Goal: Task Accomplishment & Management: Manage account settings

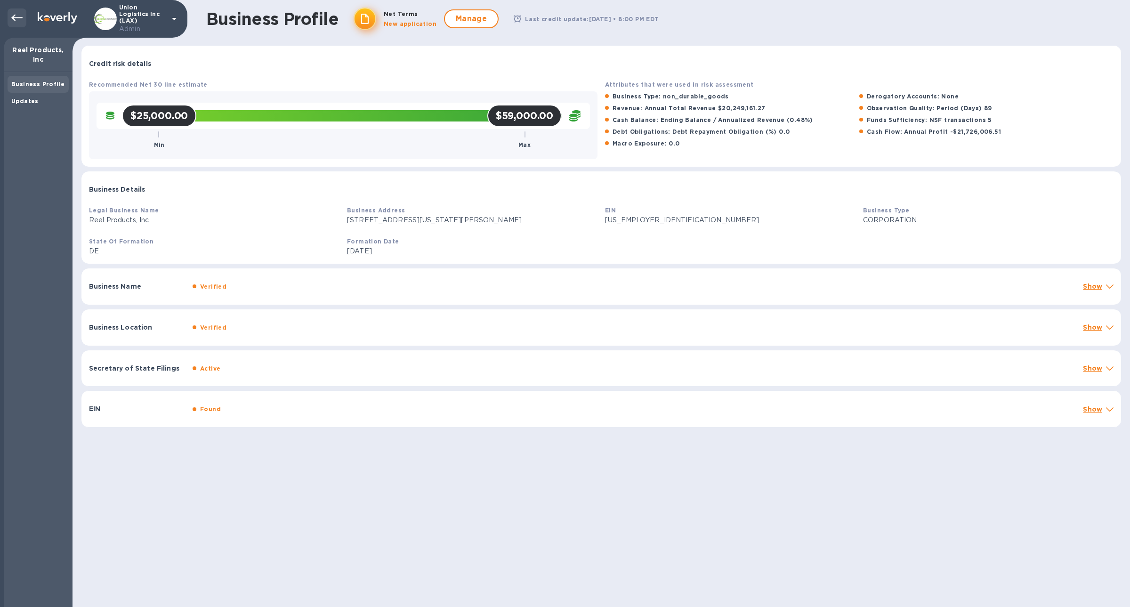
click at [12, 13] on icon at bounding box center [16, 17] width 11 height 11
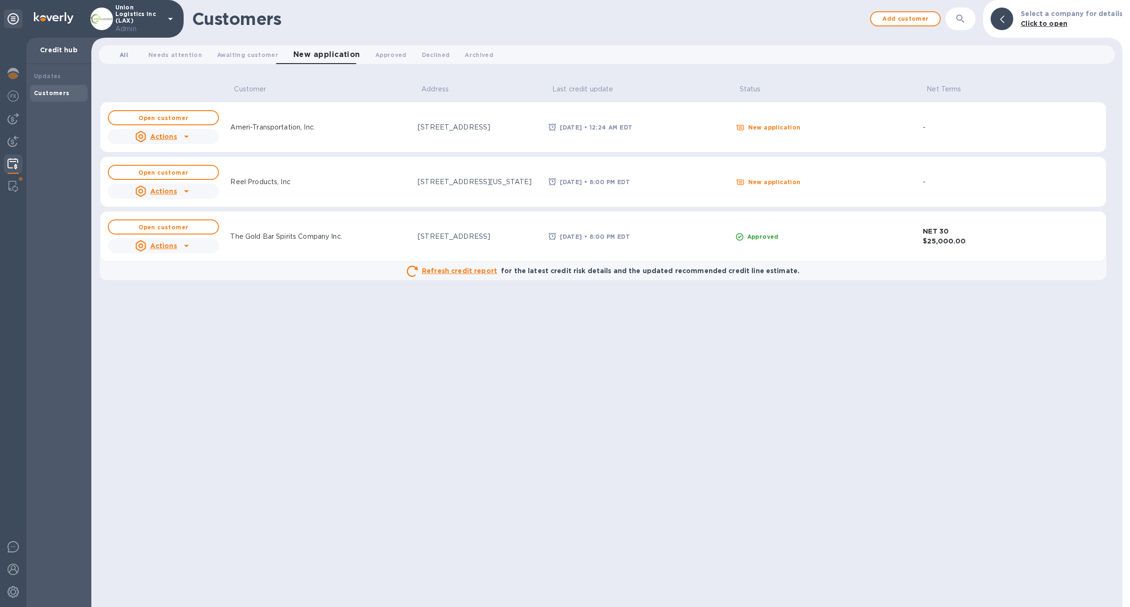
click at [126, 47] on button "All 0" at bounding box center [124, 54] width 34 height 19
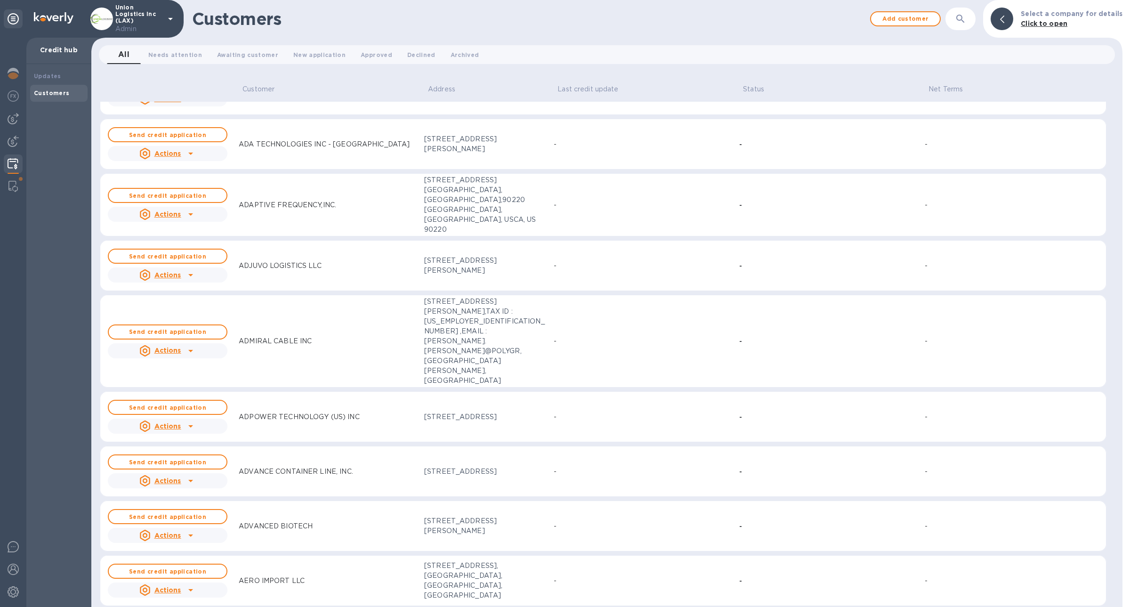
scroll to position [1976, 0]
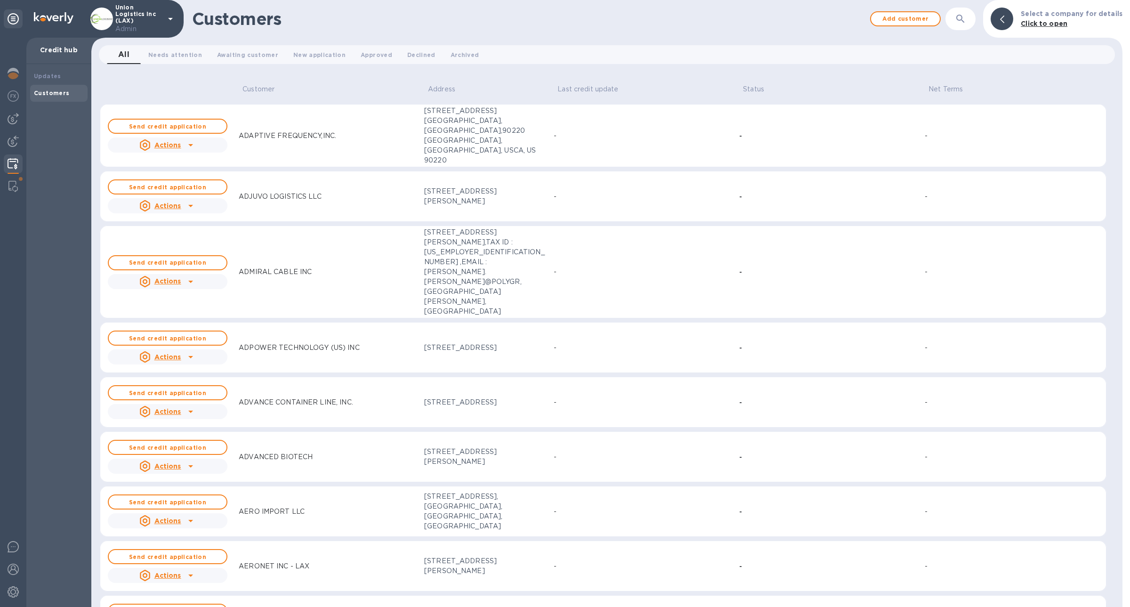
click at [250, 192] on p "ADJUVO LOGISTICS LLC" at bounding box center [280, 197] width 83 height 10
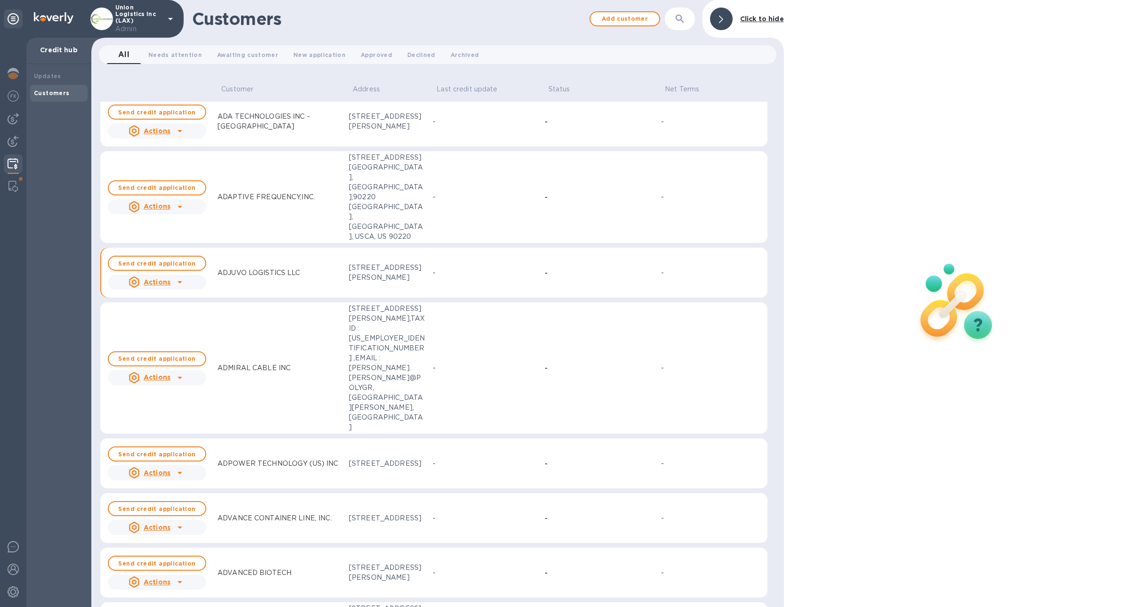
scroll to position [2003, 0]
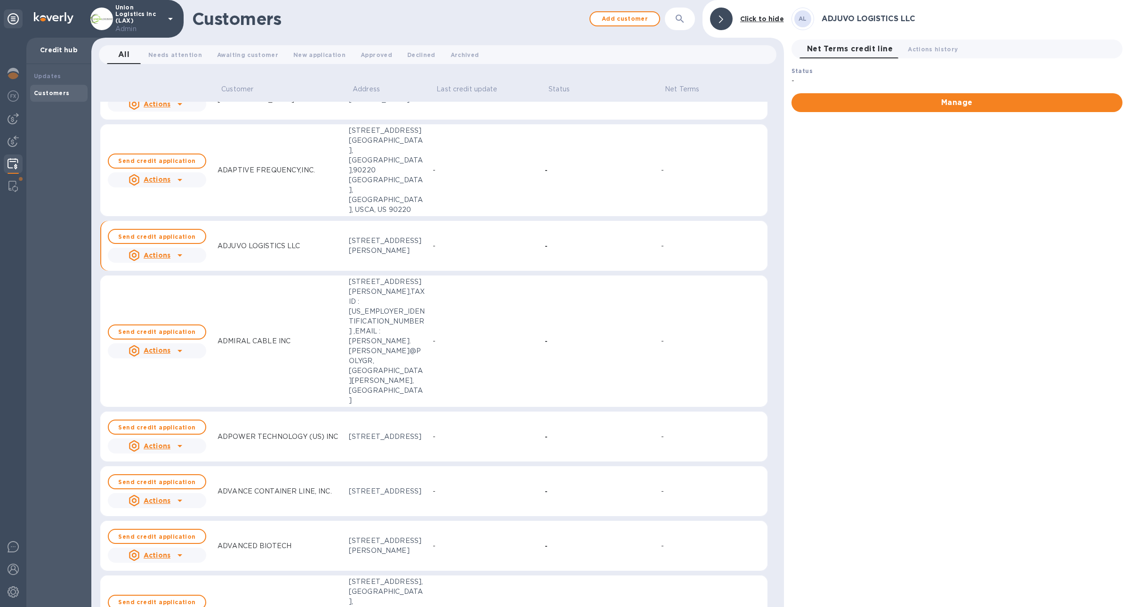
click at [684, 31] on div "Customers Add customer ​ Click to hide" at bounding box center [437, 19] width 693 height 38
click at [684, 28] on button "button" at bounding box center [680, 19] width 23 height 23
paste input "KAFFE INC."
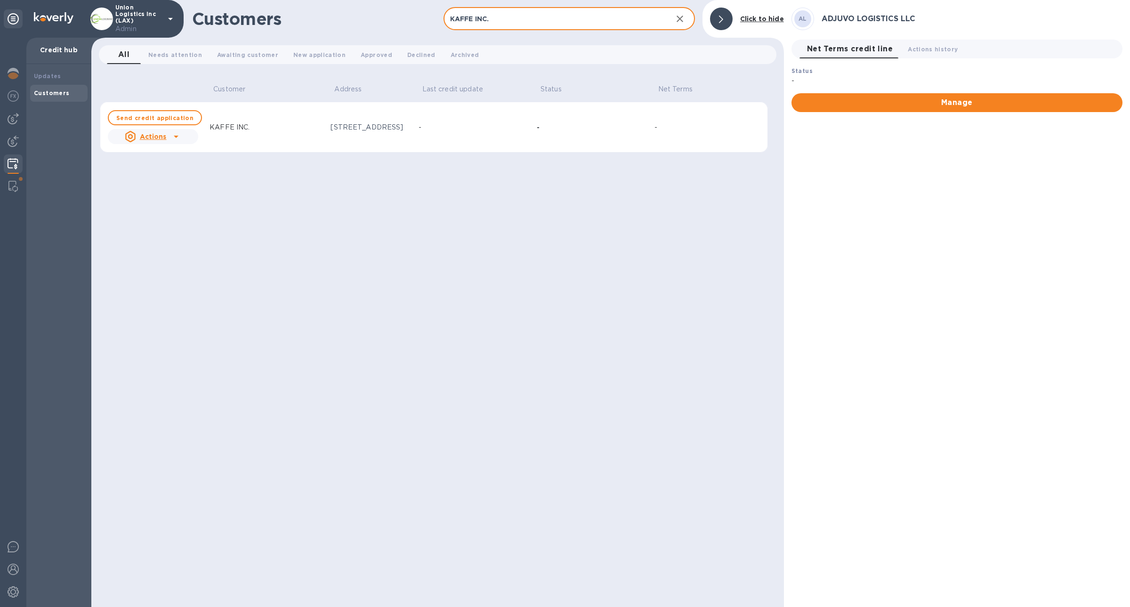
type input "KAFFE INC."
click at [261, 145] on td "KAFFE INC." at bounding box center [266, 127] width 121 height 51
click at [195, 121] on button "Send credit application" at bounding box center [155, 117] width 94 height 15
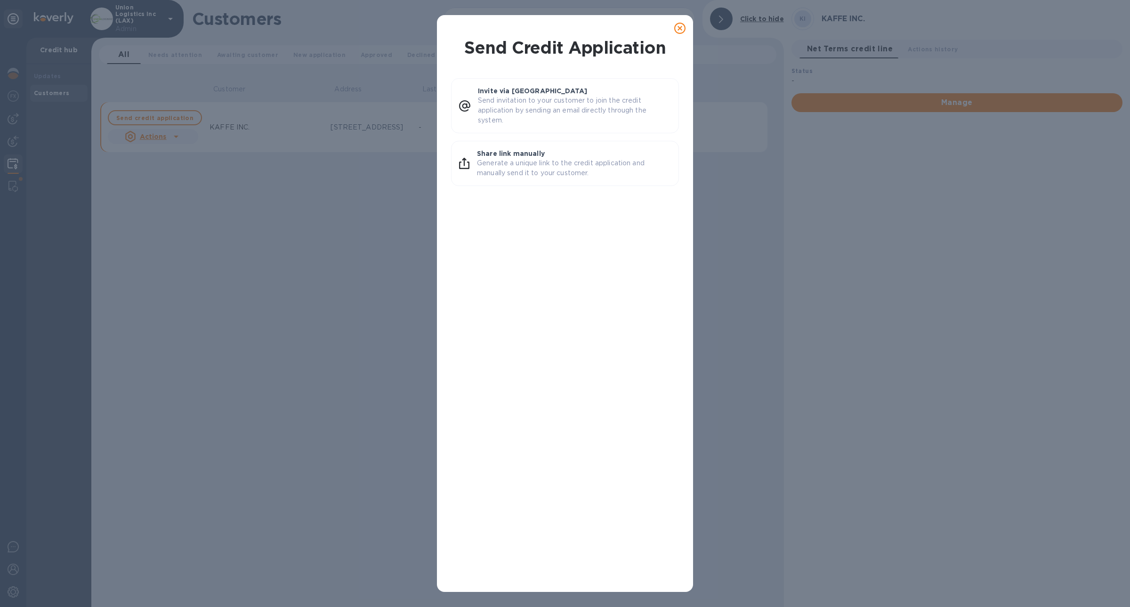
click at [679, 32] on icon at bounding box center [679, 28] width 11 height 11
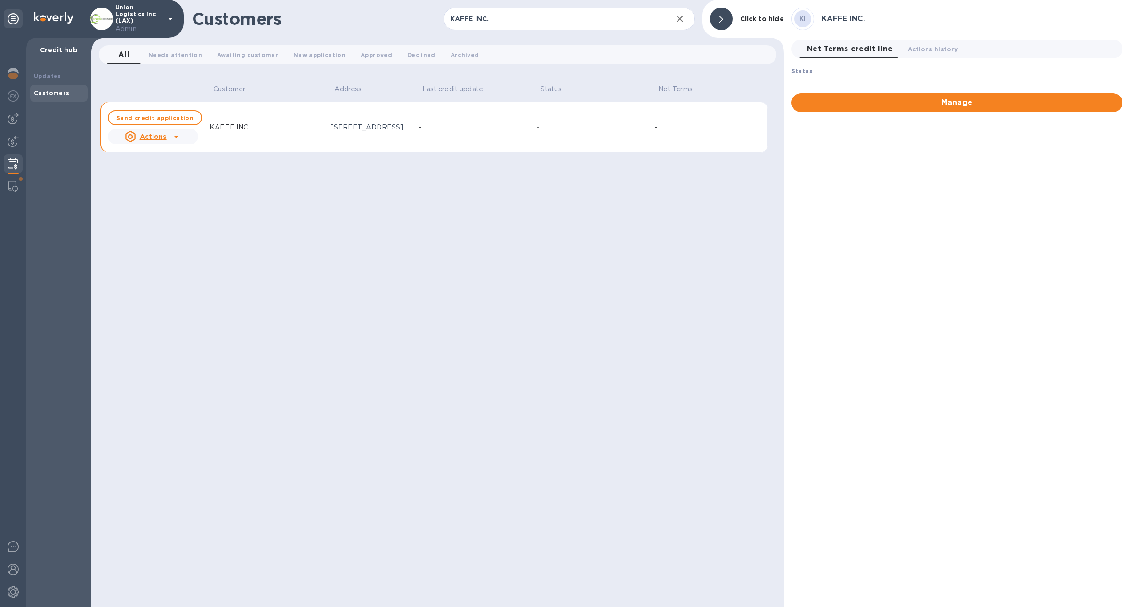
click at [182, 139] on div at bounding box center [176, 136] width 15 height 15
click at [190, 199] on b "Admin customer connect" at bounding box center [176, 198] width 89 height 8
click at [400, 55] on button "Declined 0" at bounding box center [421, 54] width 43 height 19
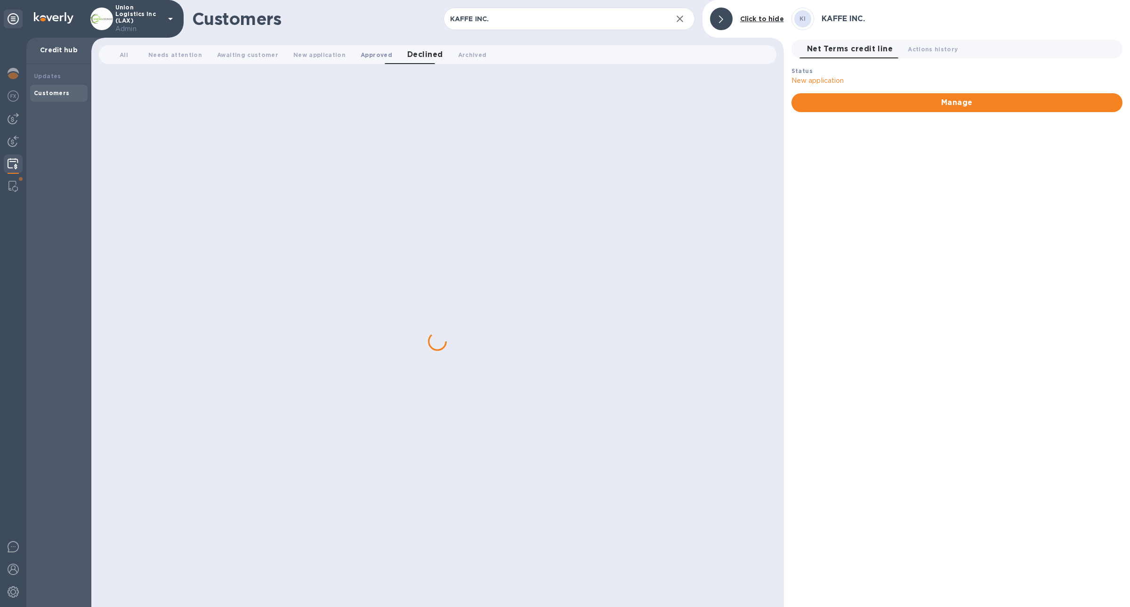
click at [363, 57] on span "Approved 0" at bounding box center [377, 55] width 32 height 10
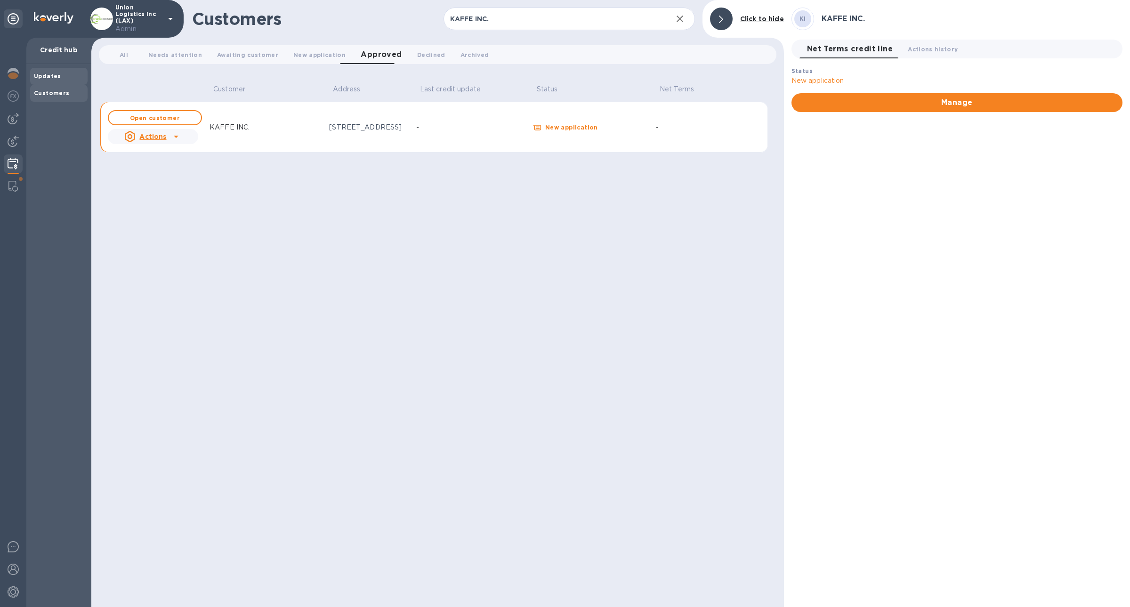
click at [74, 80] on div "Updates" at bounding box center [59, 76] width 50 height 9
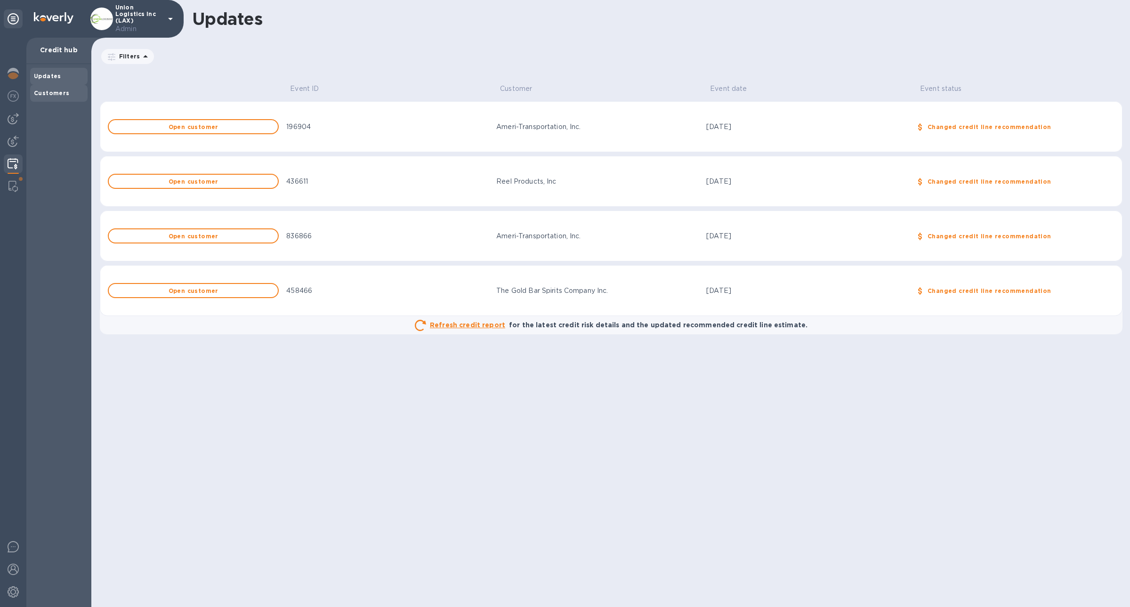
click at [70, 91] on div "Customers" at bounding box center [59, 93] width 50 height 9
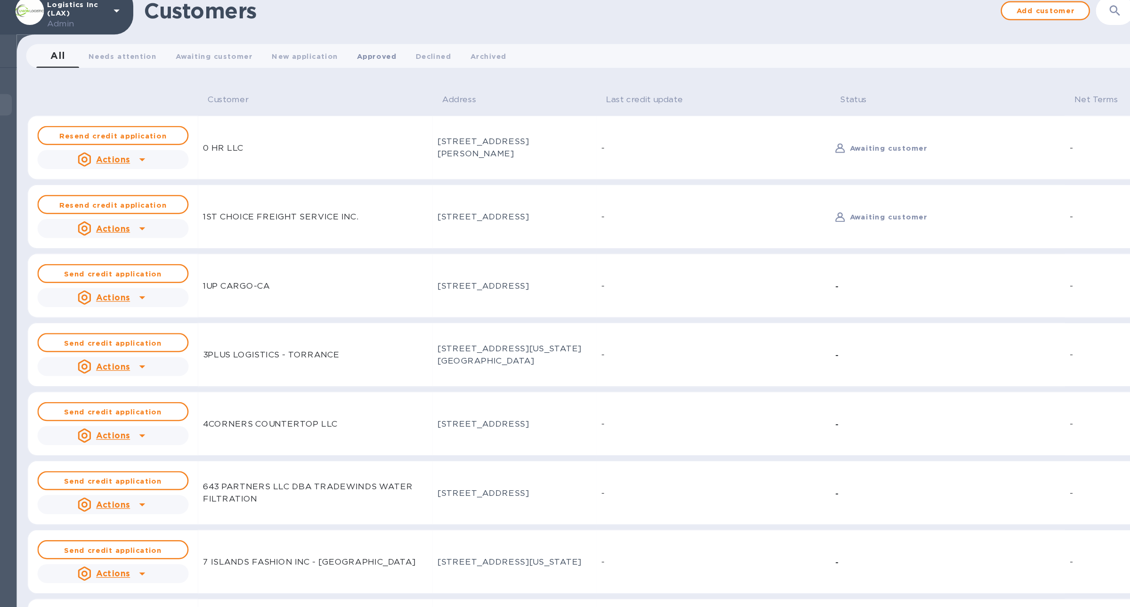
click at [374, 58] on span "Approved 0" at bounding box center [377, 55] width 32 height 10
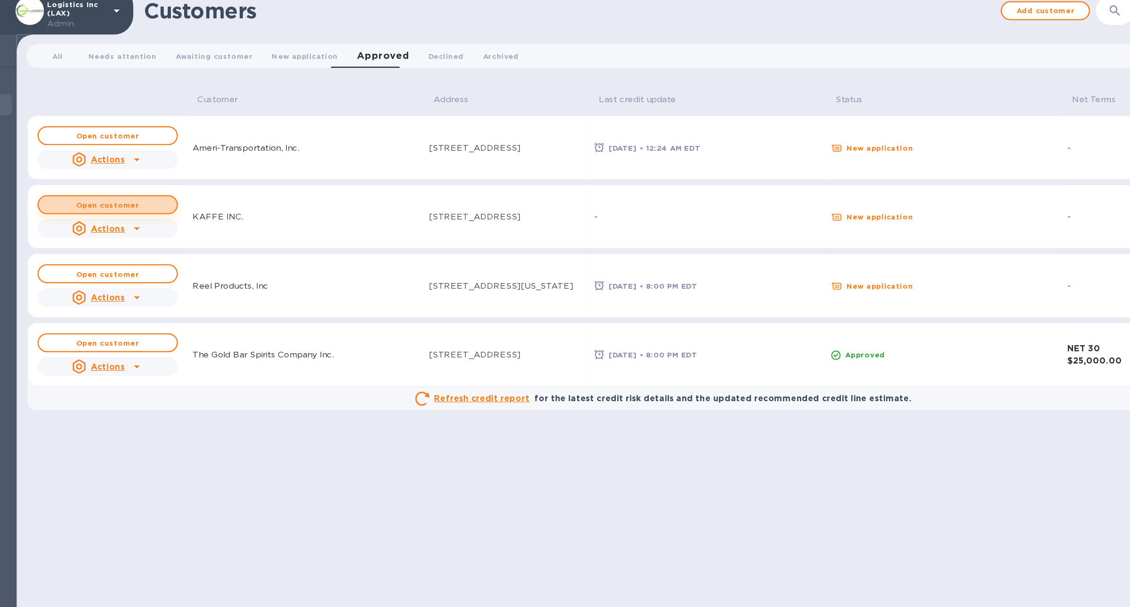
click at [206, 171] on span "Open customer" at bounding box center [163, 173] width 94 height 6
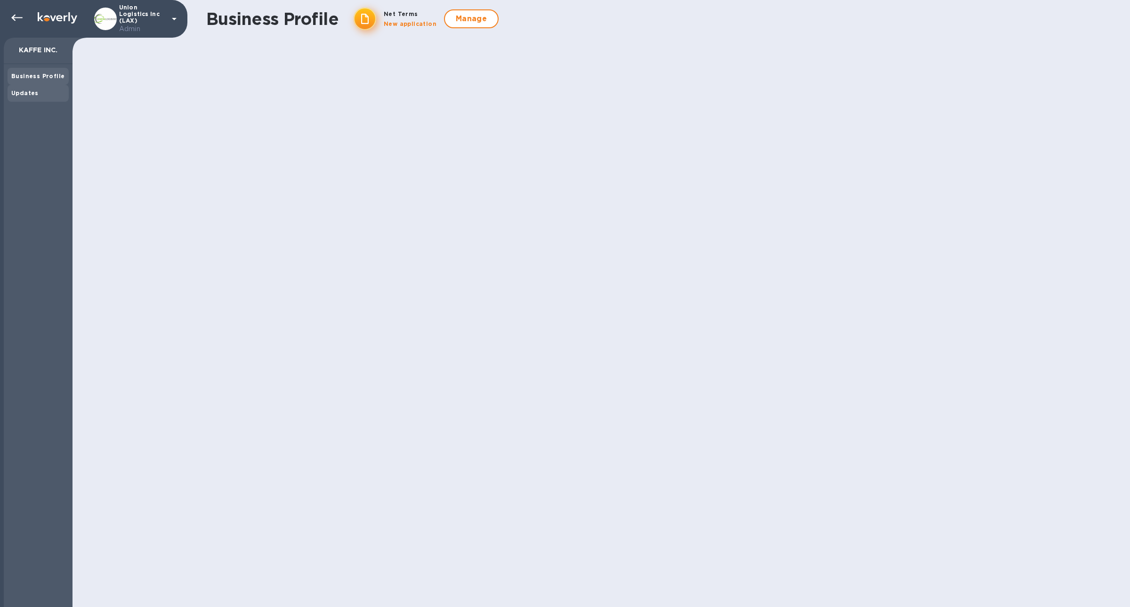
click at [48, 96] on div "Updates" at bounding box center [38, 93] width 54 height 9
click at [55, 75] on b "Business Profile" at bounding box center [37, 76] width 53 height 7
click at [36, 92] on b "Updates" at bounding box center [24, 92] width 27 height 7
click at [6, 15] on div at bounding box center [15, 18] width 23 height 21
click at [11, 16] on icon at bounding box center [16, 17] width 11 height 11
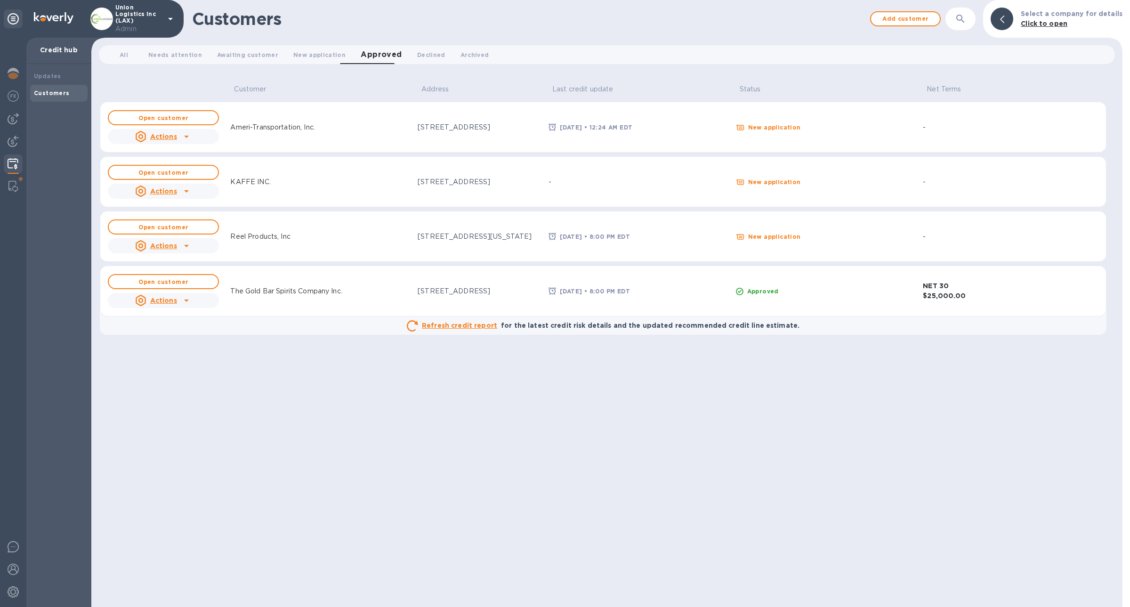
click at [575, 175] on div "-" at bounding box center [639, 182] width 184 height 14
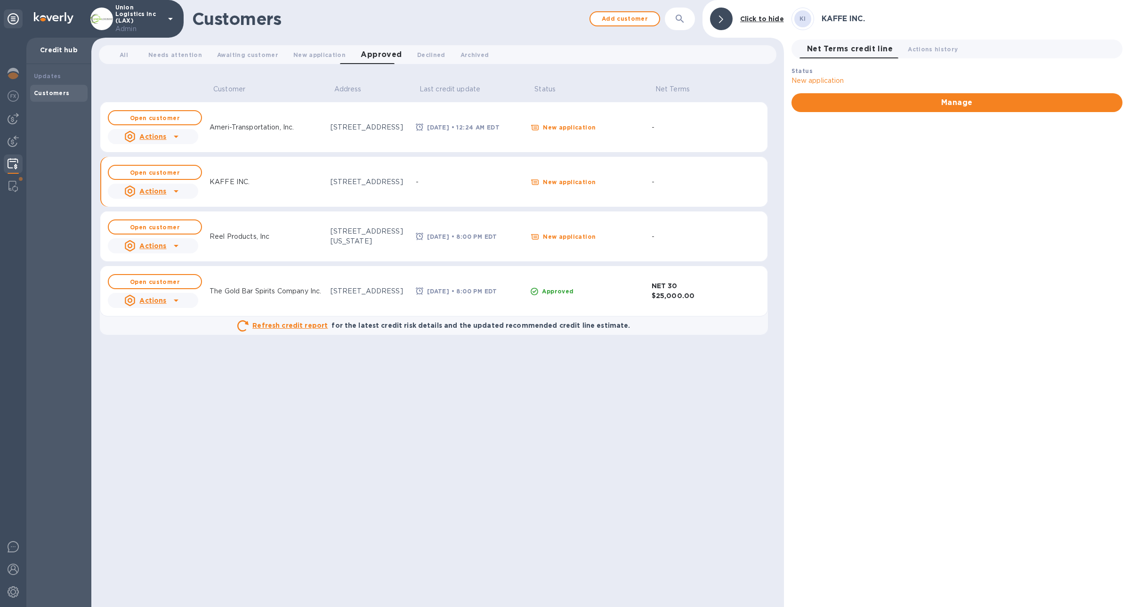
click at [162, 187] on u "Actions" at bounding box center [152, 191] width 27 height 8
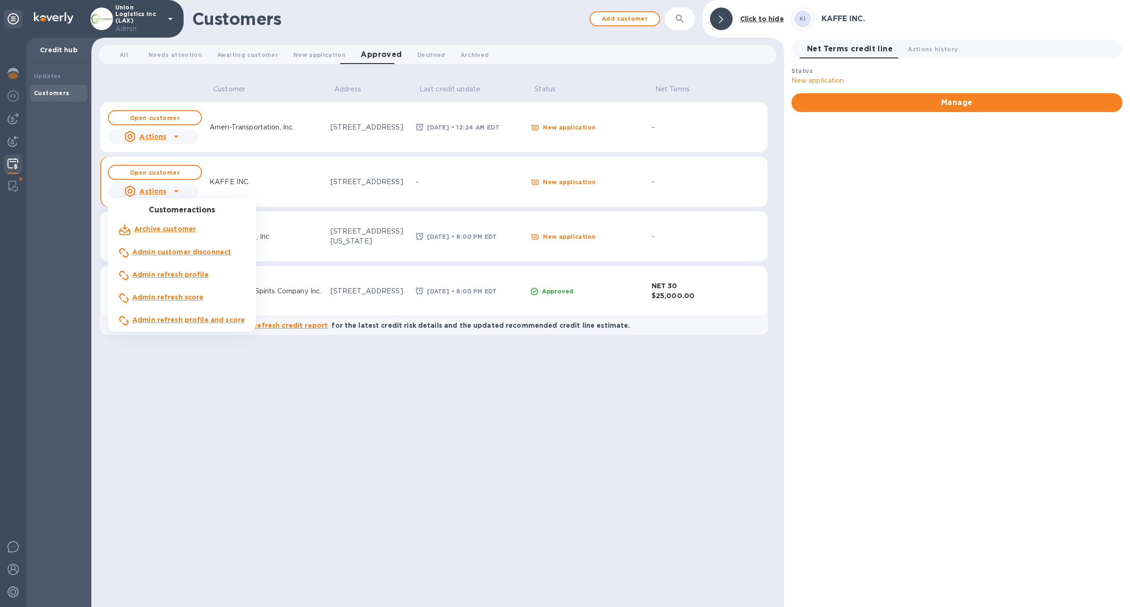
click at [235, 284] on b "Admin refresh profile and score" at bounding box center [188, 320] width 113 height 8
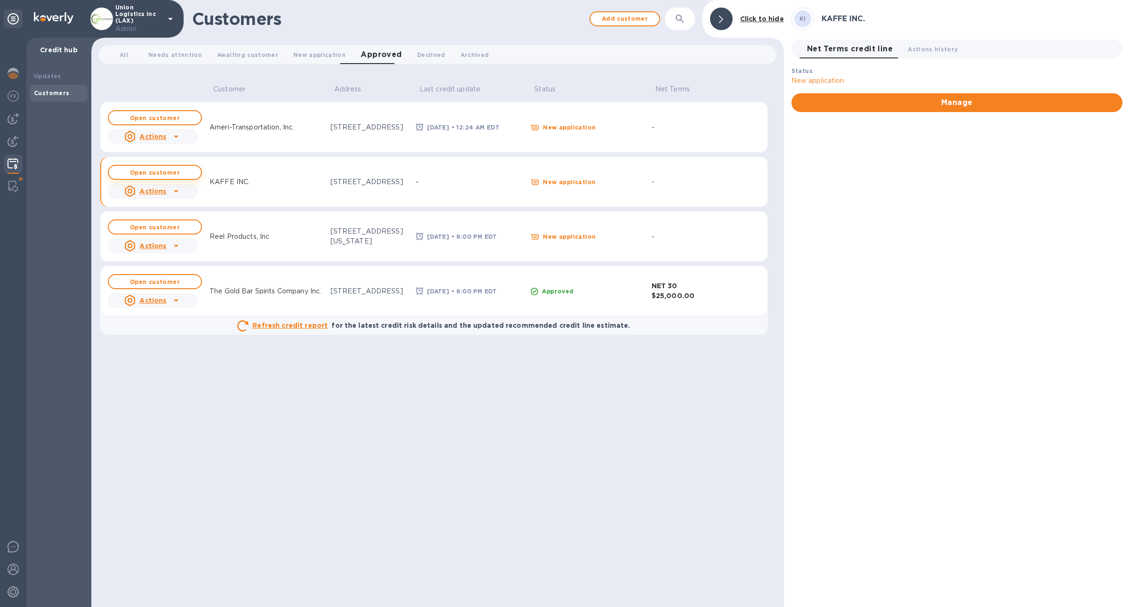
click at [161, 167] on button "Open customer" at bounding box center [155, 172] width 94 height 15
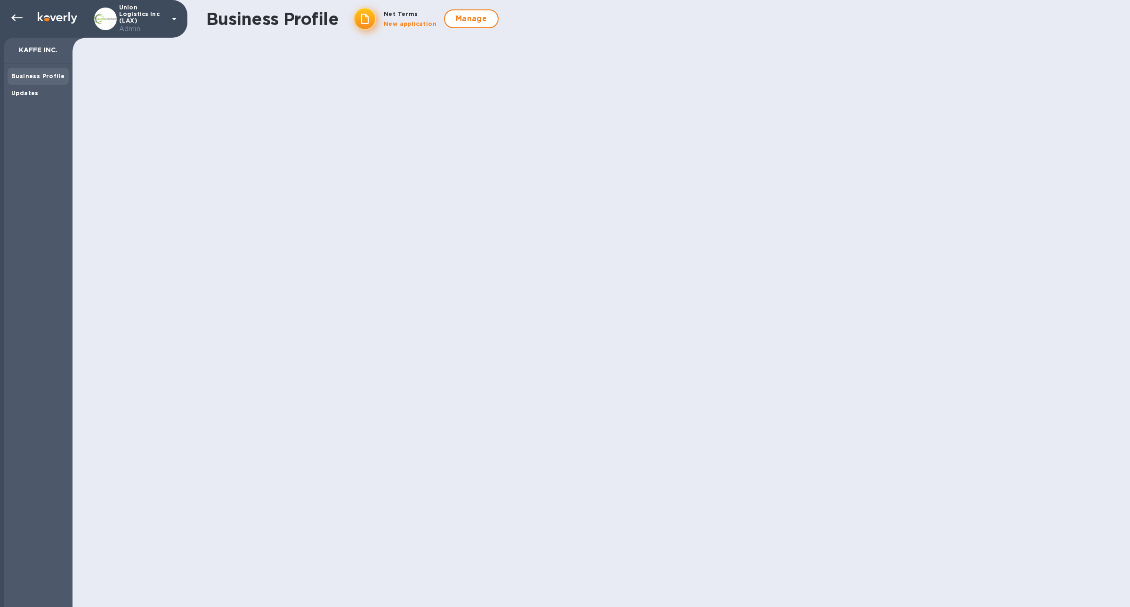
click at [41, 83] on div "Business Profile" at bounding box center [38, 76] width 61 height 17
click at [41, 87] on div "Updates" at bounding box center [38, 93] width 61 height 17
click at [66, 78] on div "Business Profile" at bounding box center [38, 76] width 61 height 17
click at [41, 96] on div "Updates" at bounding box center [38, 93] width 54 height 9
click at [107, 89] on p "No results" at bounding box center [100, 94] width 39 height 24
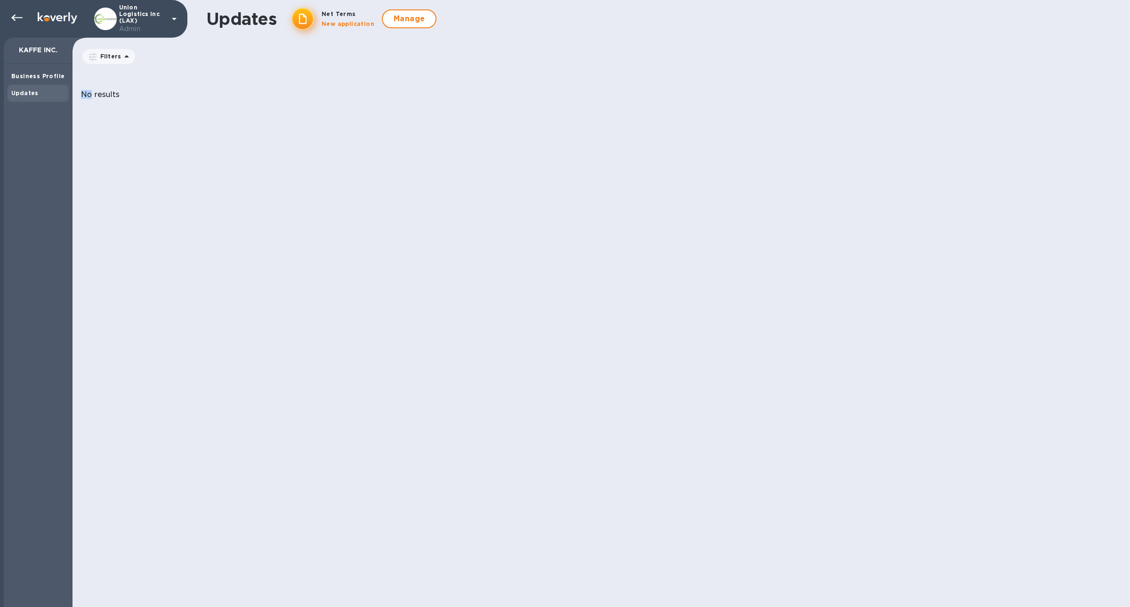
click at [107, 89] on p "No results" at bounding box center [100, 94] width 39 height 24
click at [22, 20] on icon at bounding box center [16, 17] width 11 height 11
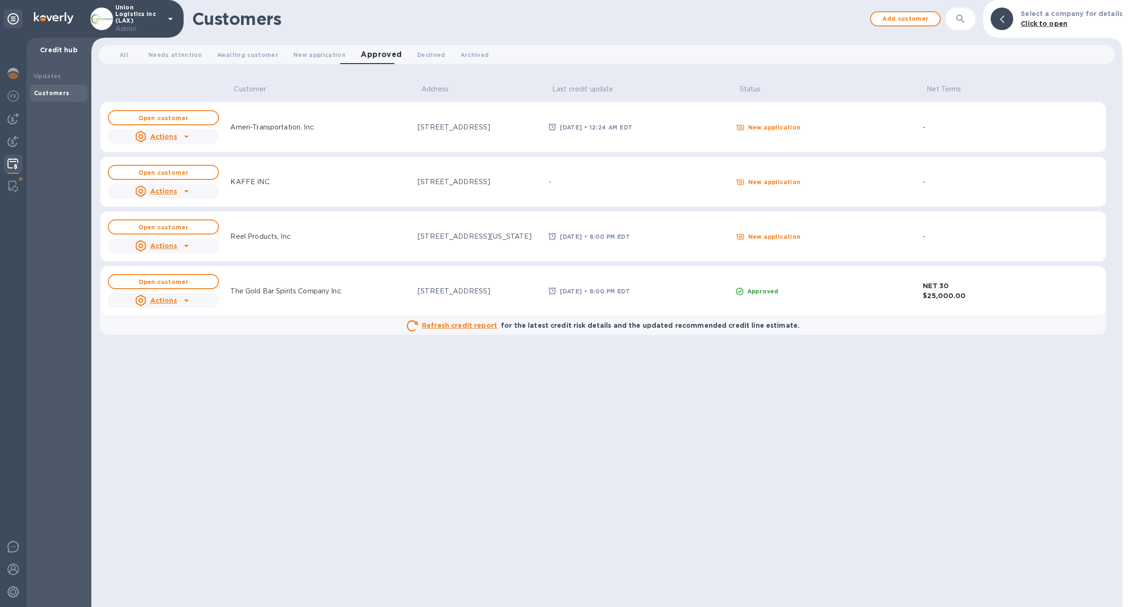
click at [181, 194] on icon at bounding box center [186, 191] width 11 height 11
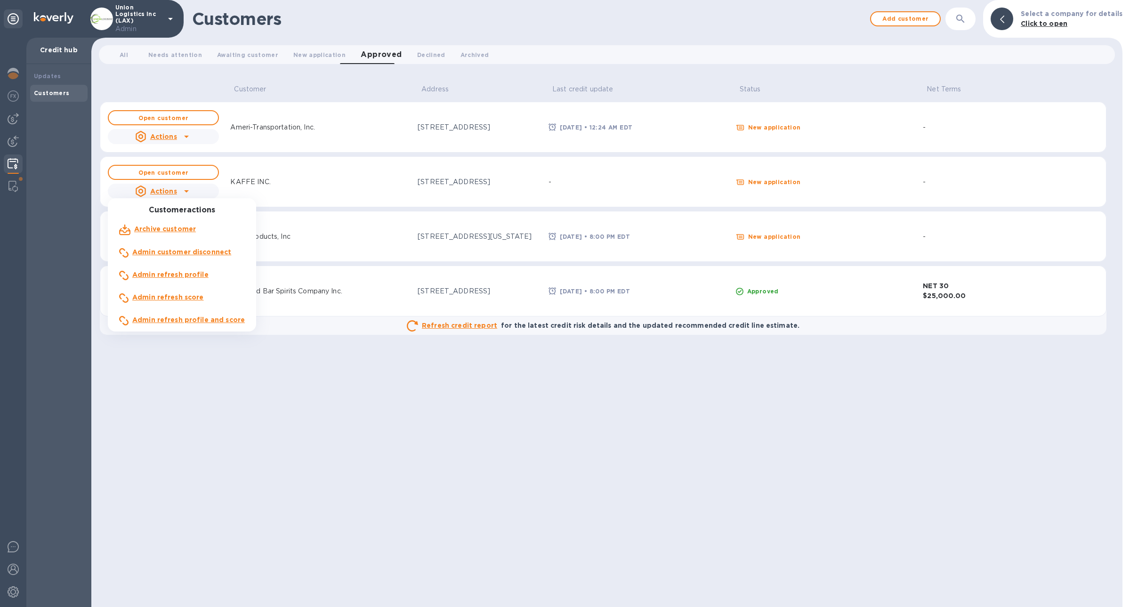
click at [271, 284] on div at bounding box center [565, 303] width 1130 height 607
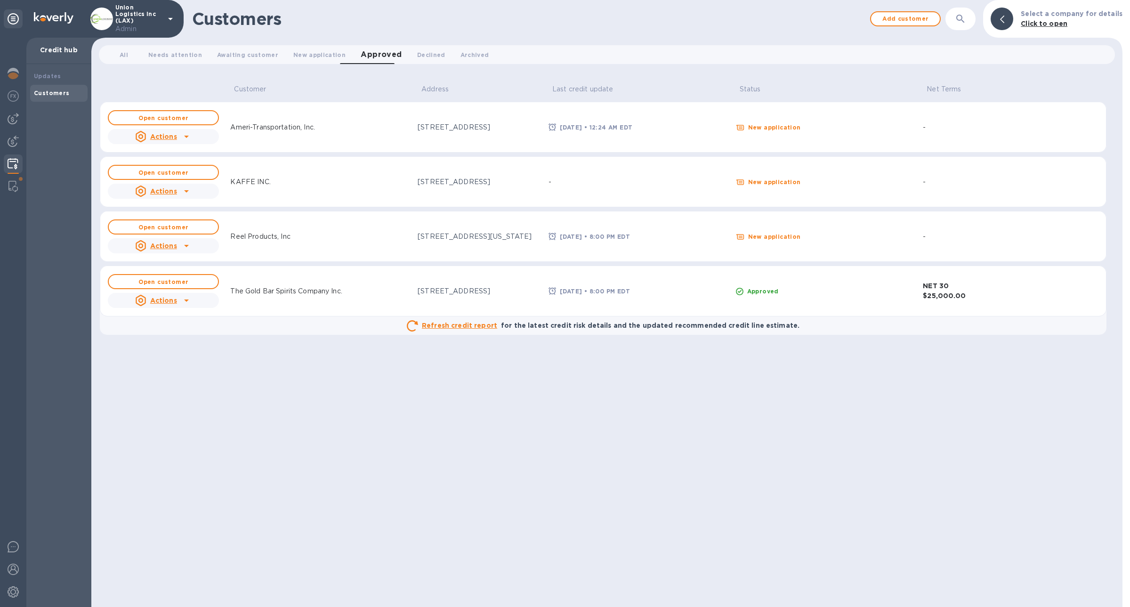
click at [179, 193] on div at bounding box center [186, 191] width 15 height 15
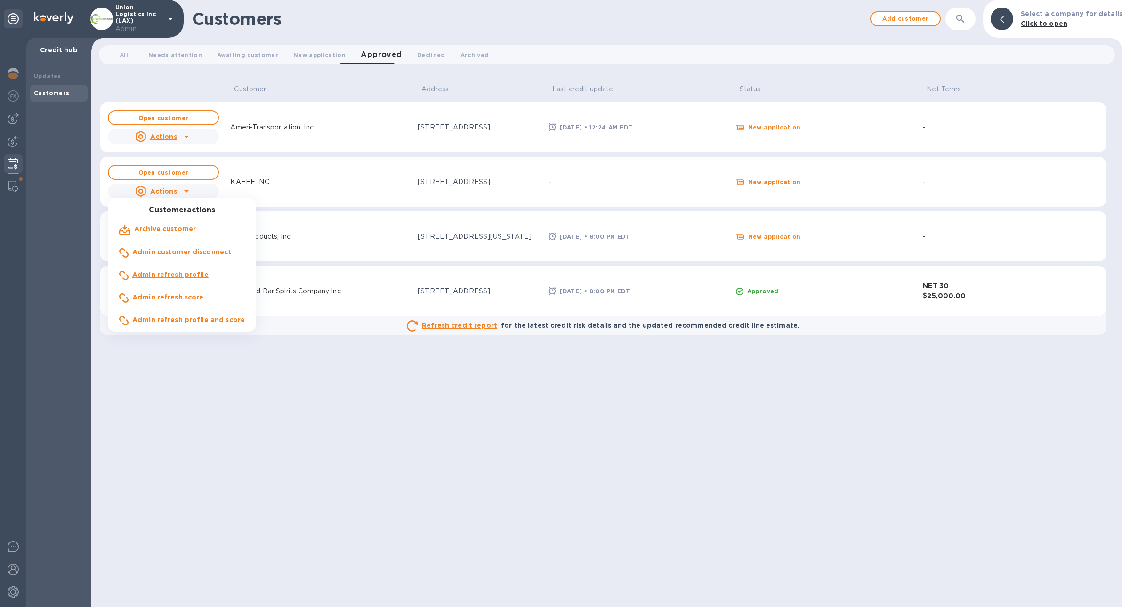
click at [173, 172] on div at bounding box center [565, 303] width 1130 height 607
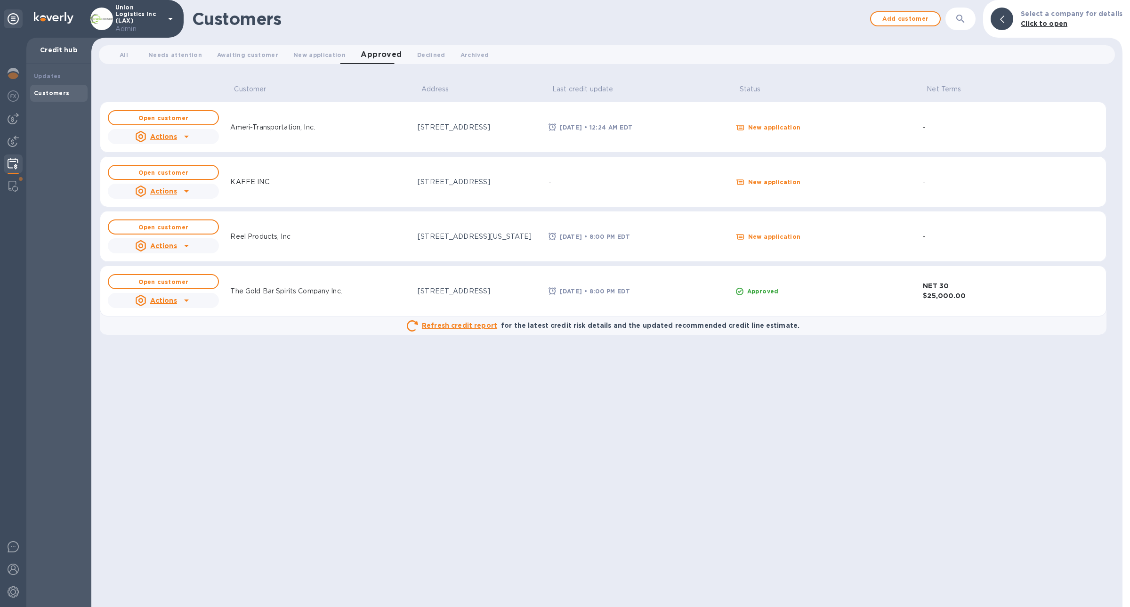
click at [175, 184] on div "Actions" at bounding box center [156, 191] width 46 height 15
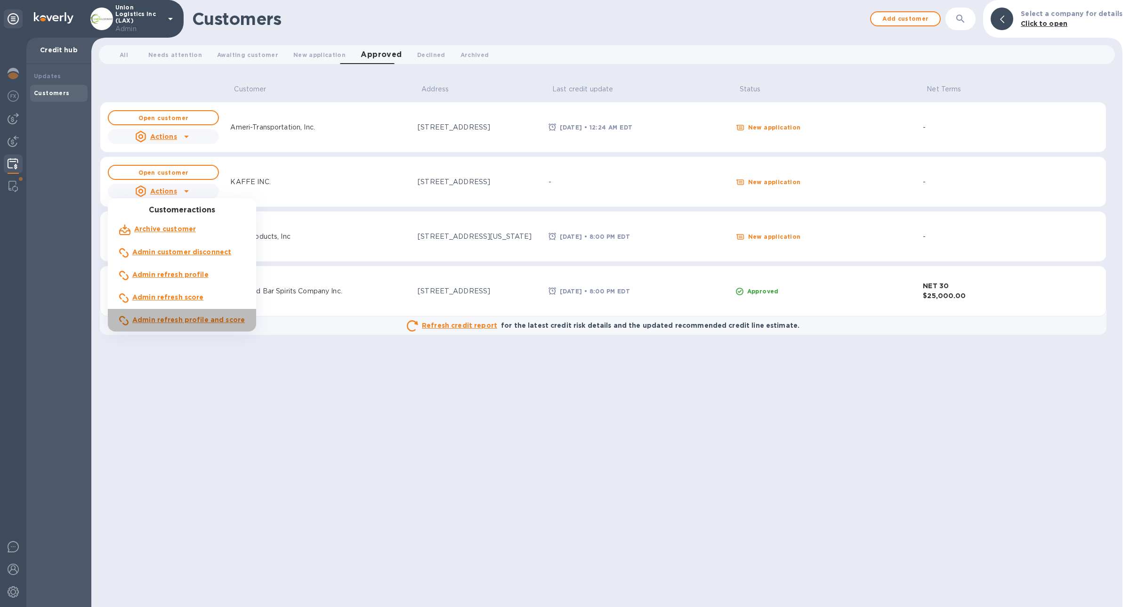
click at [186, 284] on b "Admin refresh profile and score" at bounding box center [188, 320] width 113 height 8
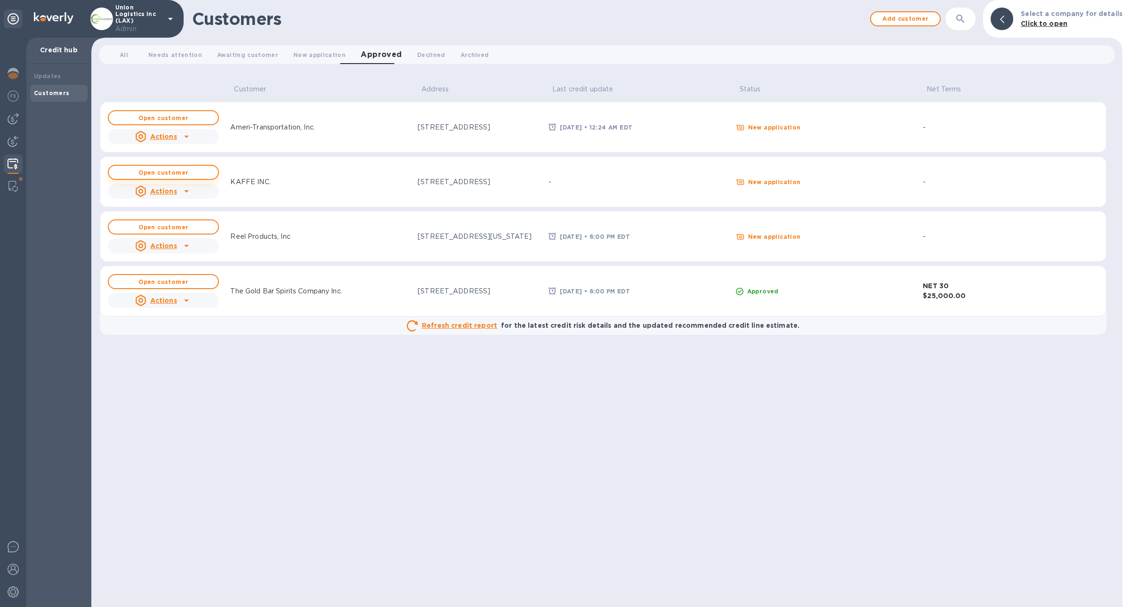
click at [158, 175] on button "Open customer" at bounding box center [163, 172] width 111 height 15
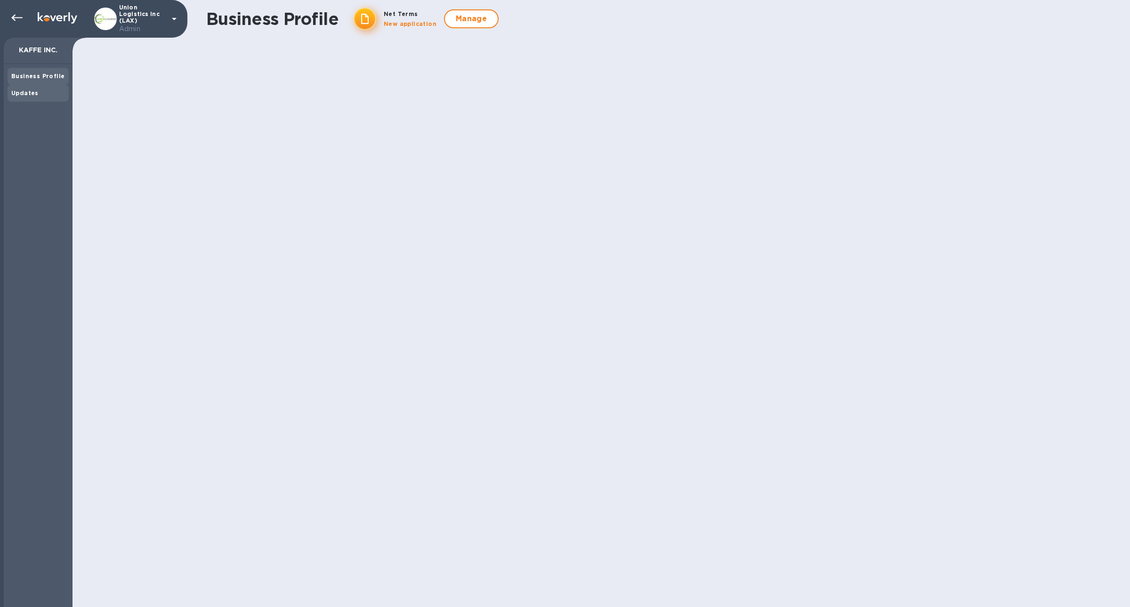
click at [40, 100] on div "Updates" at bounding box center [38, 93] width 61 height 17
click at [42, 74] on b "Business Profile" at bounding box center [37, 76] width 53 height 7
click at [38, 91] on div "Updates" at bounding box center [38, 93] width 54 height 9
click at [25, 81] on div "Business Profile" at bounding box center [38, 76] width 54 height 9
click at [21, 94] on b "Updates" at bounding box center [24, 92] width 27 height 7
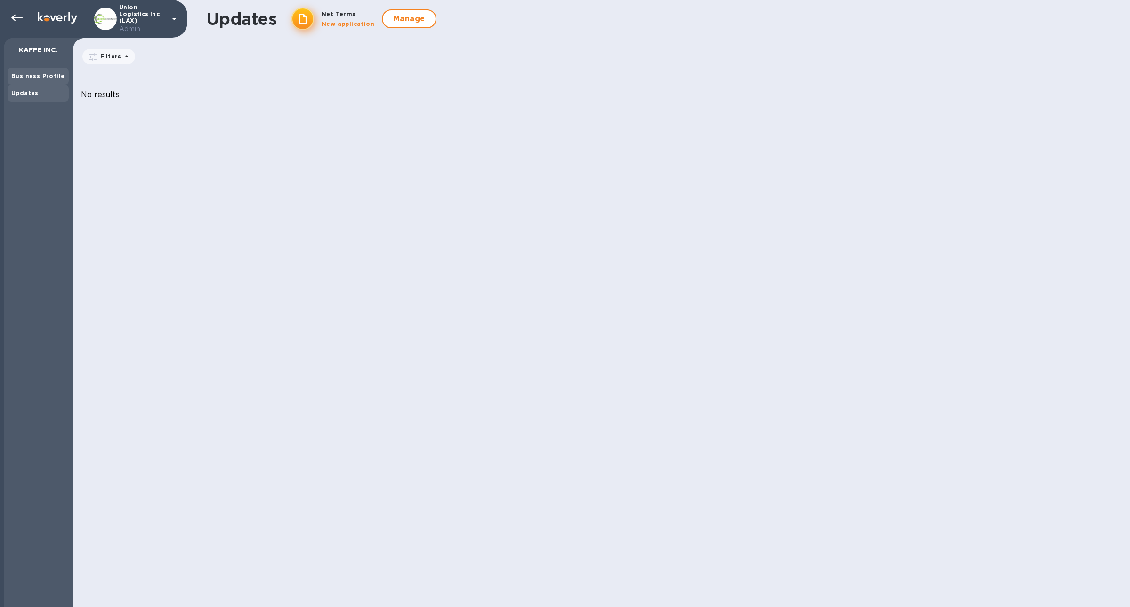
click at [28, 79] on b "Business Profile" at bounding box center [37, 76] width 53 height 7
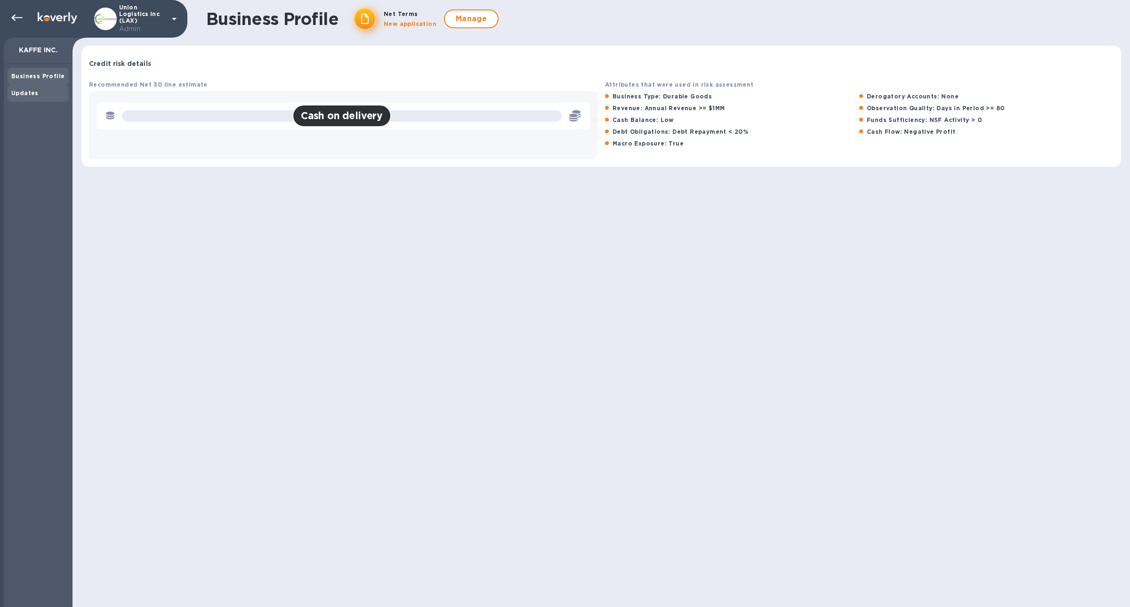
click at [34, 95] on b "Updates" at bounding box center [24, 92] width 27 height 7
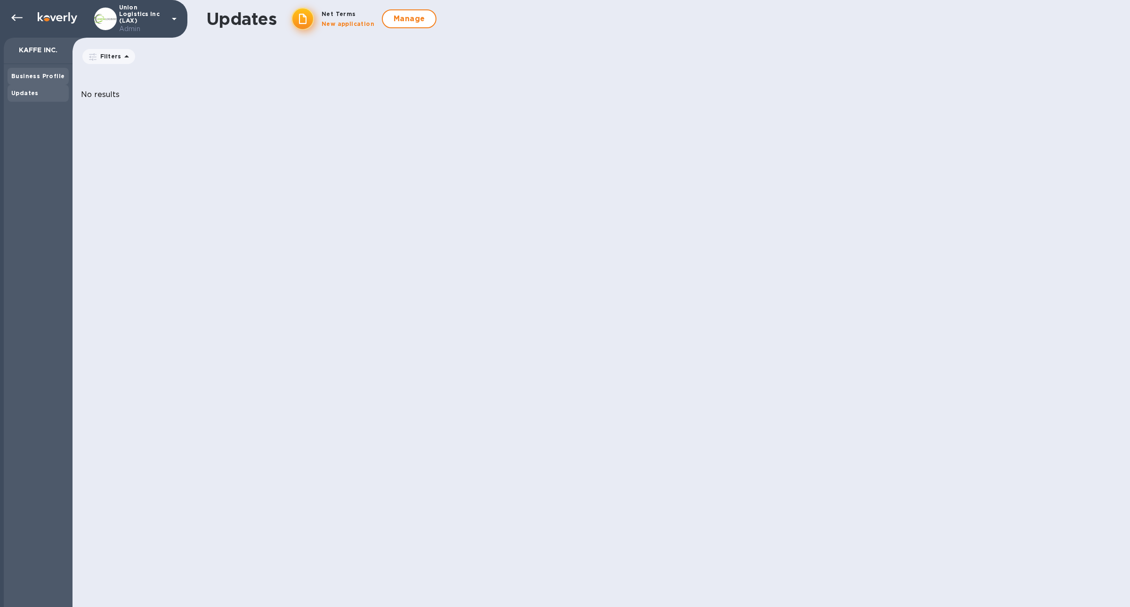
click at [30, 80] on div "Business Profile" at bounding box center [38, 76] width 54 height 9
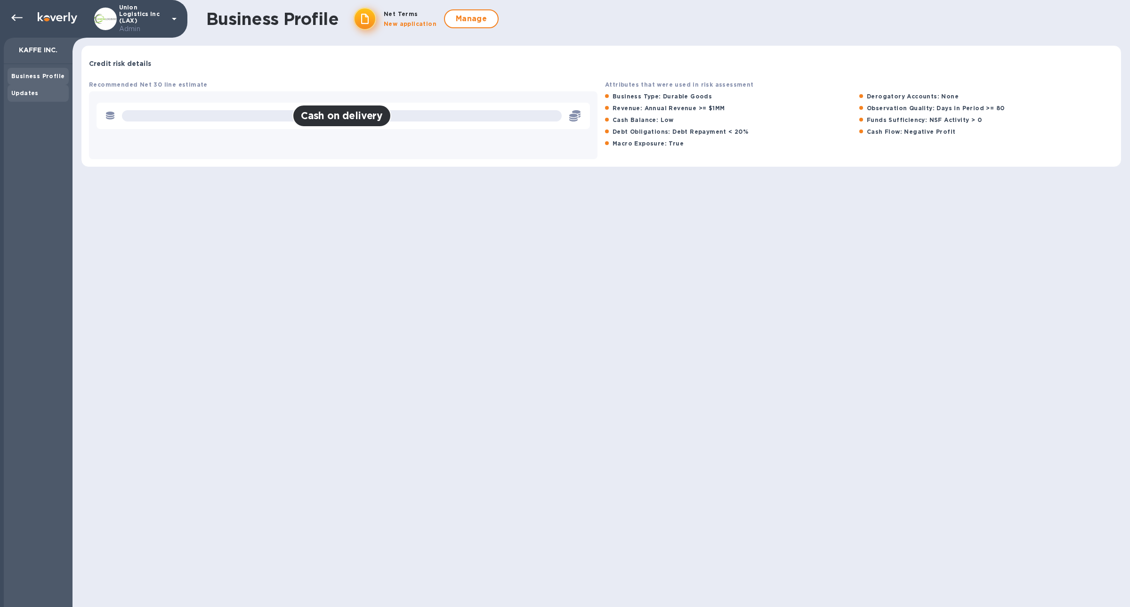
click at [35, 93] on b "Updates" at bounding box center [24, 92] width 27 height 7
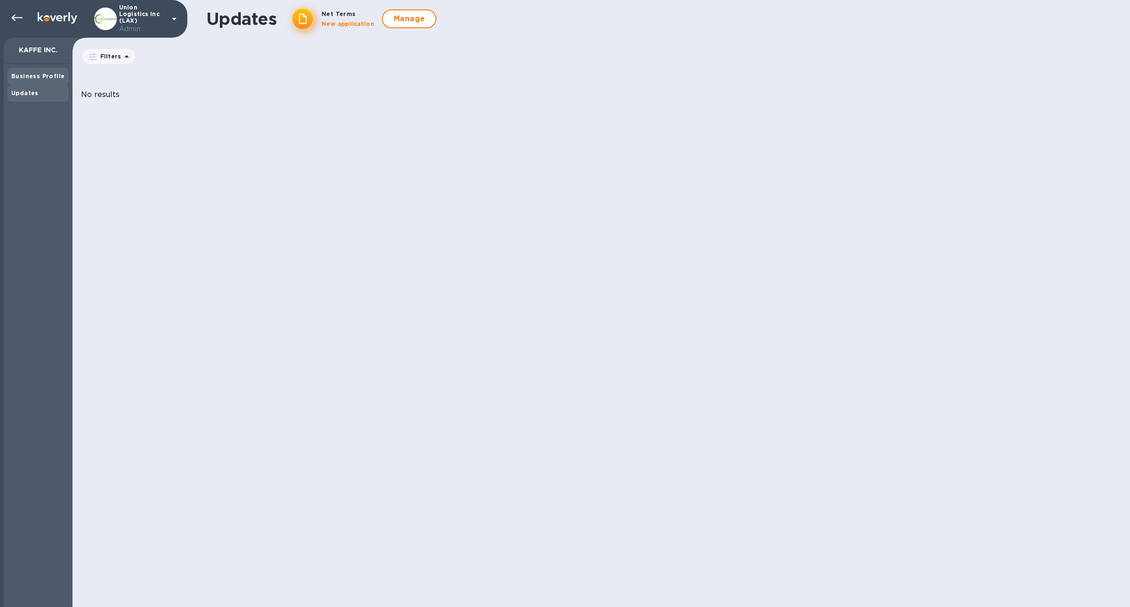
click at [47, 75] on b "Business Profile" at bounding box center [37, 76] width 53 height 7
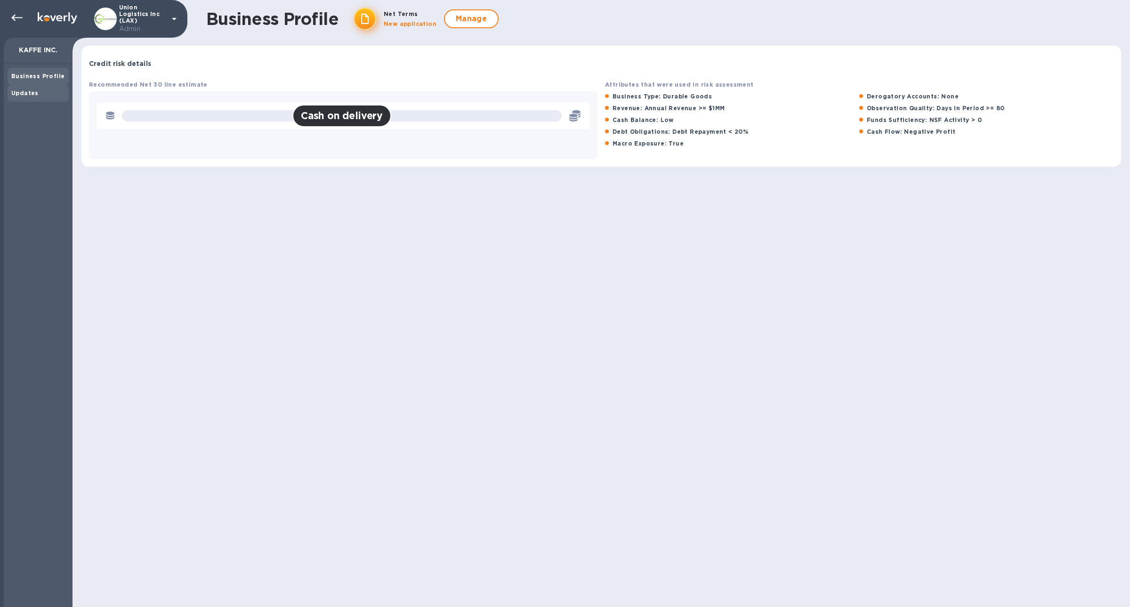
click at [42, 96] on div "Updates" at bounding box center [38, 93] width 54 height 9
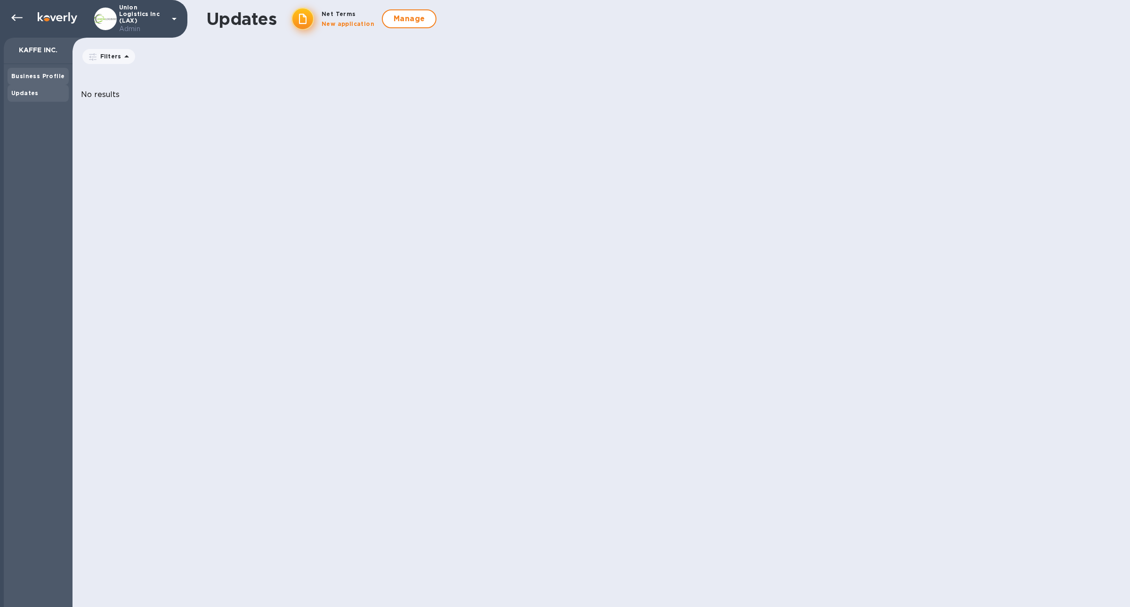
click at [44, 77] on b "Business Profile" at bounding box center [37, 76] width 53 height 7
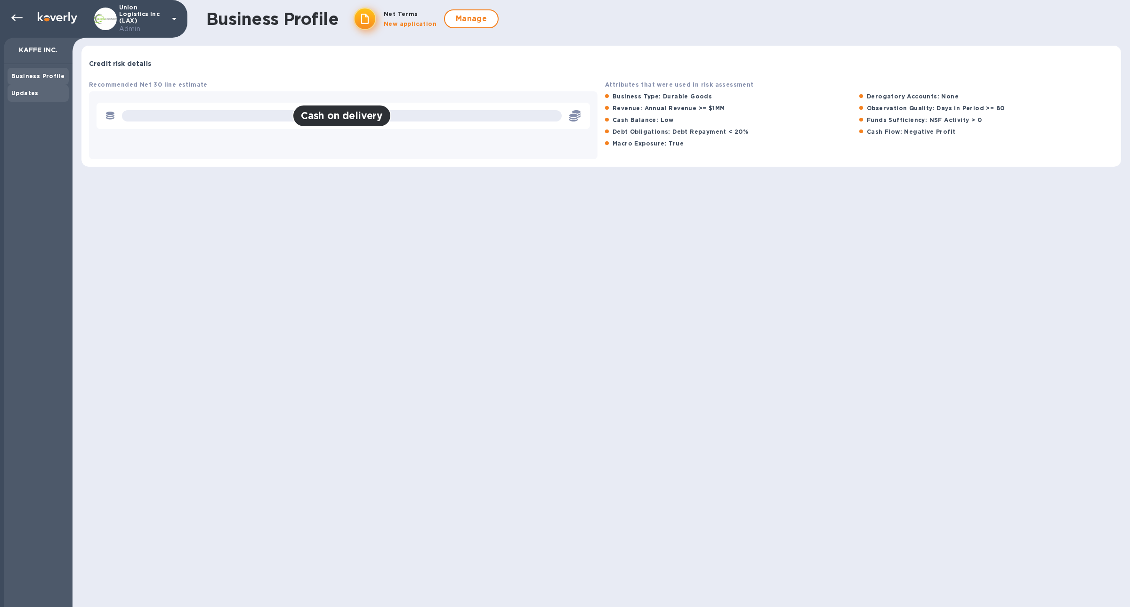
click at [44, 93] on div "Updates" at bounding box center [38, 93] width 54 height 9
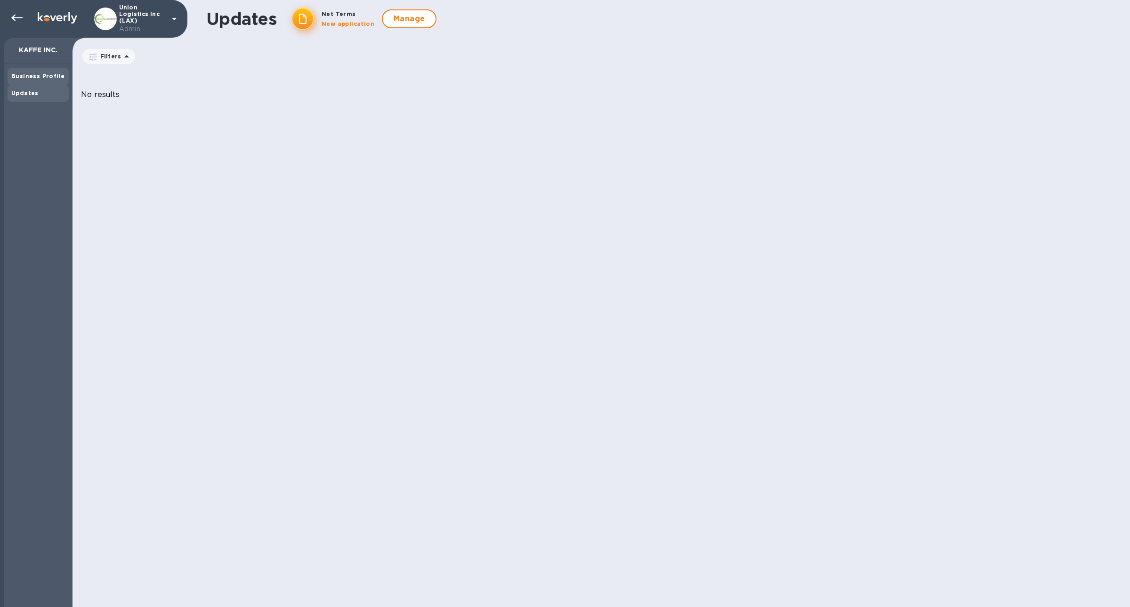
click at [44, 81] on div "Business Profile" at bounding box center [38, 76] width 61 height 17
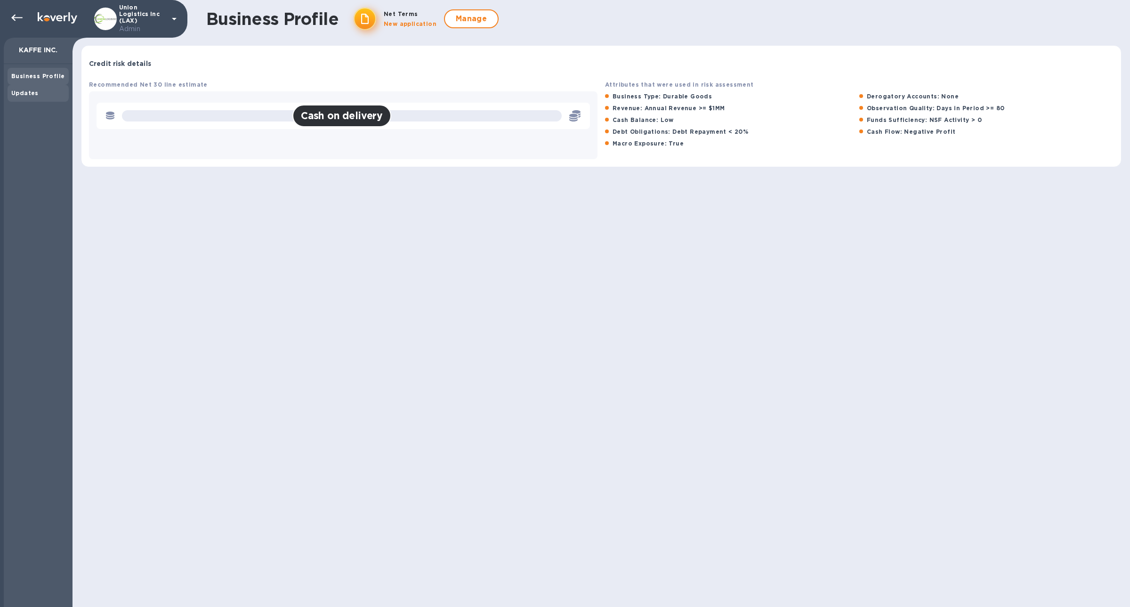
click at [42, 93] on div "Updates" at bounding box center [38, 93] width 54 height 9
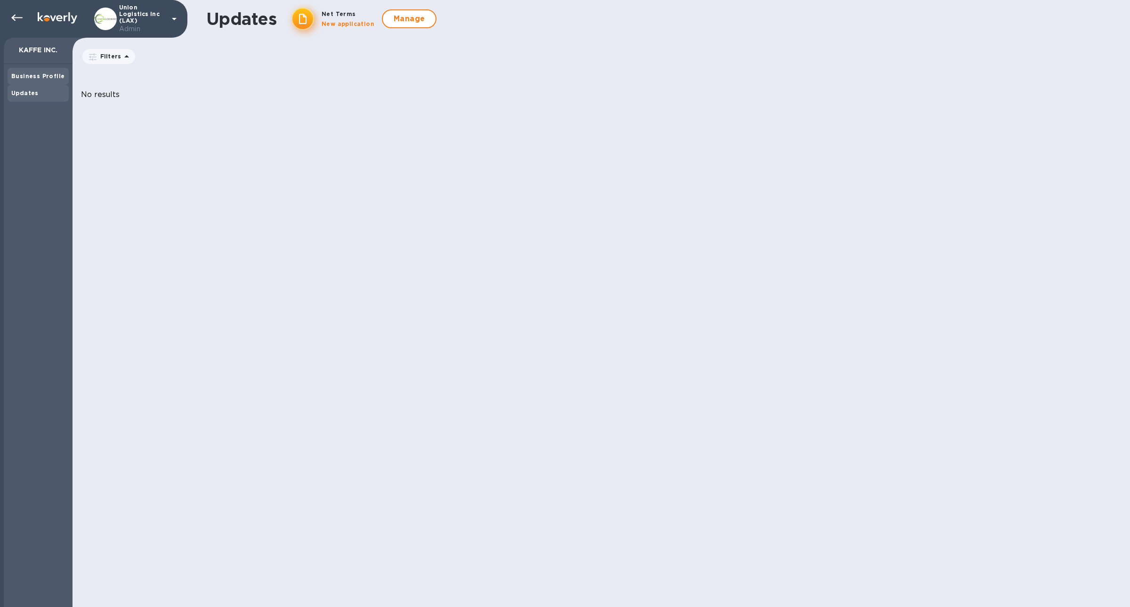
click at [34, 78] on b "Business Profile" at bounding box center [37, 76] width 53 height 7
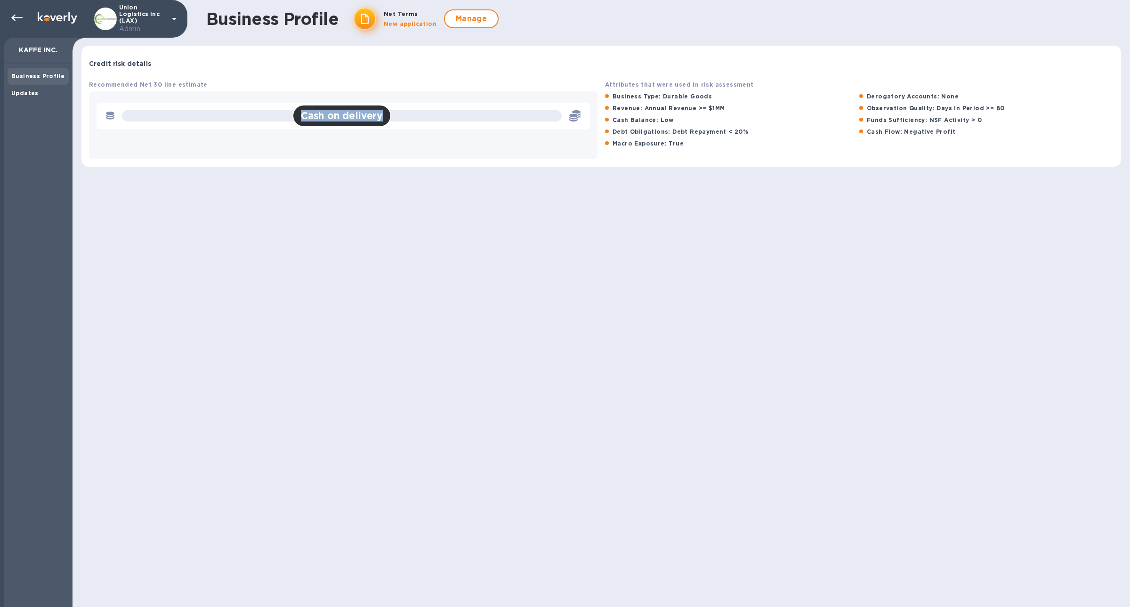
drag, startPoint x: 348, startPoint y: 122, endPoint x: 418, endPoint y: 122, distance: 69.7
click at [418, 122] on div "Cash on delivery" at bounding box center [342, 115] width 444 height 15
click at [628, 121] on b "Cash Balance: Low" at bounding box center [643, 119] width 61 height 7
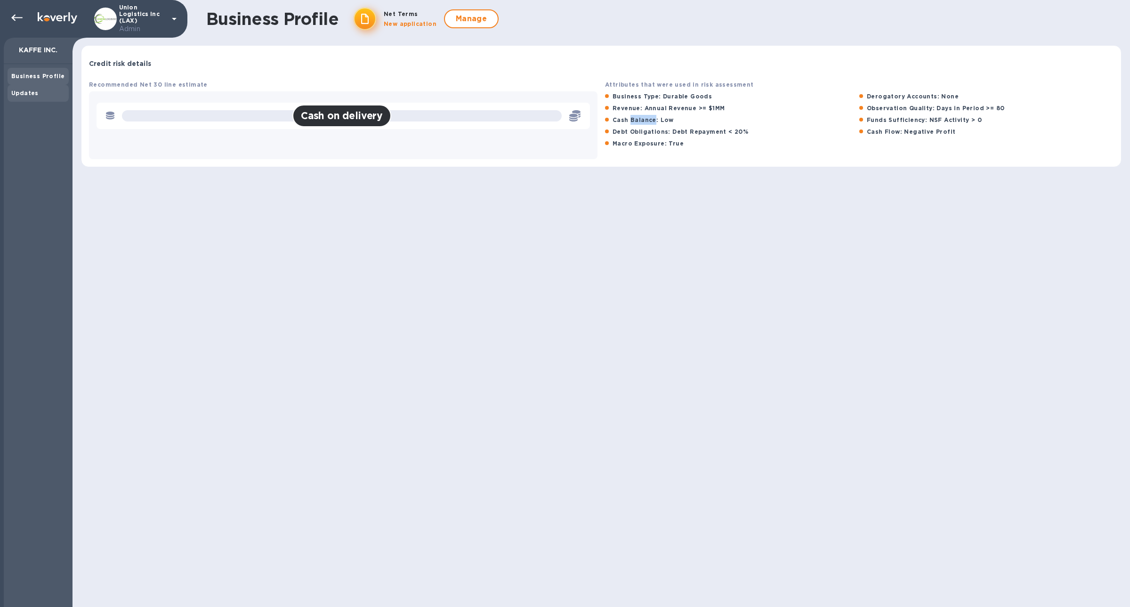
click at [10, 97] on div "Updates" at bounding box center [38, 93] width 61 height 17
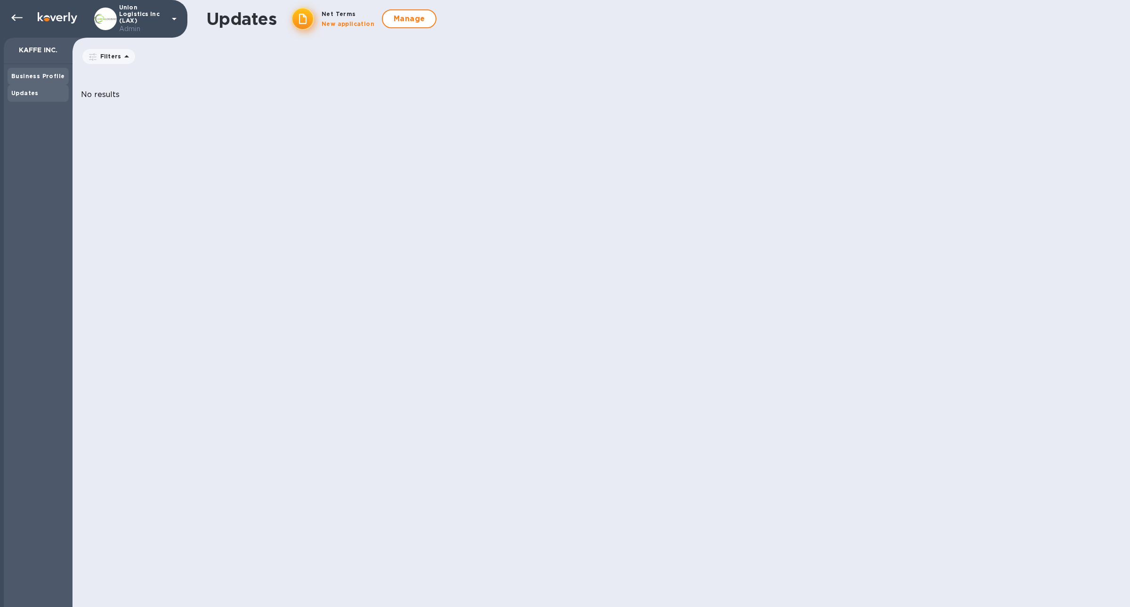
click at [26, 77] on b "Business Profile" at bounding box center [37, 76] width 53 height 7
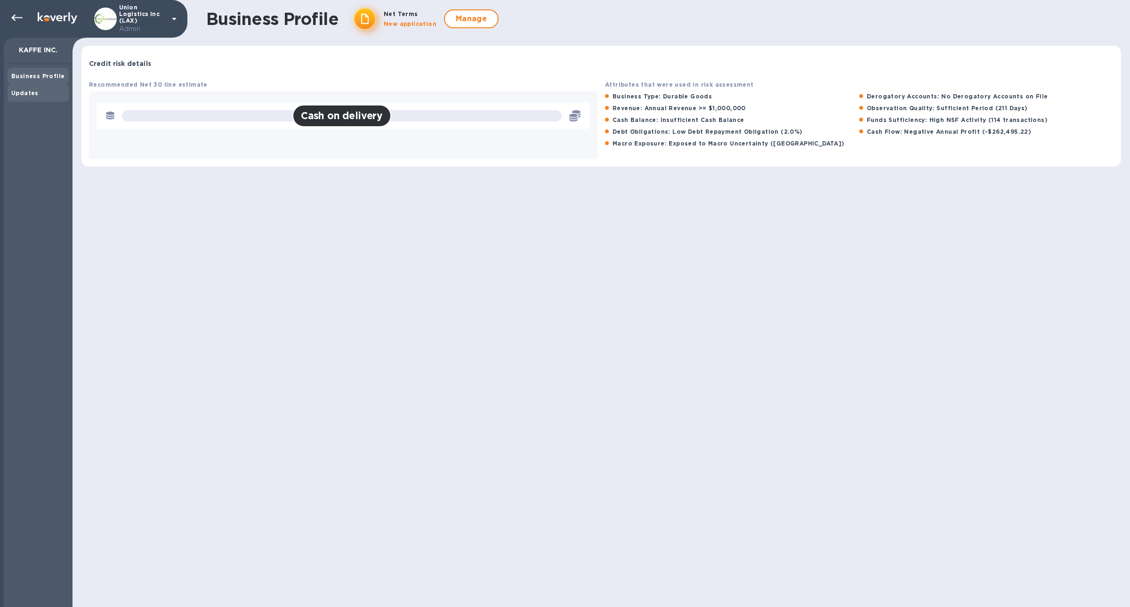
click at [23, 89] on div "Updates" at bounding box center [38, 93] width 54 height 9
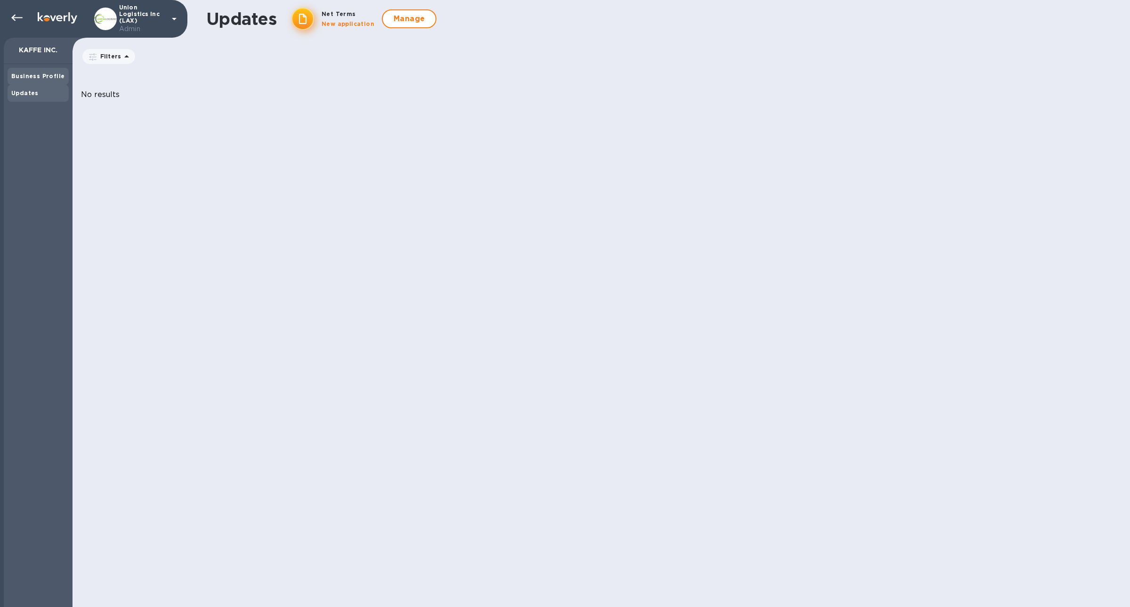
click at [37, 80] on div "Business Profile" at bounding box center [38, 76] width 54 height 9
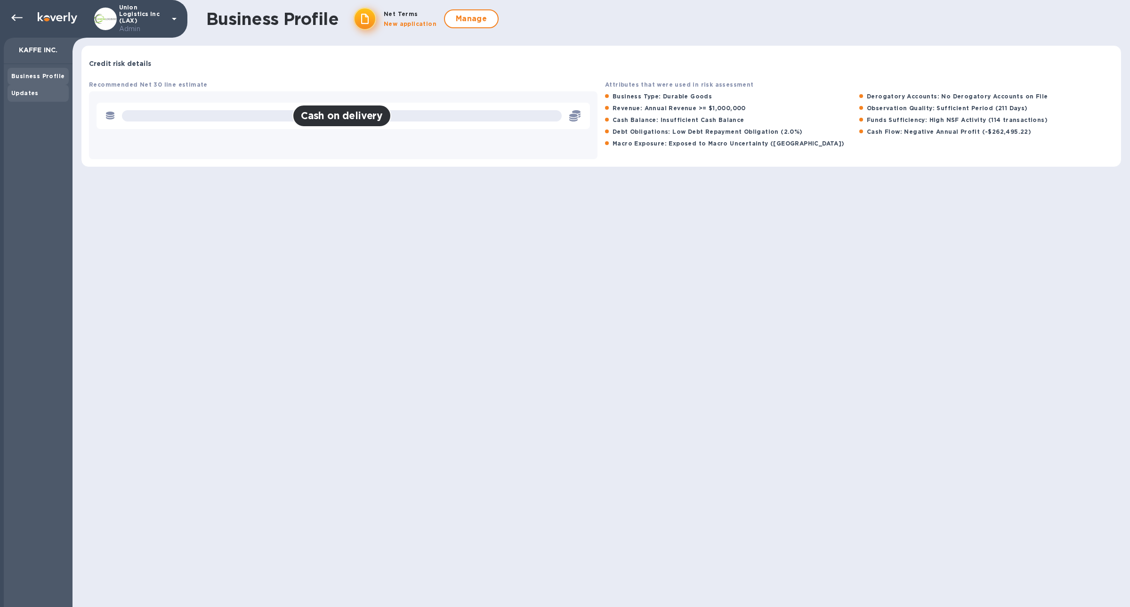
click at [42, 101] on div "Updates" at bounding box center [38, 93] width 61 height 17
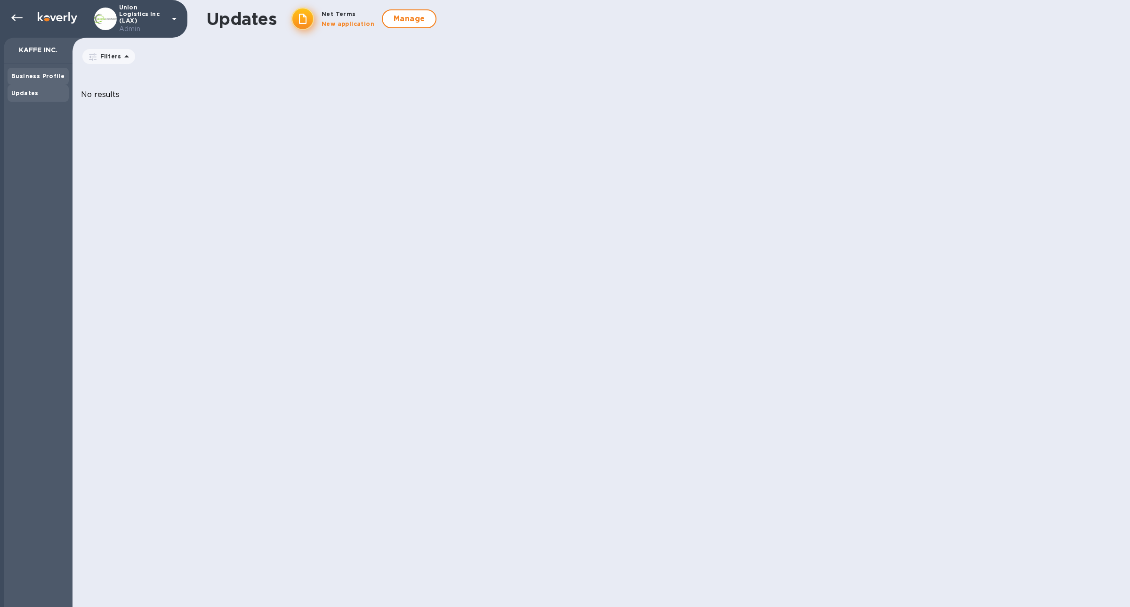
click at [40, 77] on b "Business Profile" at bounding box center [37, 76] width 53 height 7
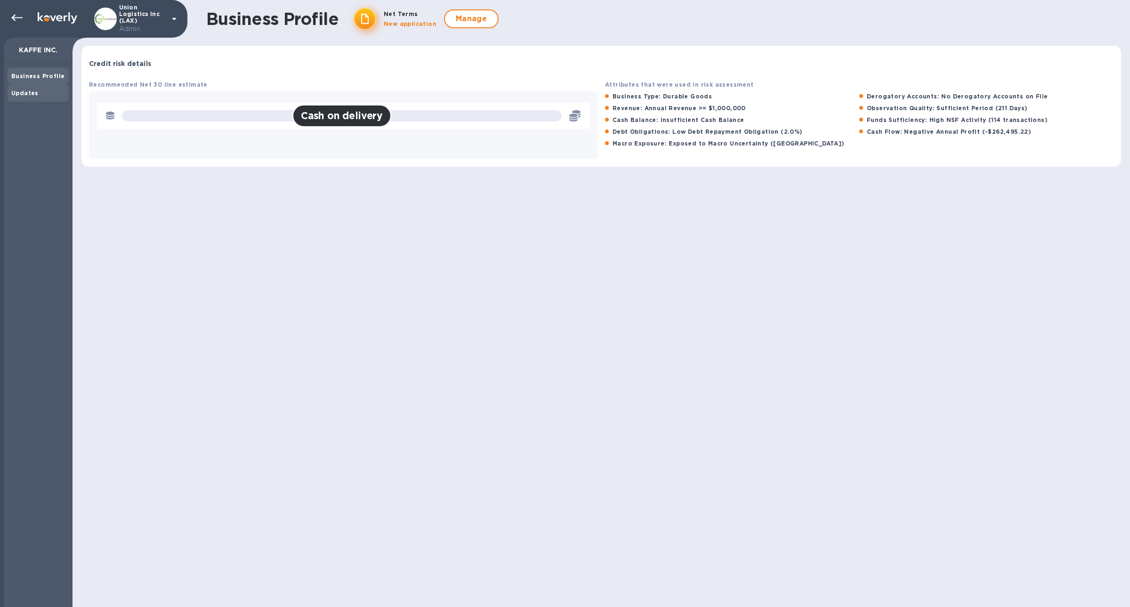
click at [45, 89] on div "Updates" at bounding box center [38, 93] width 54 height 9
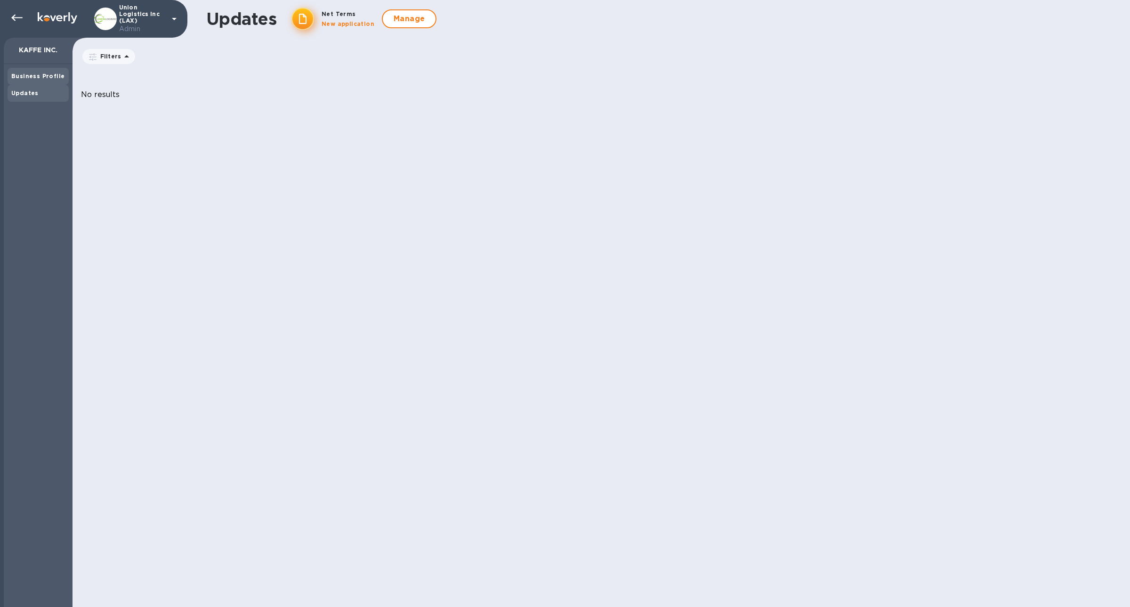
click at [42, 78] on b "Business Profile" at bounding box center [37, 76] width 53 height 7
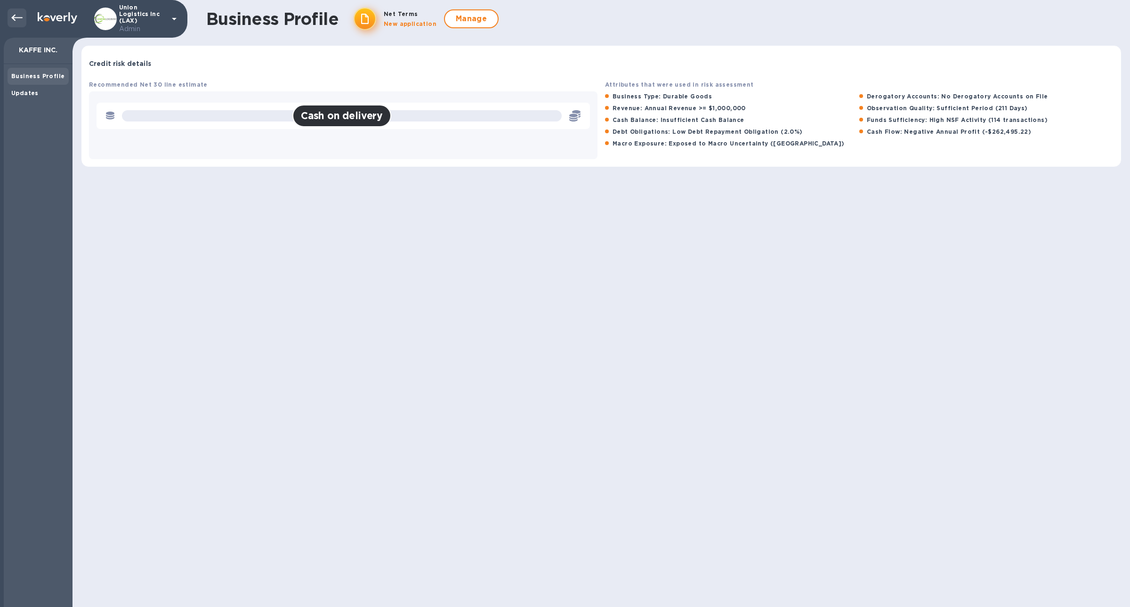
click at [22, 21] on icon at bounding box center [16, 17] width 11 height 11
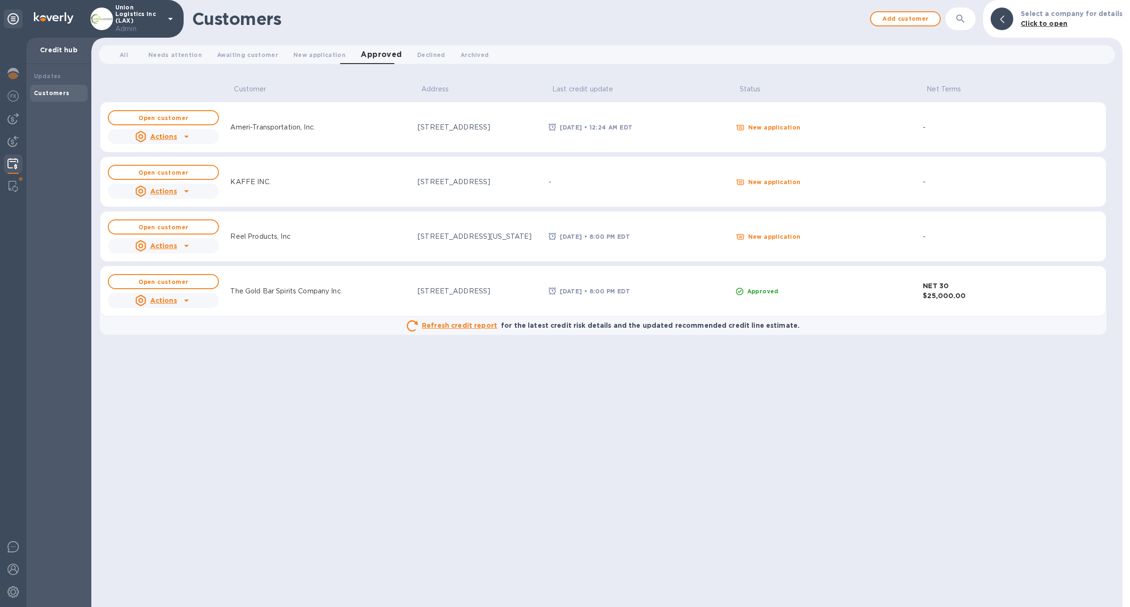
click at [187, 194] on icon at bounding box center [186, 191] width 11 height 11
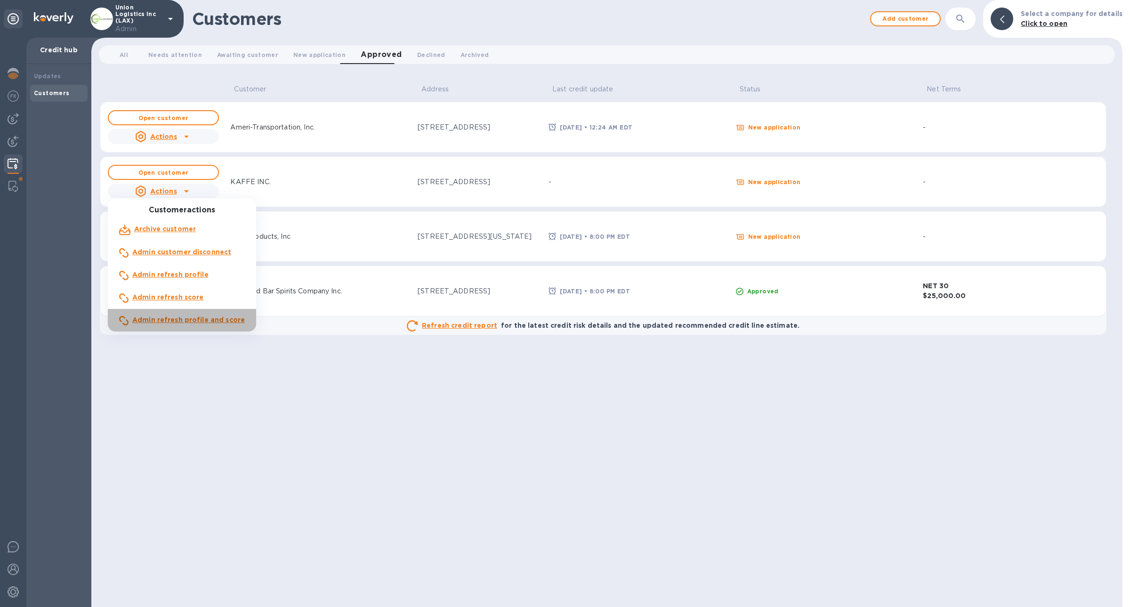
click at [219, 284] on b "Admin refresh profile and score" at bounding box center [188, 320] width 113 height 8
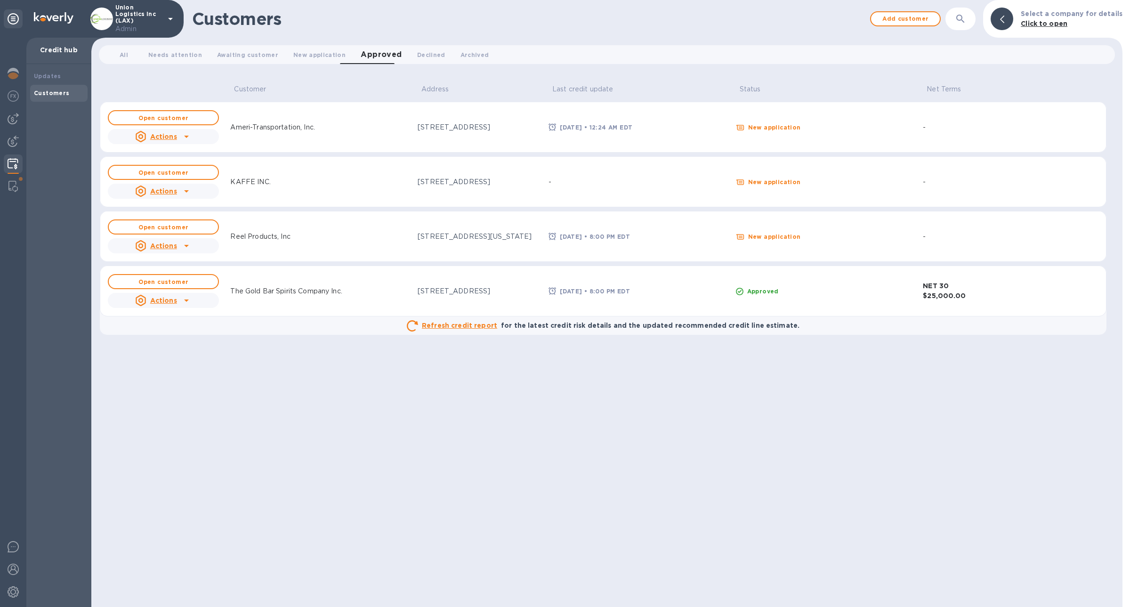
click at [259, 174] on div "KAFFE INC." at bounding box center [250, 181] width 48 height 17
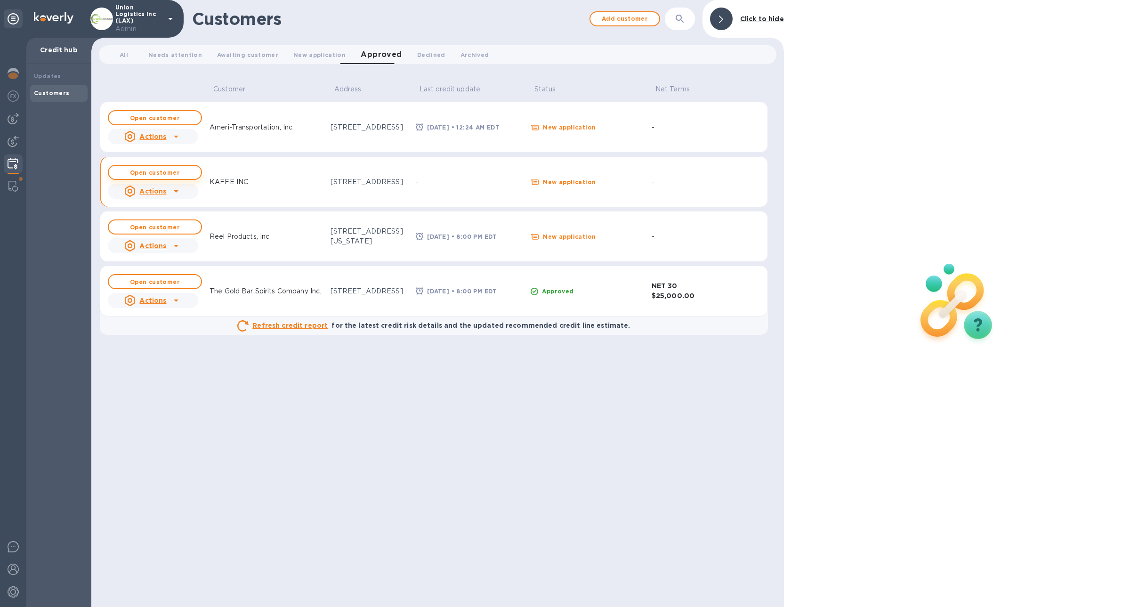
click at [186, 170] on span "Open customer" at bounding box center [154, 173] width 77 height 6
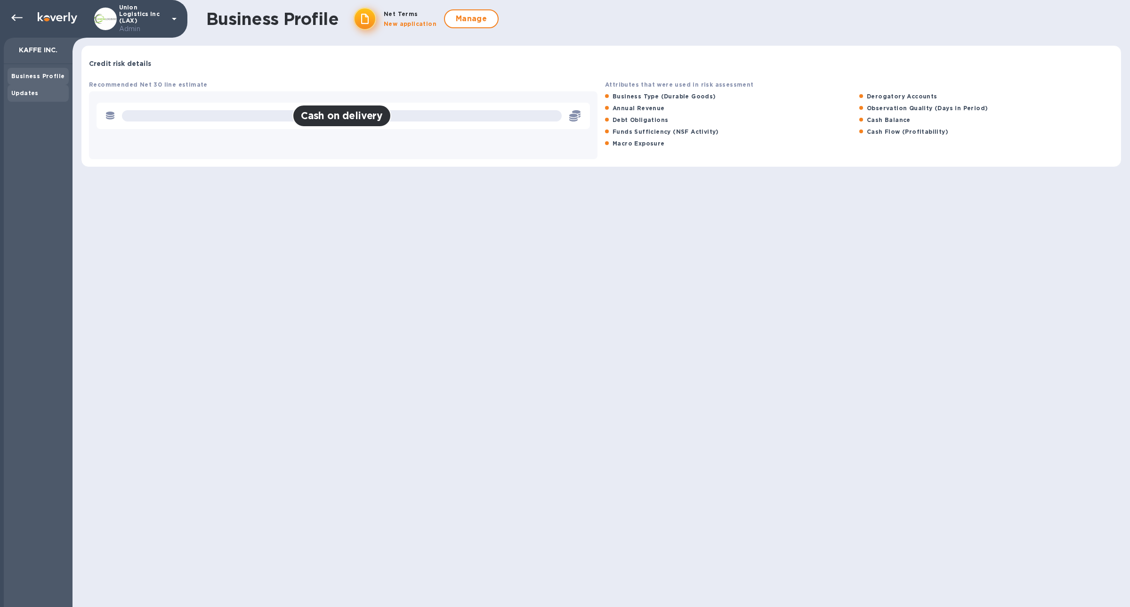
click at [42, 89] on div "Updates" at bounding box center [38, 93] width 54 height 9
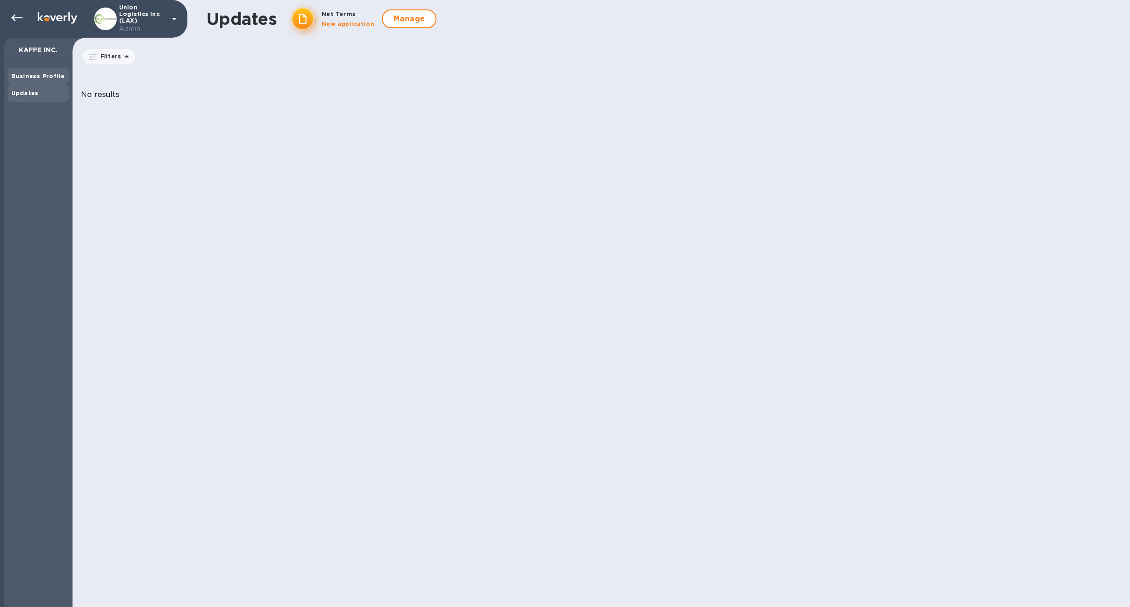
click at [42, 80] on div "Business Profile" at bounding box center [38, 76] width 54 height 9
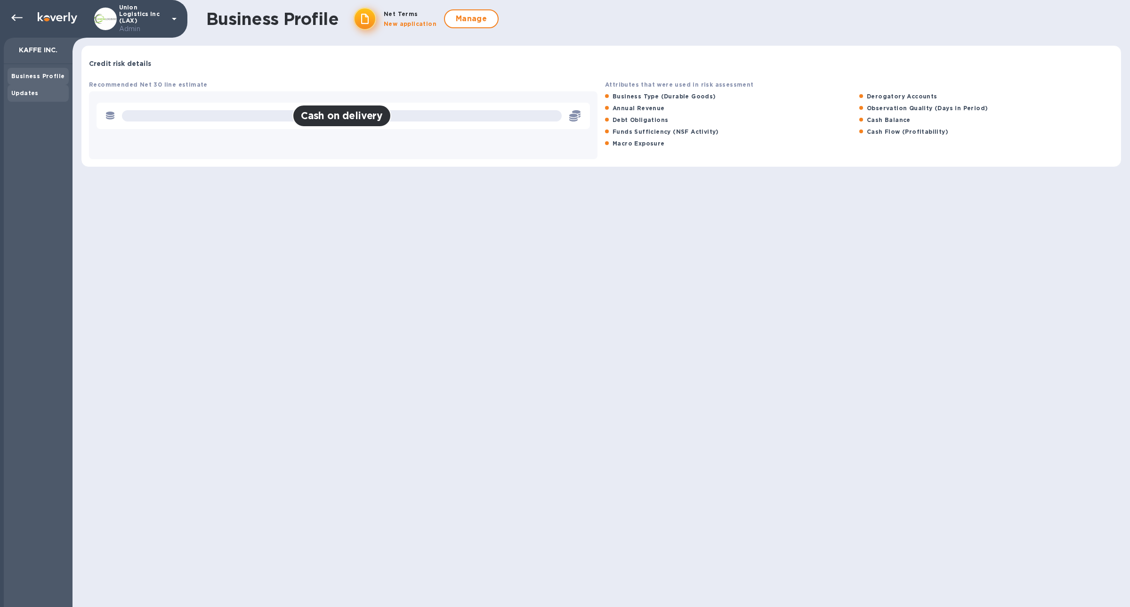
click at [38, 99] on div "Updates" at bounding box center [38, 93] width 61 height 17
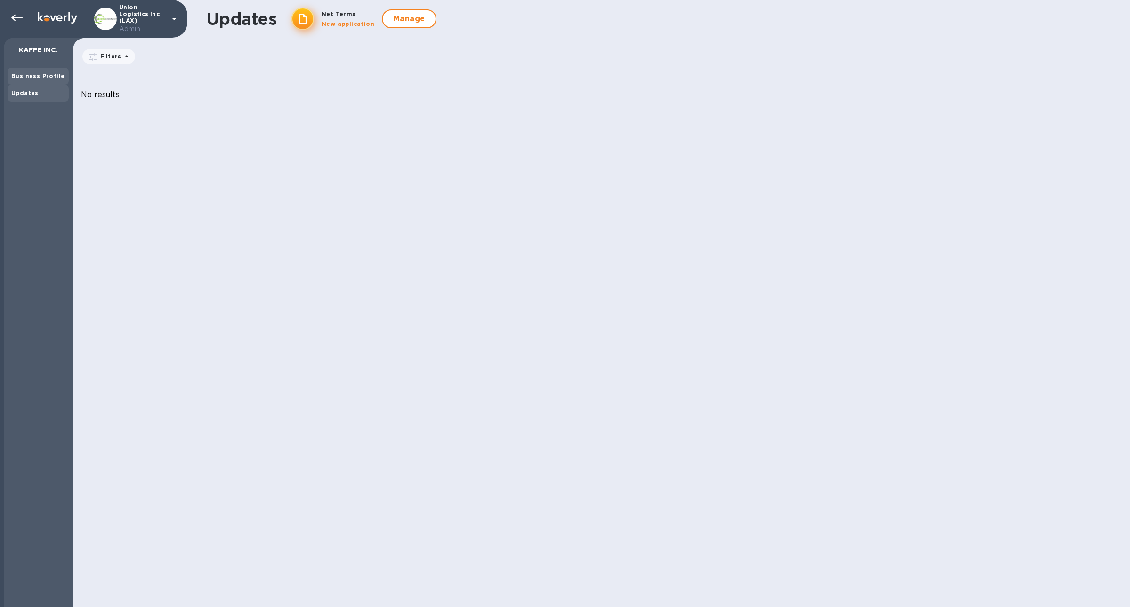
click at [39, 84] on div "Business Profile" at bounding box center [38, 76] width 61 height 17
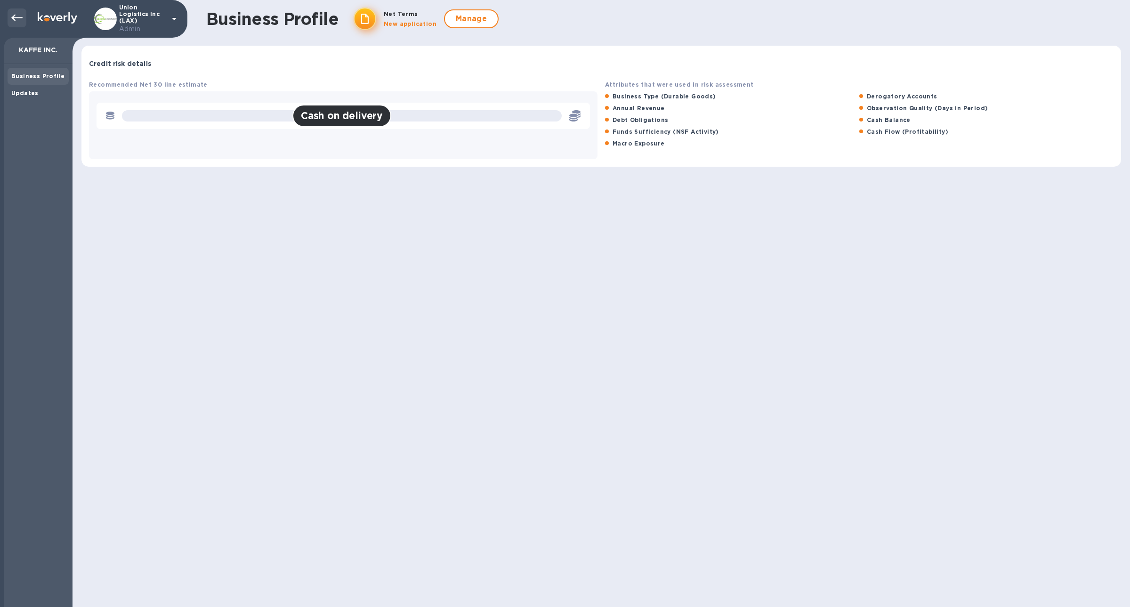
click at [16, 21] on icon at bounding box center [16, 17] width 11 height 11
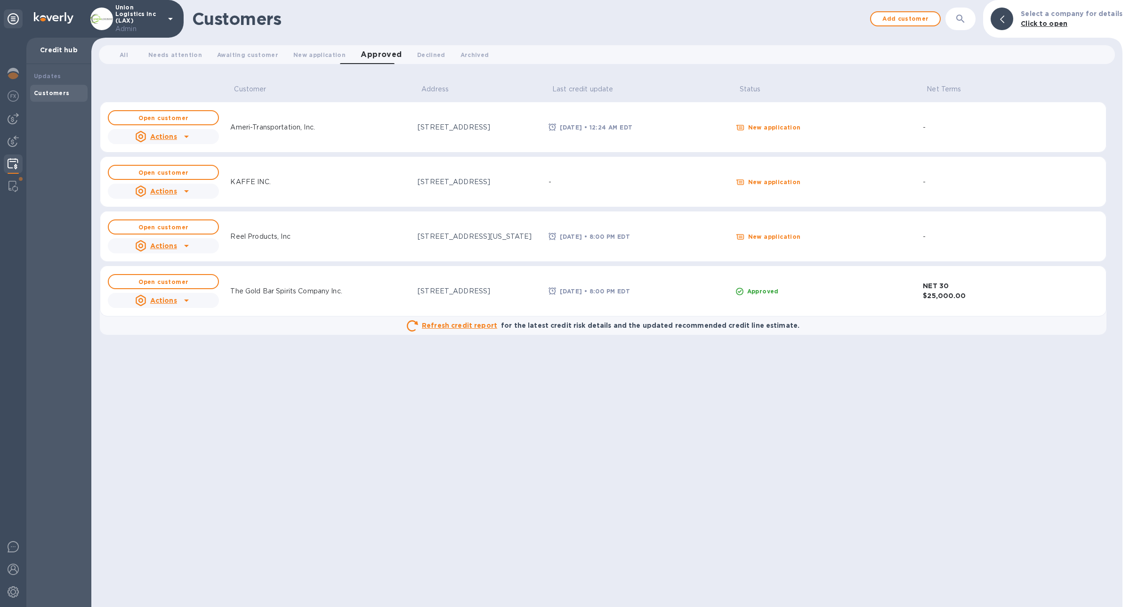
click at [186, 190] on icon at bounding box center [186, 191] width 5 height 2
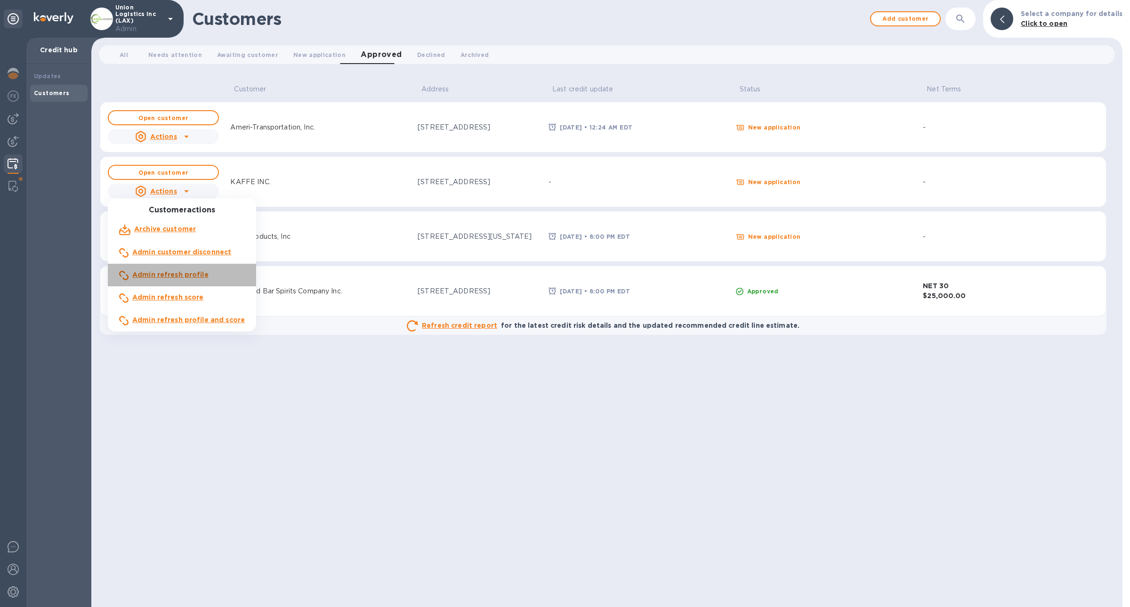
click at [189, 275] on b "Admin refresh profile" at bounding box center [170, 275] width 76 height 8
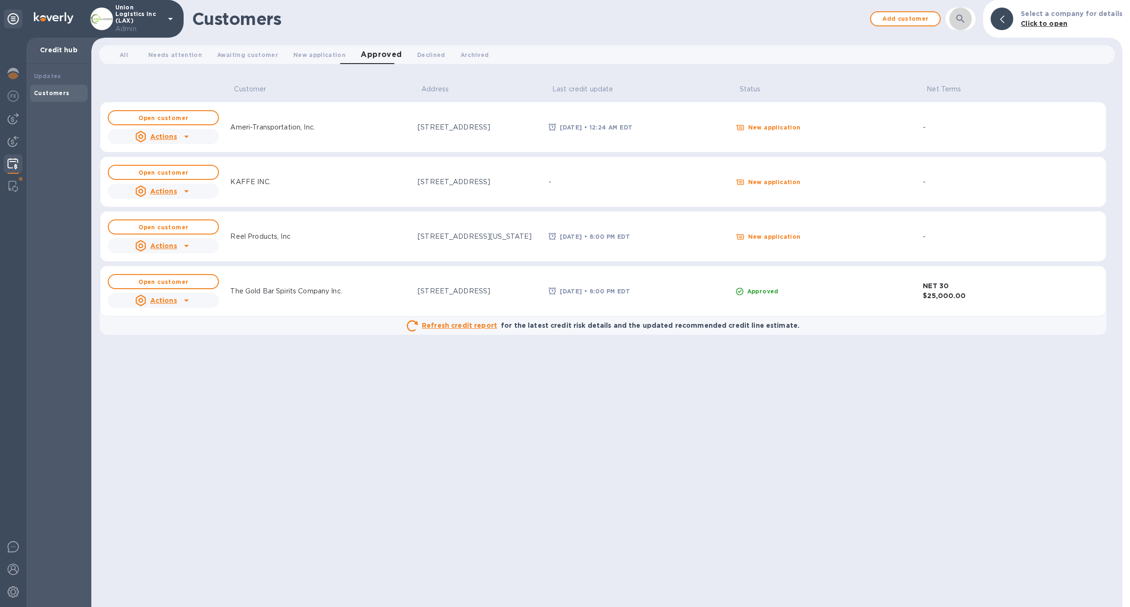
click at [966, 23] on icon "button" at bounding box center [960, 18] width 11 height 11
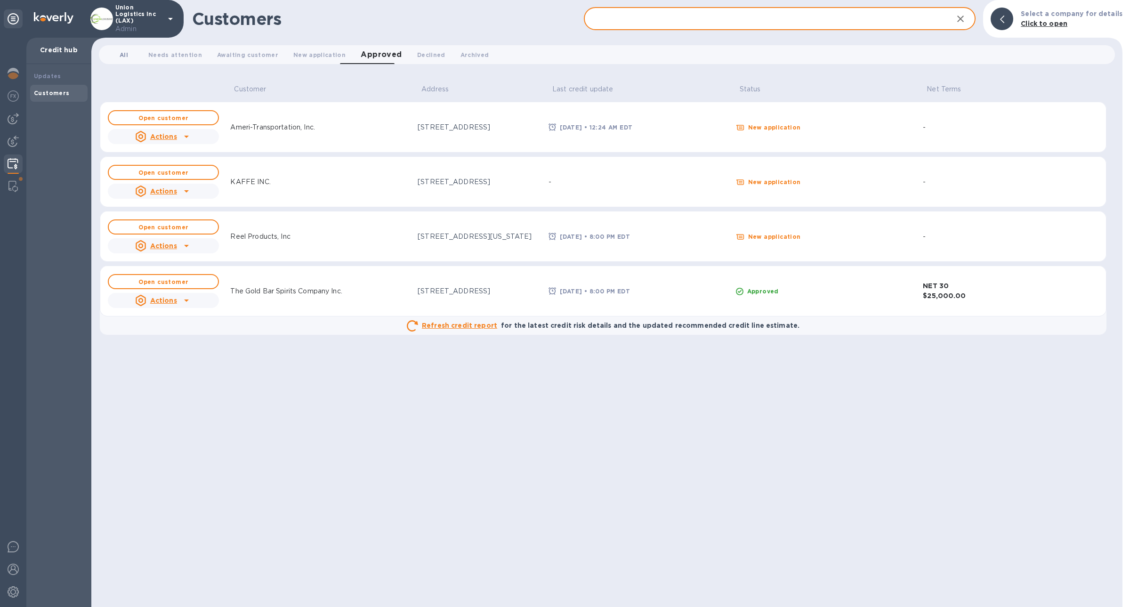
click at [127, 53] on span "All 0" at bounding box center [124, 55] width 8 height 10
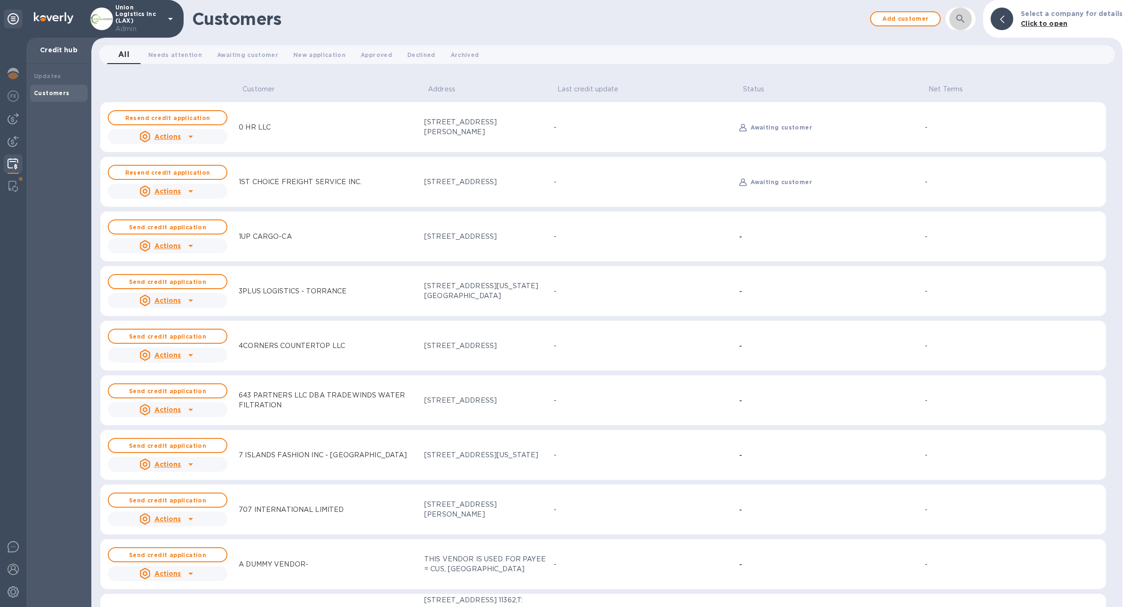
click at [965, 26] on button "button" at bounding box center [960, 19] width 23 height 23
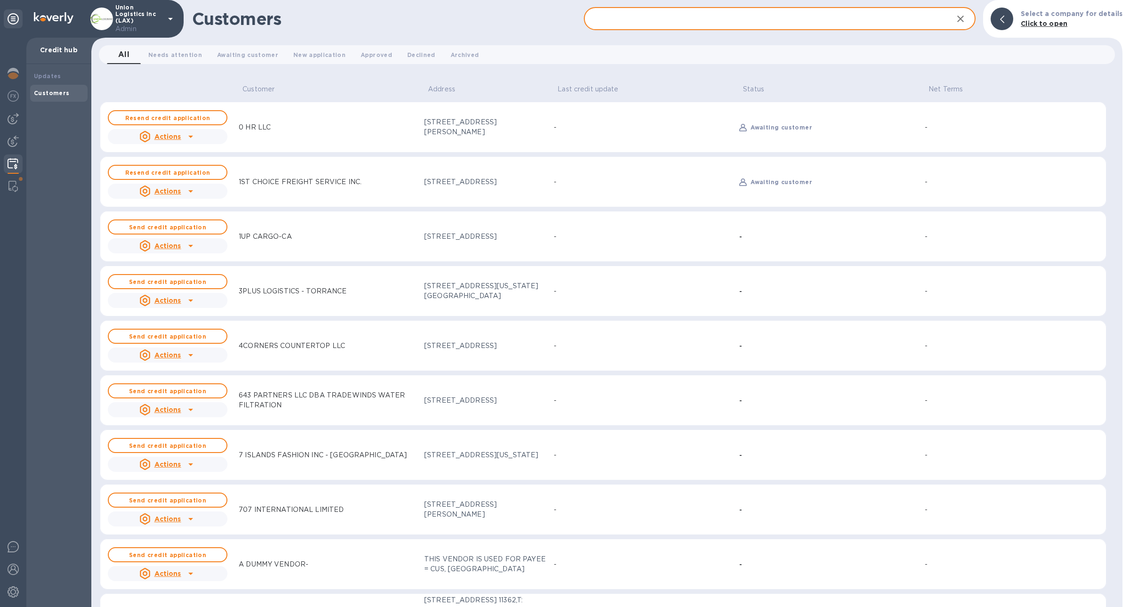
paste input "Zuri Furniture LLC"
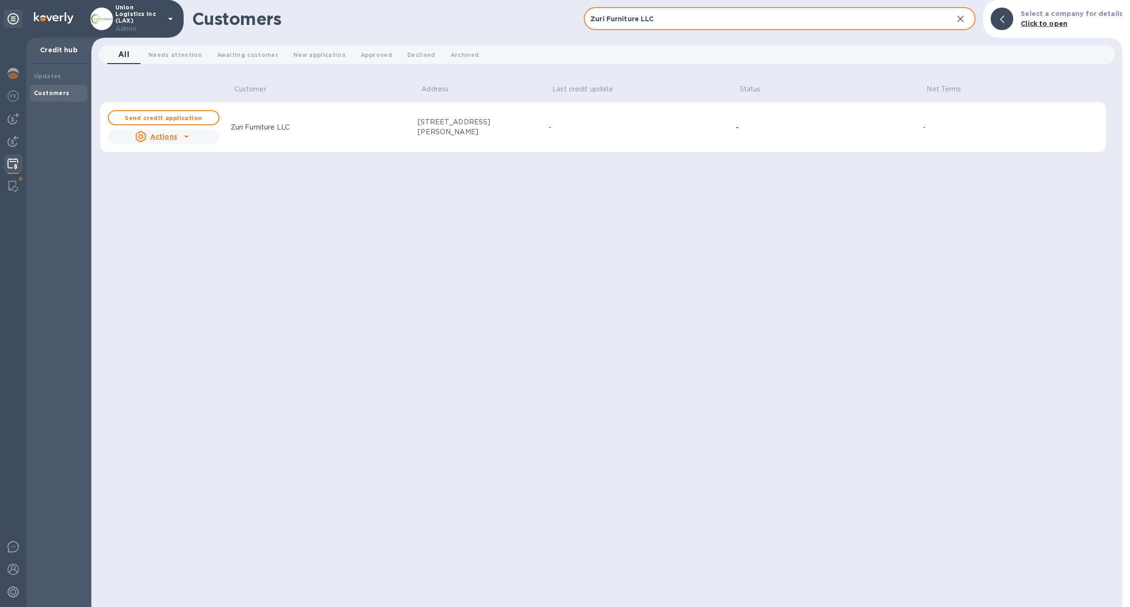
type input "Zuri Furniture LLC"
click at [173, 133] on u "Actions" at bounding box center [163, 137] width 27 height 8
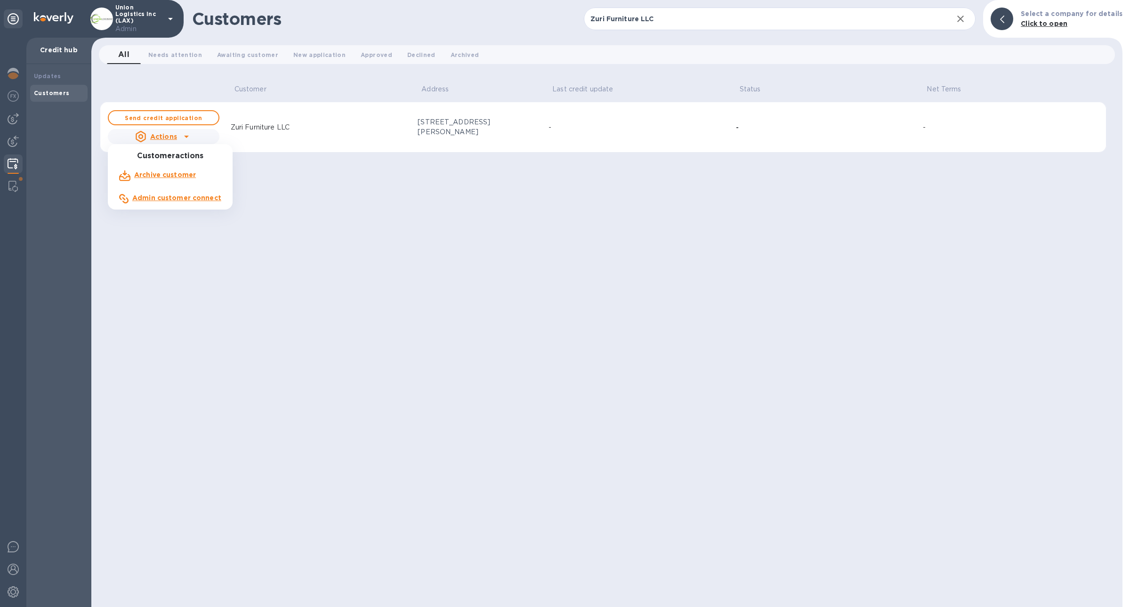
click at [202, 200] on b "Admin customer connect" at bounding box center [176, 198] width 89 height 8
click at [174, 120] on b "Open customer" at bounding box center [163, 117] width 50 height 7
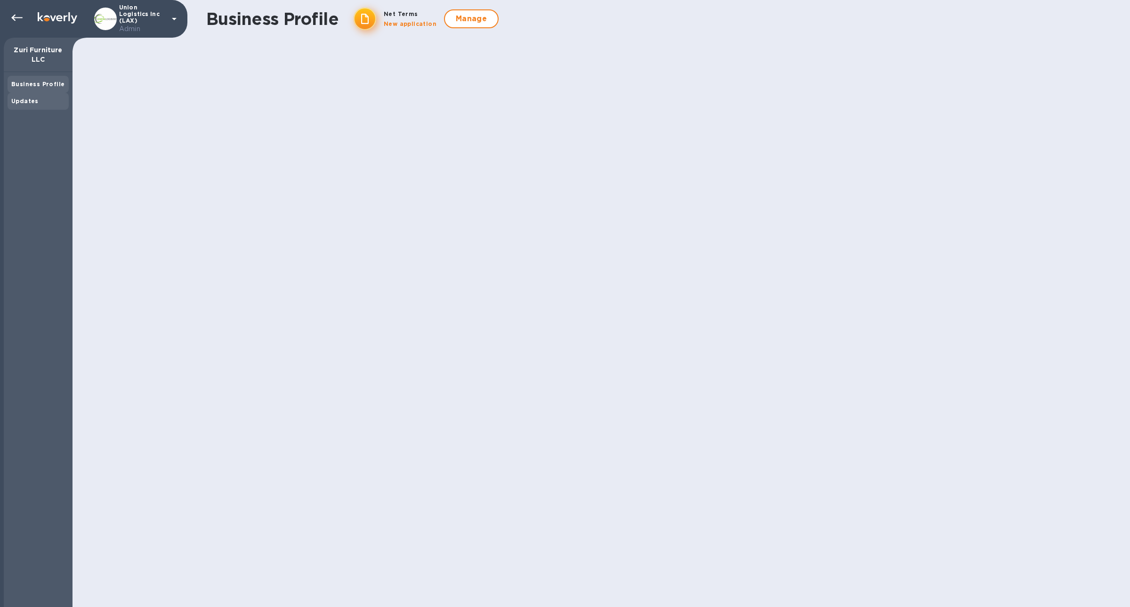
click at [49, 100] on div "Updates" at bounding box center [38, 101] width 54 height 9
click at [45, 91] on div "Business Profile" at bounding box center [38, 84] width 61 height 17
click at [57, 105] on div "Updates" at bounding box center [38, 101] width 54 height 9
click at [105, 97] on p "No results" at bounding box center [100, 94] width 39 height 24
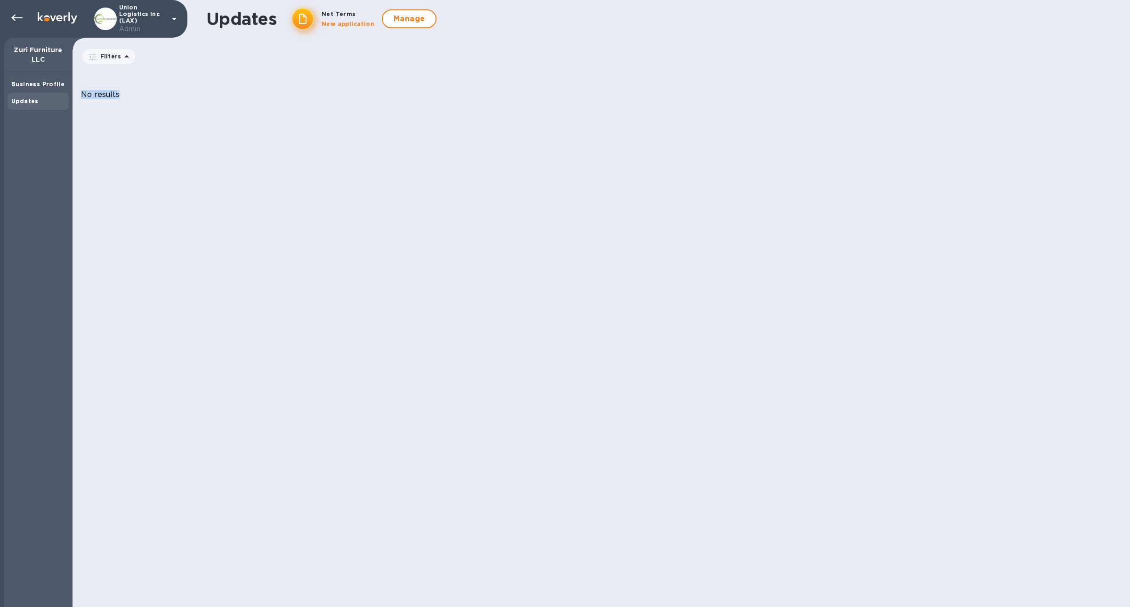
click at [105, 97] on p "No results" at bounding box center [100, 94] width 39 height 24
click at [42, 84] on b "Business Profile" at bounding box center [37, 84] width 53 height 7
click at [19, 97] on div "Updates" at bounding box center [38, 101] width 54 height 9
click at [24, 84] on b "Business Profile" at bounding box center [37, 84] width 53 height 7
click at [32, 94] on div "Updates" at bounding box center [38, 101] width 61 height 17
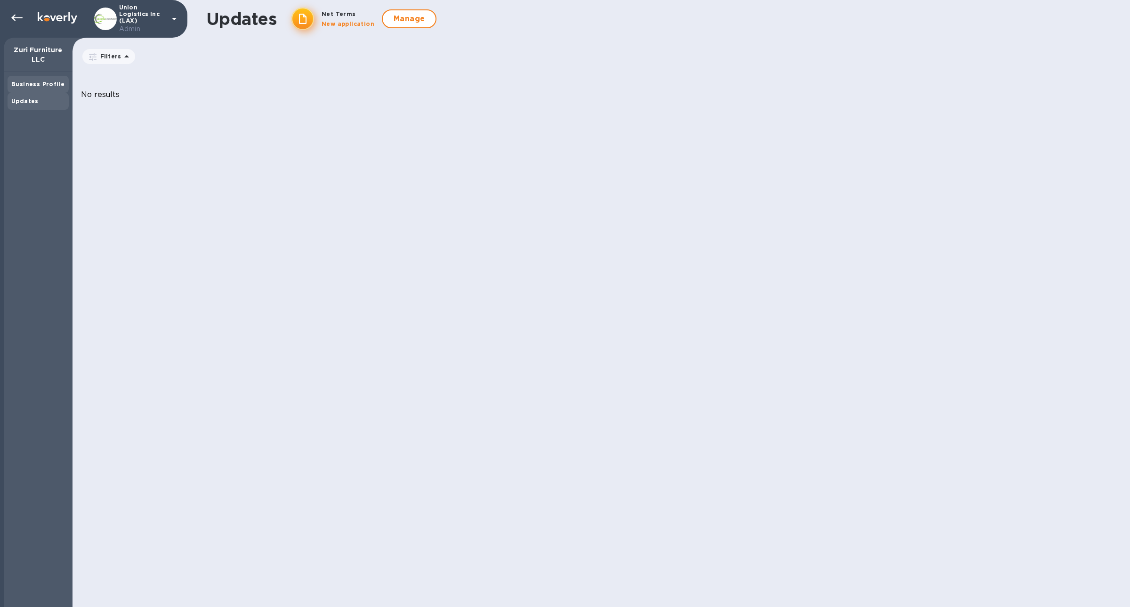
click at [52, 89] on div "Business Profile" at bounding box center [38, 84] width 61 height 17
click at [51, 100] on div "Updates" at bounding box center [38, 101] width 54 height 9
click at [49, 86] on b "Business Profile" at bounding box center [37, 84] width 53 height 7
click at [14, 96] on div "Updates" at bounding box center [38, 101] width 61 height 17
click at [21, 84] on b "Business Profile" at bounding box center [37, 84] width 53 height 7
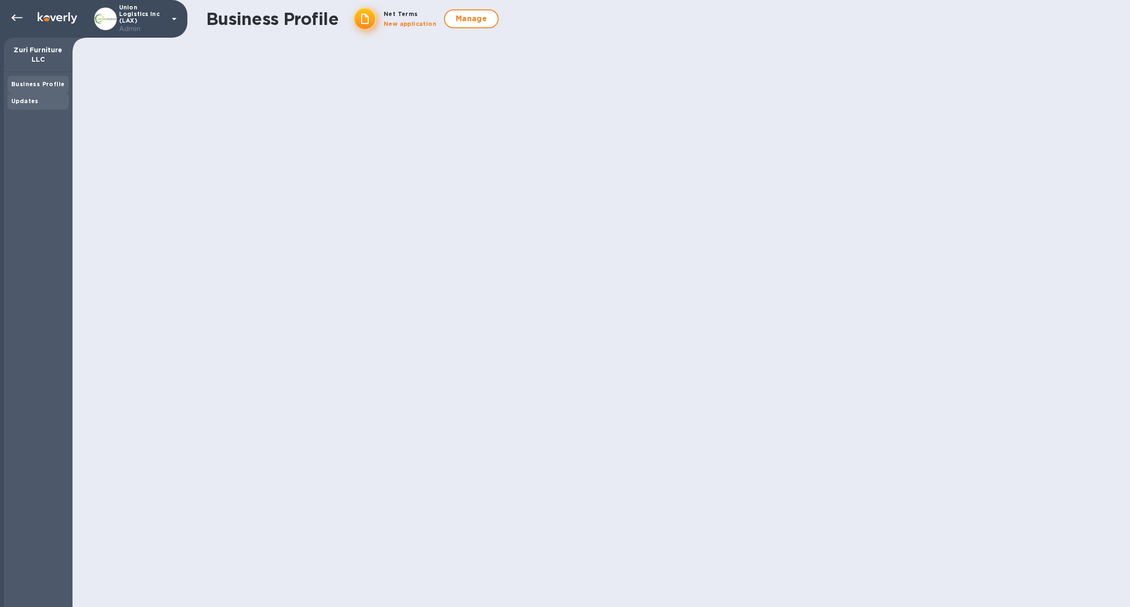
click at [65, 97] on div "Updates" at bounding box center [38, 101] width 54 height 9
click at [57, 90] on div "Business Profile" at bounding box center [38, 84] width 61 height 17
click at [40, 101] on div "Updates" at bounding box center [38, 101] width 54 height 9
click at [22, 19] on icon at bounding box center [16, 17] width 11 height 11
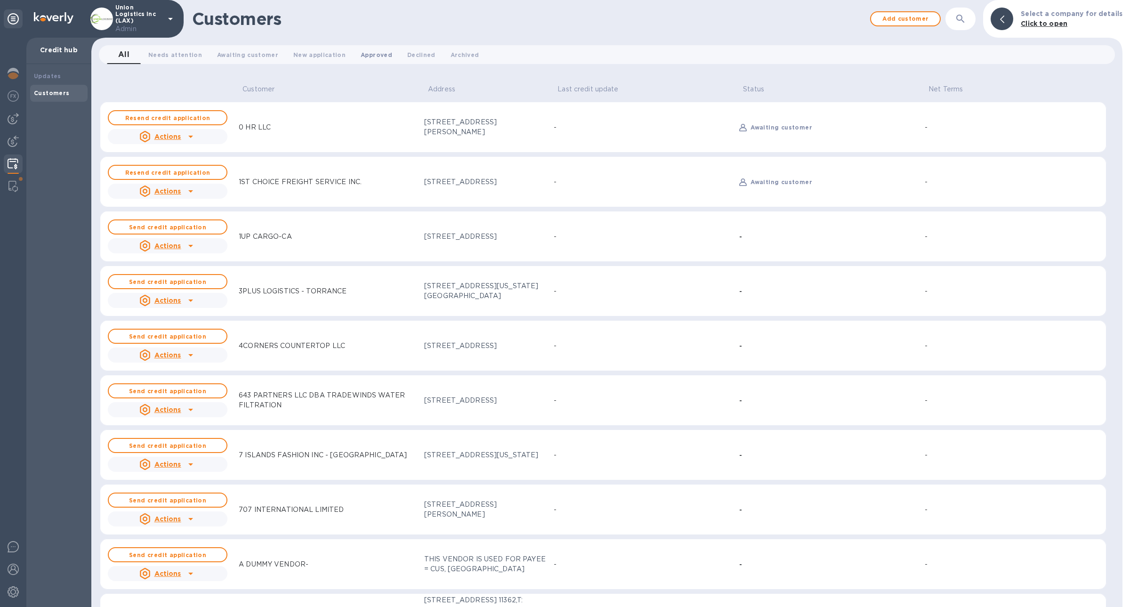
click at [367, 61] on button "Approved 0" at bounding box center [376, 54] width 47 height 19
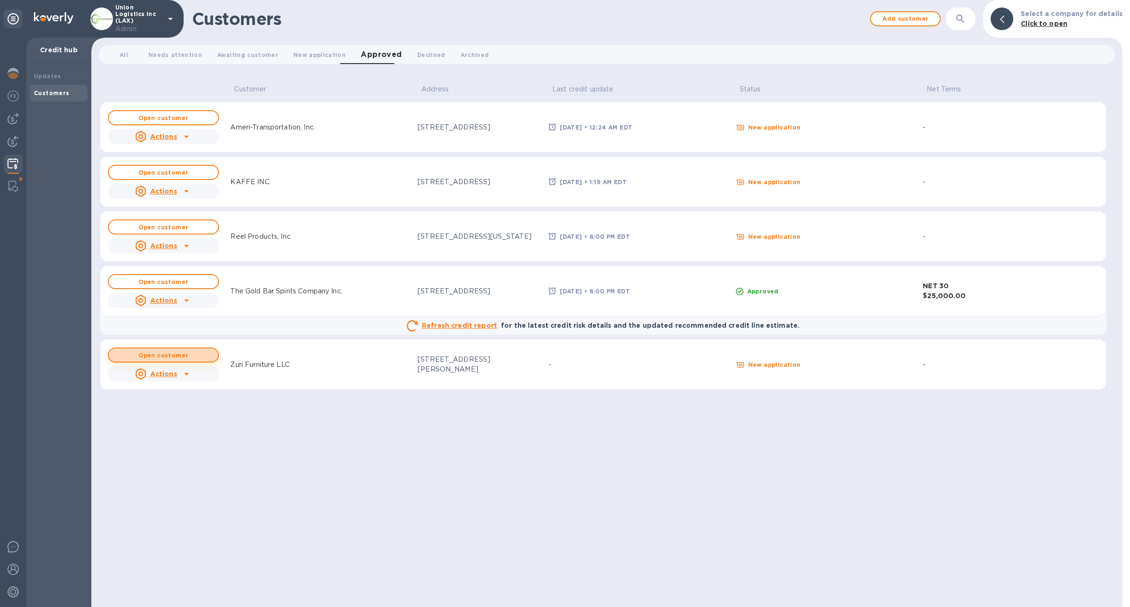
click at [190, 284] on span "Open customer" at bounding box center [163, 355] width 94 height 6
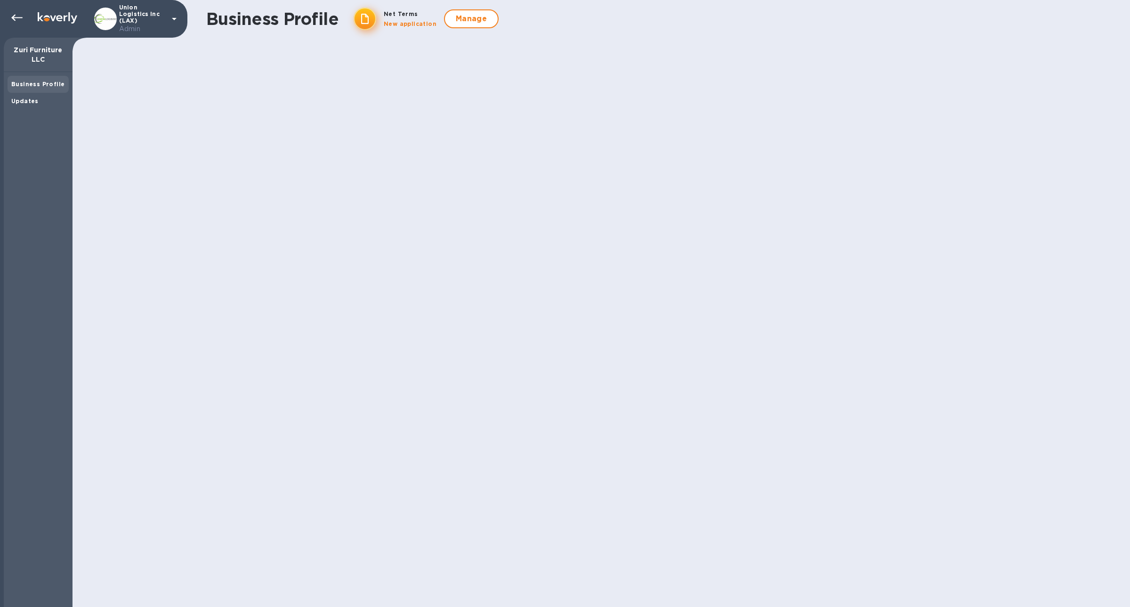
click at [20, 112] on div "Business Profile Updates" at bounding box center [38, 339] width 69 height 535
click at [20, 107] on div "Updates" at bounding box center [38, 101] width 61 height 17
click at [33, 92] on div "Business Profile" at bounding box center [38, 84] width 61 height 17
click at [34, 101] on b "Updates" at bounding box center [24, 100] width 27 height 7
click at [33, 82] on b "Business Profile" at bounding box center [37, 84] width 53 height 7
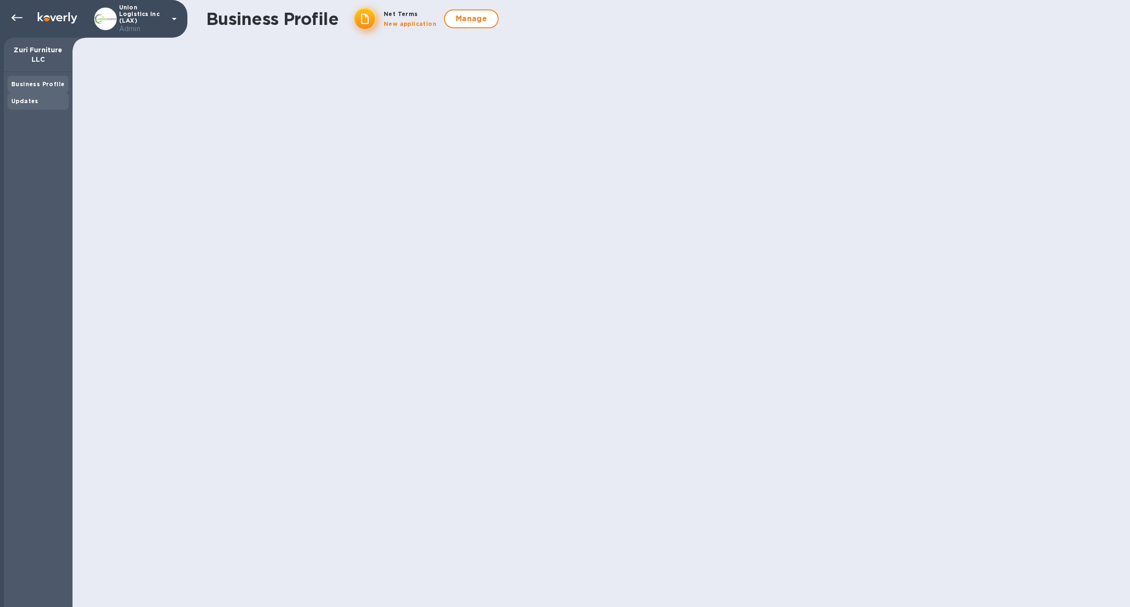
click at [57, 94] on div "Updates" at bounding box center [38, 101] width 61 height 17
click at [50, 87] on b "Business Profile" at bounding box center [37, 84] width 53 height 7
click at [33, 97] on div "Updates" at bounding box center [38, 101] width 54 height 9
click at [34, 87] on b "Business Profile" at bounding box center [37, 84] width 53 height 7
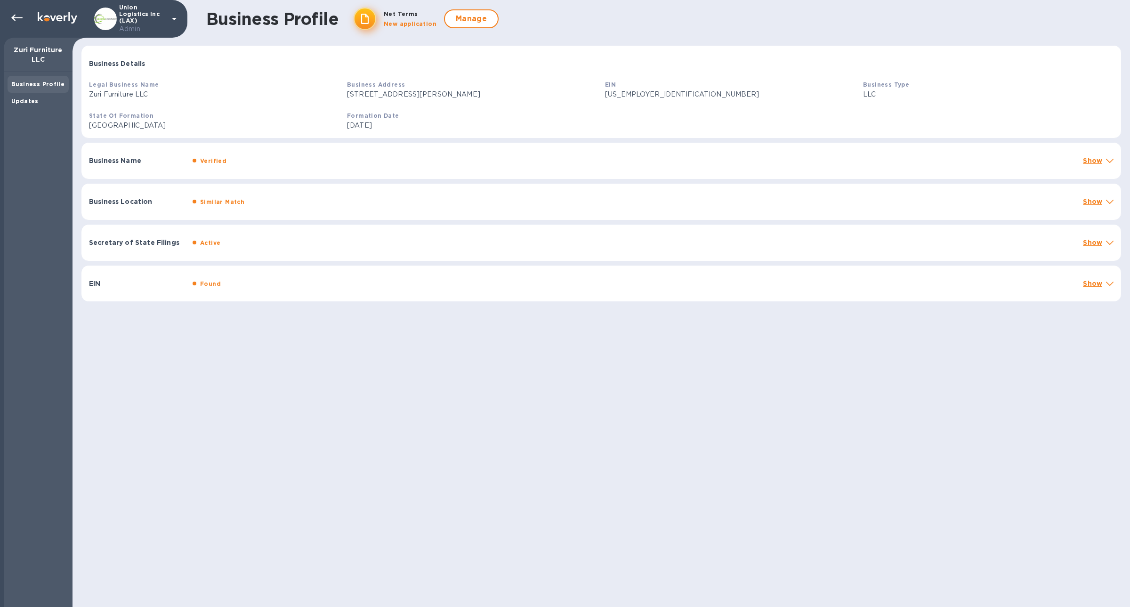
click at [423, 148] on div "Business Name Verified Show" at bounding box center [601, 161] width 1040 height 36
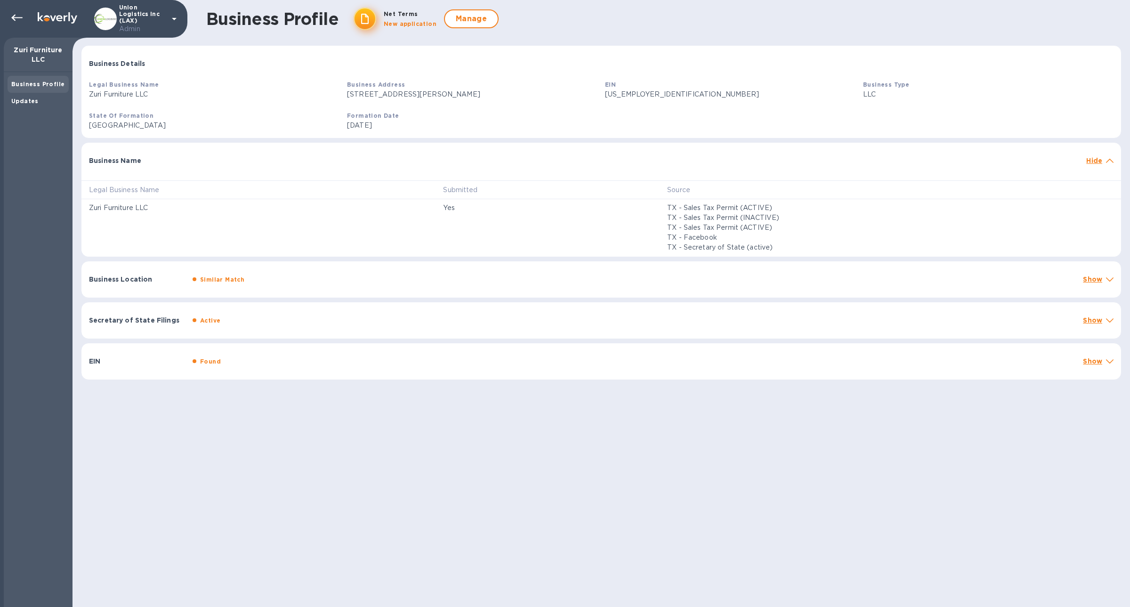
click at [404, 271] on div "Business Location Similar Match Show" at bounding box center [601, 279] width 1040 height 36
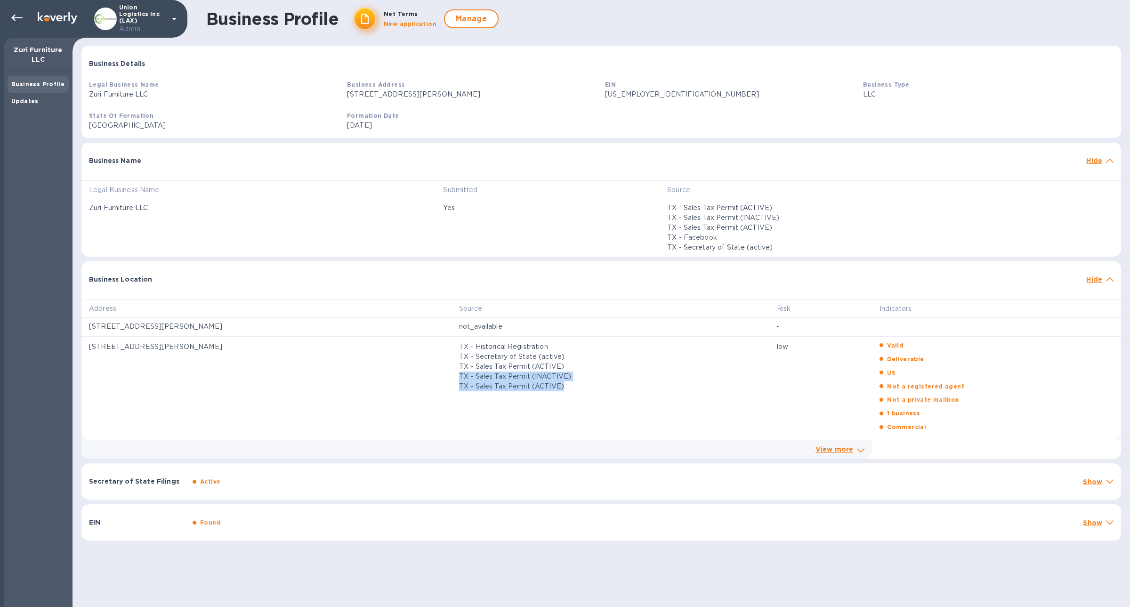
drag, startPoint x: 654, startPoint y: 394, endPoint x: 655, endPoint y: 364, distance: 29.7
click at [655, 284] on td "TX - Historical Registration TX - Secretary of State (active) TX - Sales Tax Pe…" at bounding box center [611, 388] width 318 height 103
click at [655, 284] on p "TX - Sales Tax Permit (ACTIVE)" at bounding box center [610, 367] width 303 height 10
click at [233, 284] on div "Active" at bounding box center [634, 480] width 887 height 14
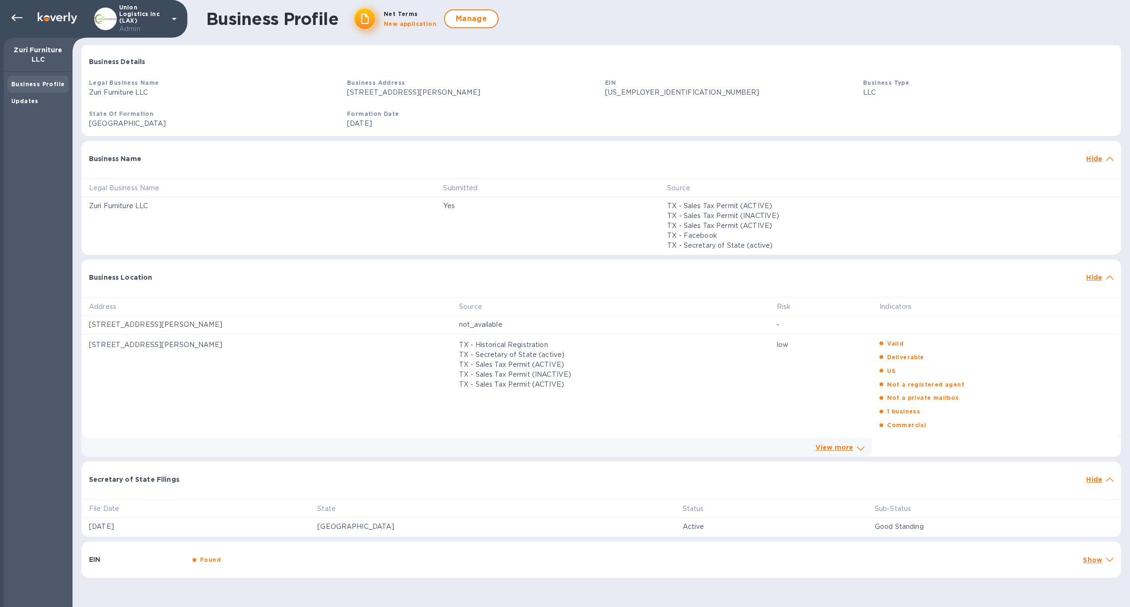
click at [228, 284] on div "Found" at bounding box center [634, 560] width 887 height 14
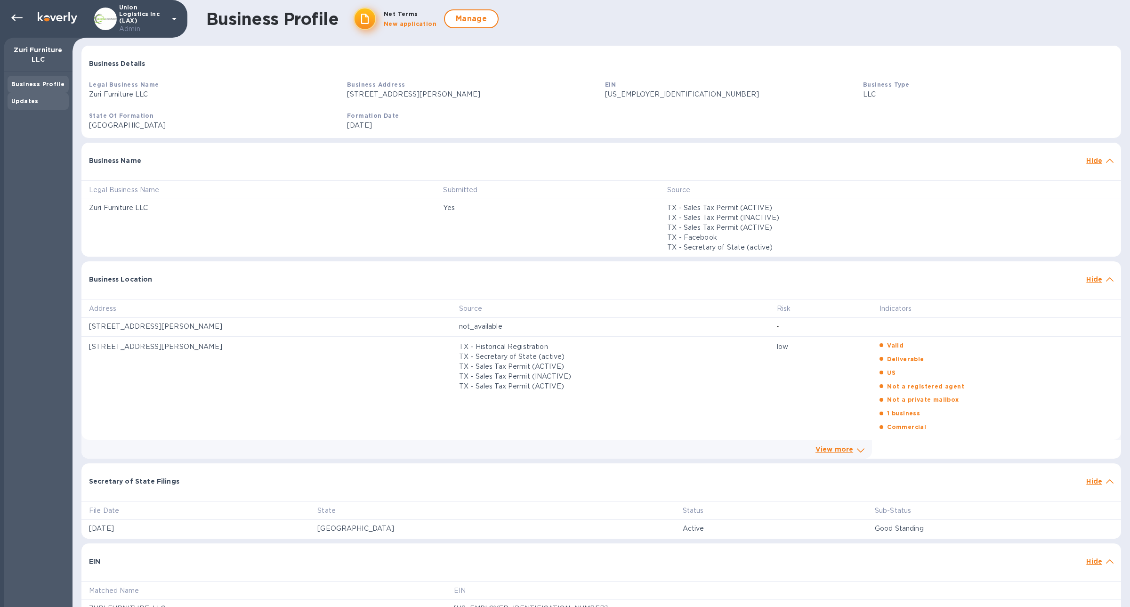
click at [22, 98] on b "Updates" at bounding box center [24, 100] width 27 height 7
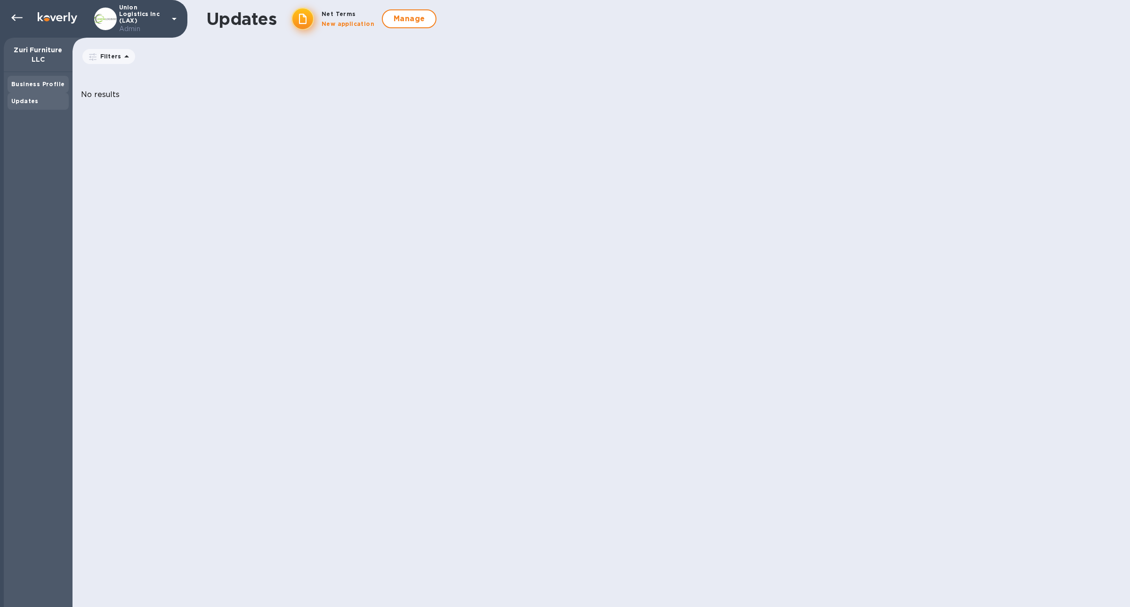
click at [33, 84] on b "Business Profile" at bounding box center [37, 84] width 53 height 7
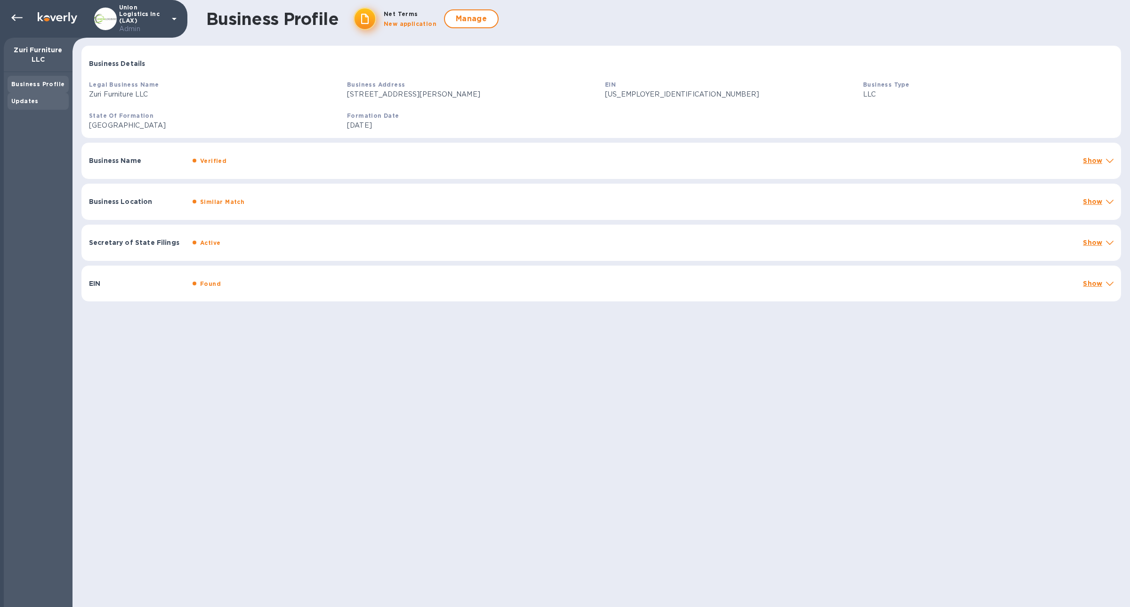
click at [21, 103] on b "Updates" at bounding box center [24, 100] width 27 height 7
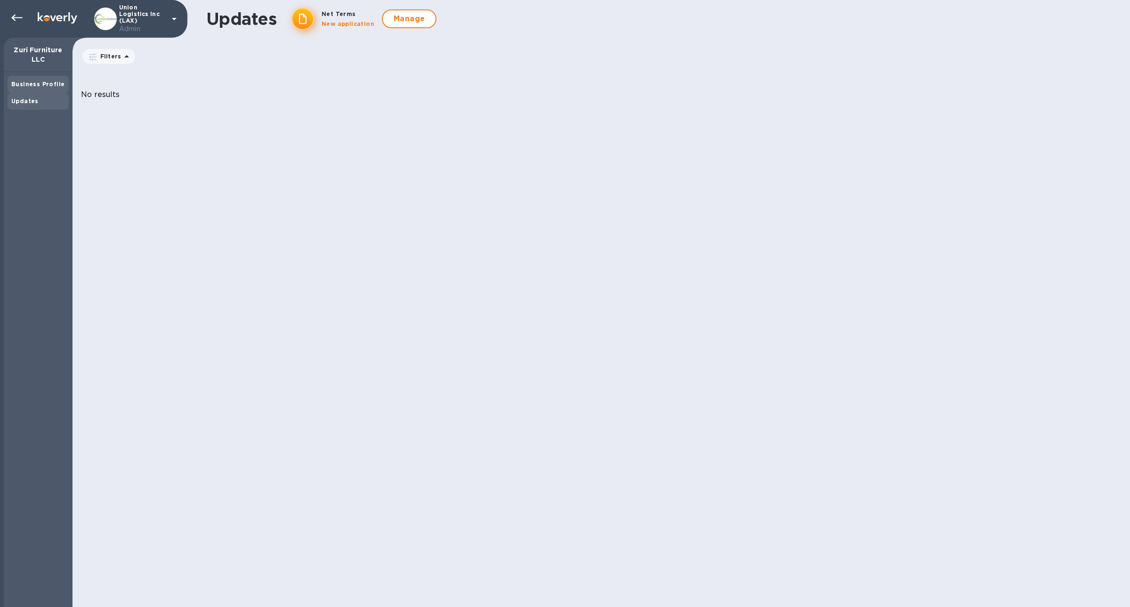
click at [29, 91] on div "Business Profile" at bounding box center [38, 84] width 61 height 17
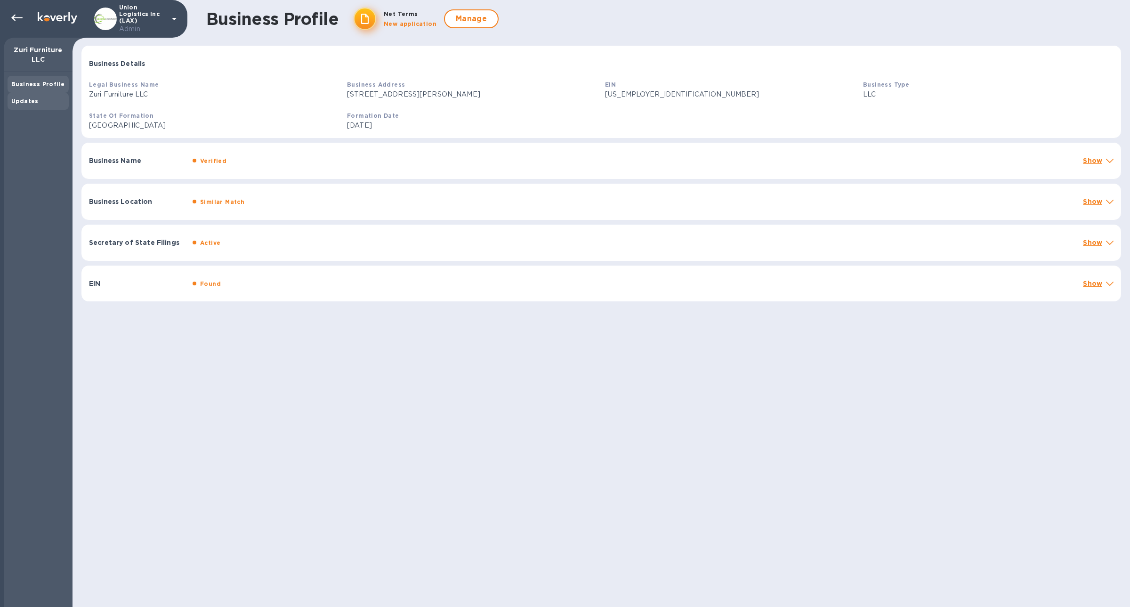
click at [31, 103] on b "Updates" at bounding box center [24, 100] width 27 height 7
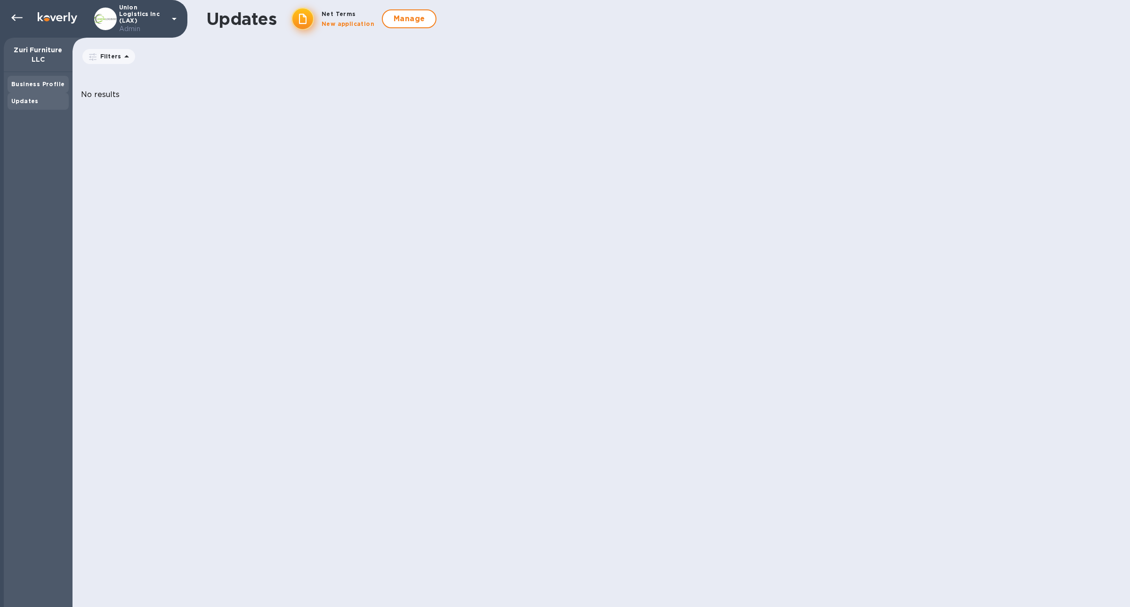
click at [32, 84] on b "Business Profile" at bounding box center [37, 84] width 53 height 7
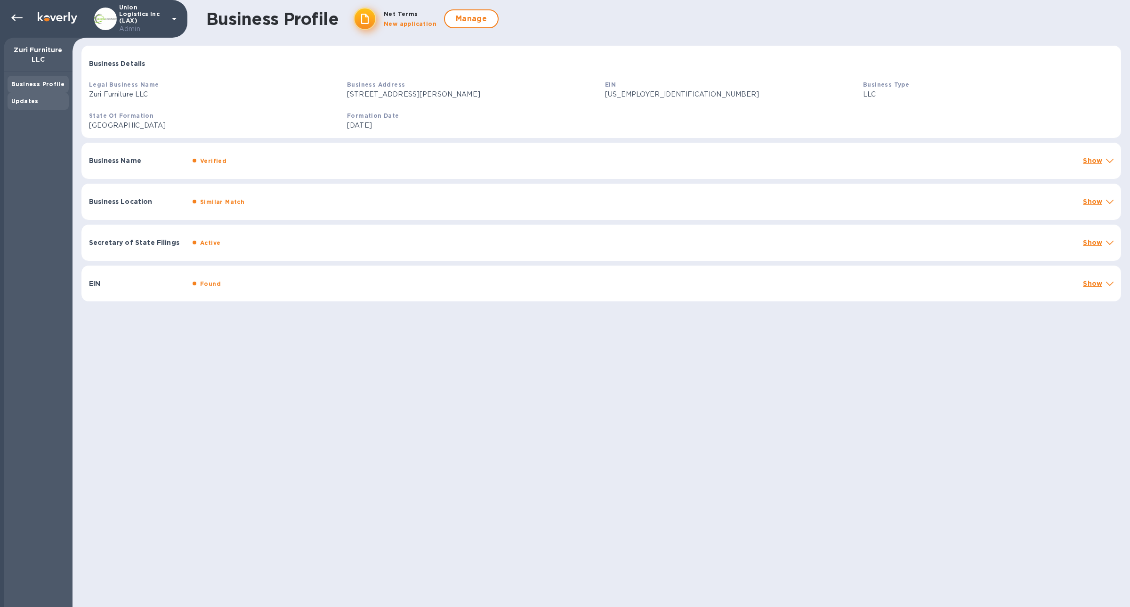
click at [25, 102] on b "Updates" at bounding box center [24, 100] width 27 height 7
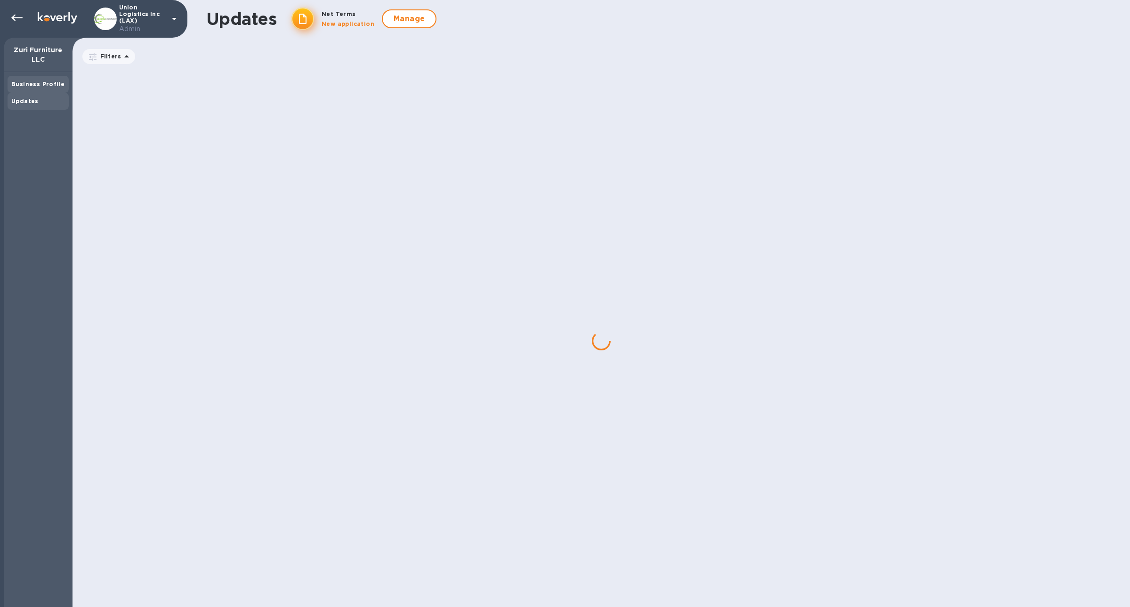
click at [25, 81] on b "Business Profile" at bounding box center [37, 84] width 53 height 7
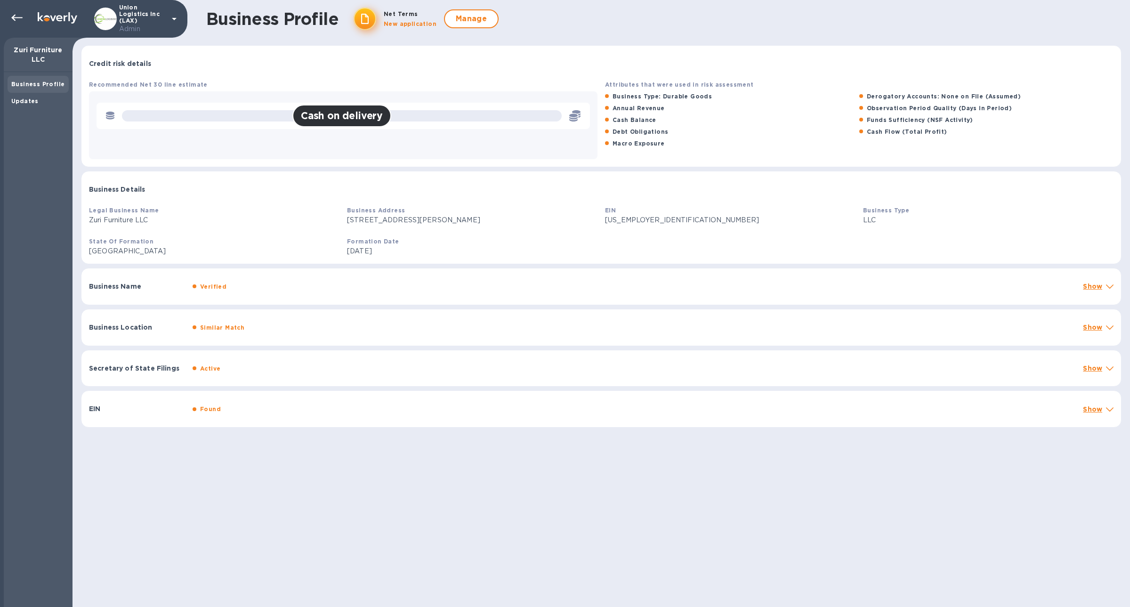
click at [247, 284] on div "Verified" at bounding box center [634, 287] width 887 height 14
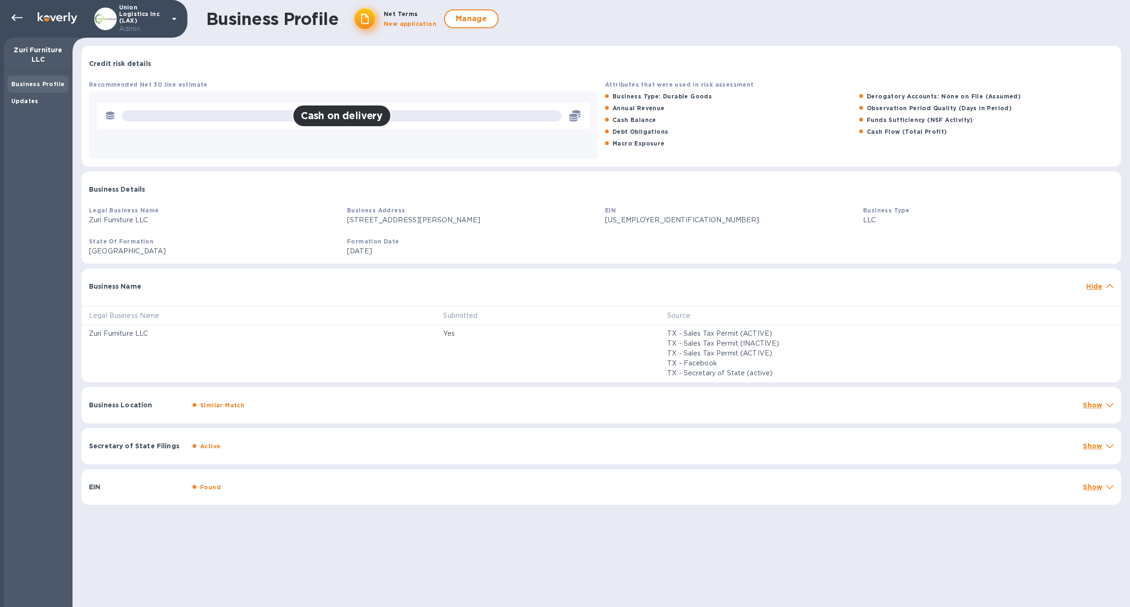
click at [280, 284] on div "Similar Match" at bounding box center [634, 405] width 887 height 14
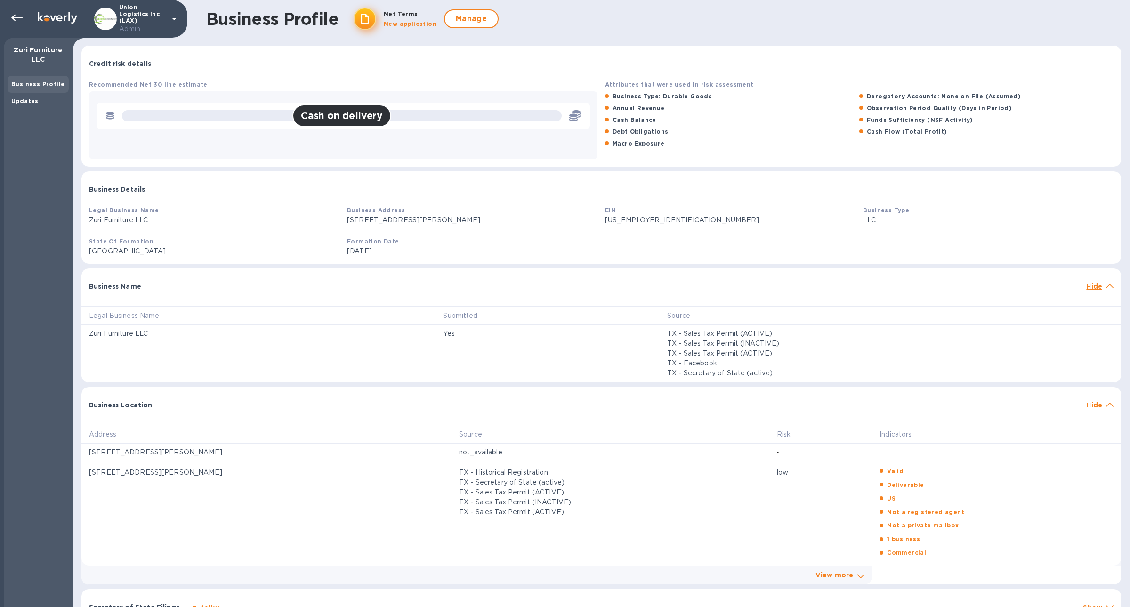
click at [280, 284] on div "Business Location" at bounding box center [583, 404] width 997 height 17
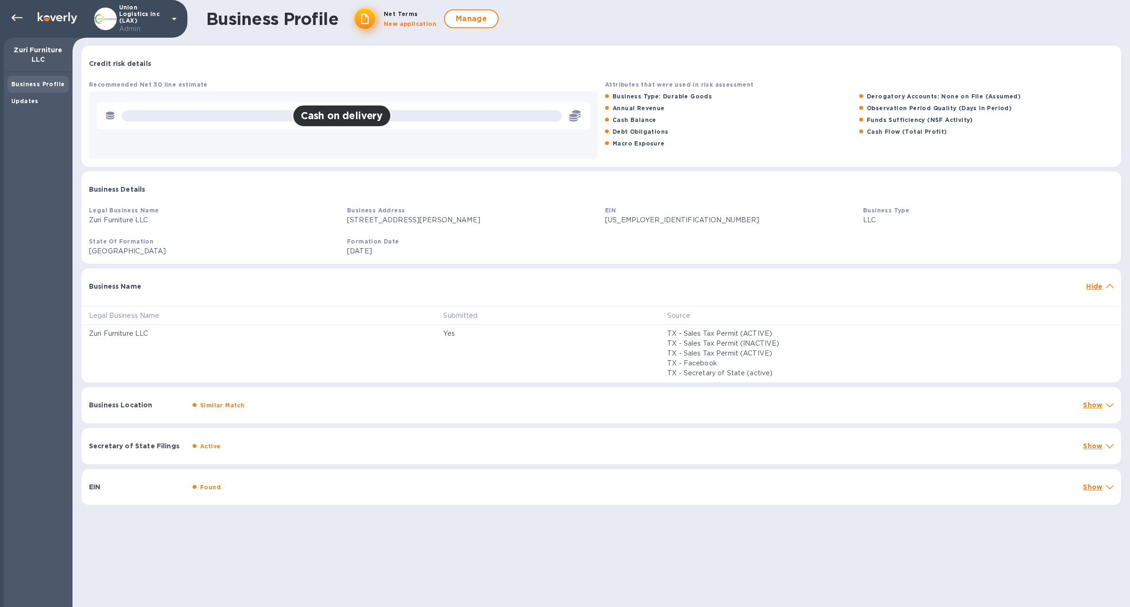
click at [284, 284] on div "Secretary of State Filings Active Show" at bounding box center [601, 446] width 1040 height 36
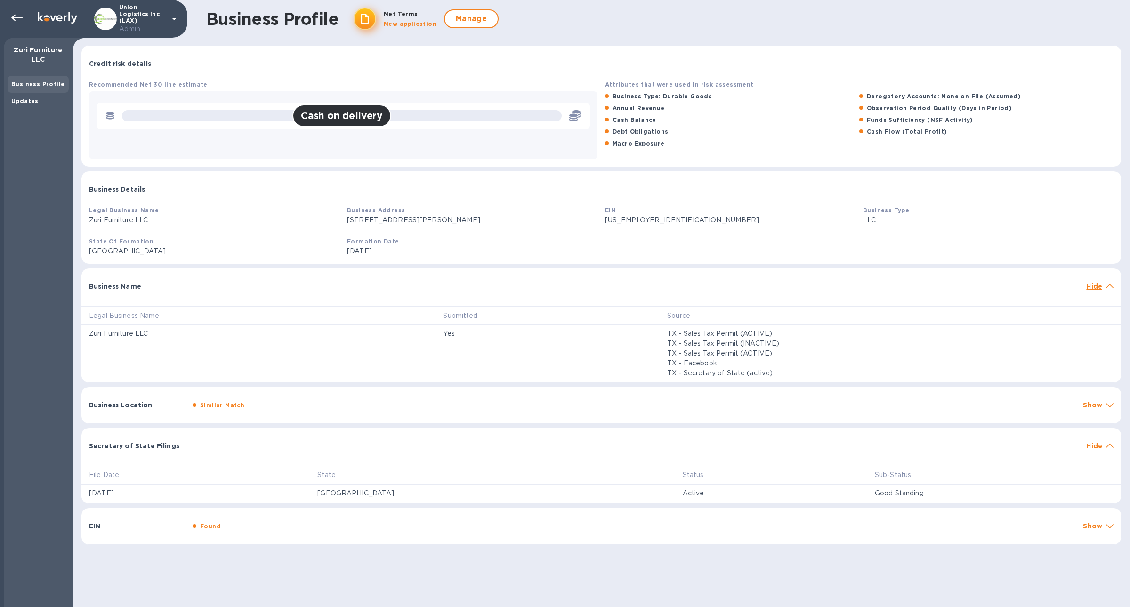
click at [284, 284] on div "Secretary of State Filings Hide" at bounding box center [601, 443] width 1040 height 30
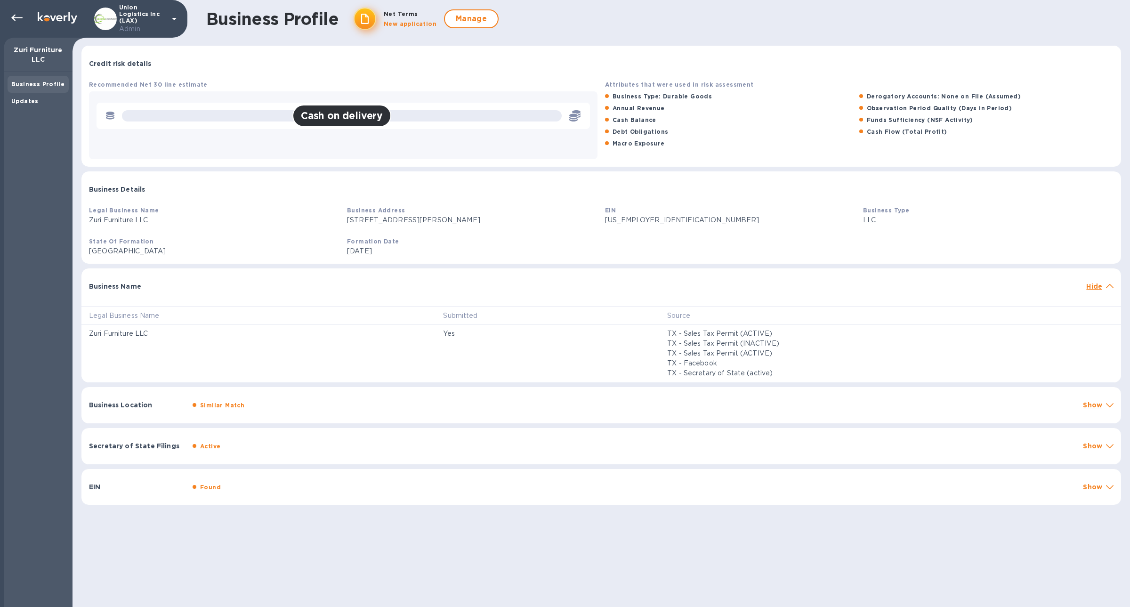
click at [287, 284] on div "EIN Found Show" at bounding box center [601, 487] width 1040 height 36
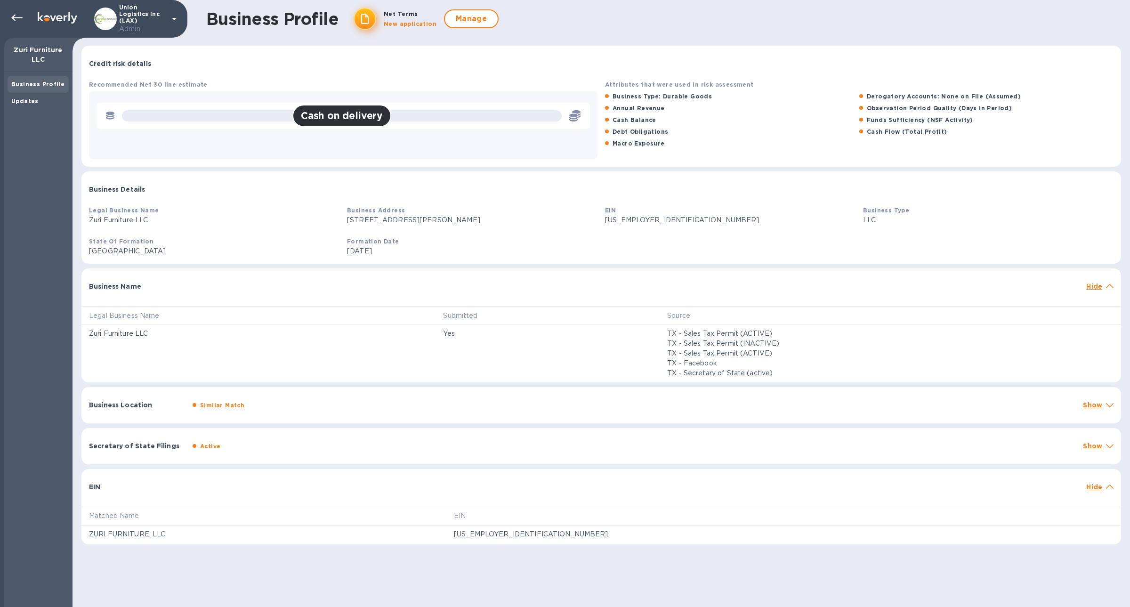
click at [287, 284] on div "EIN Hide" at bounding box center [601, 484] width 1040 height 30
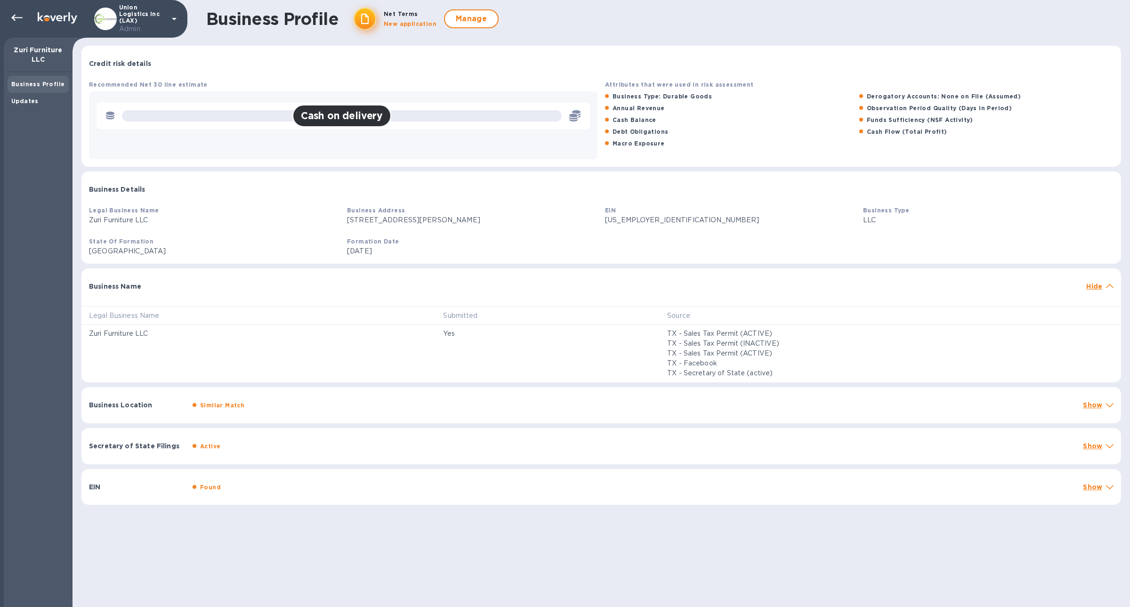
click at [295, 284] on div "Business Name Hide" at bounding box center [601, 283] width 1040 height 30
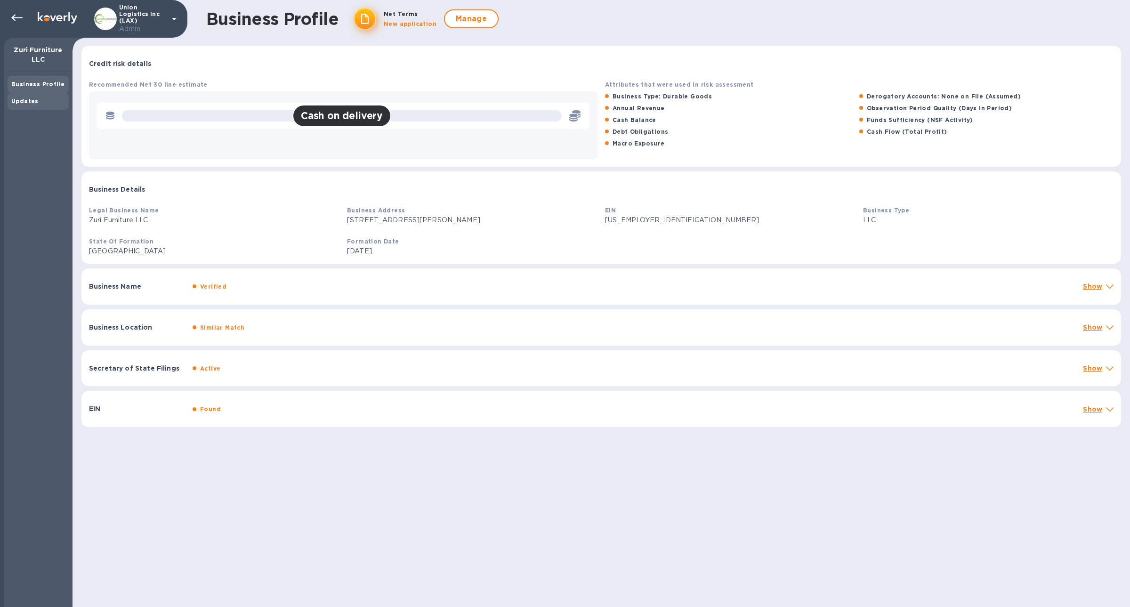
click at [42, 99] on div "Updates" at bounding box center [38, 101] width 54 height 9
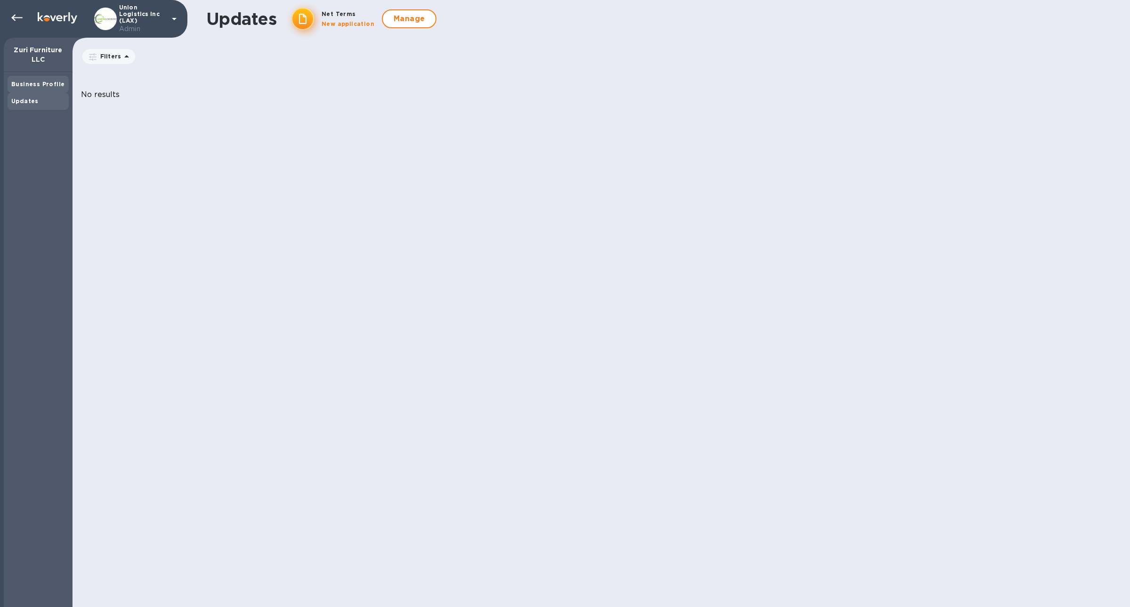
click at [46, 85] on b "Business Profile" at bounding box center [37, 84] width 53 height 7
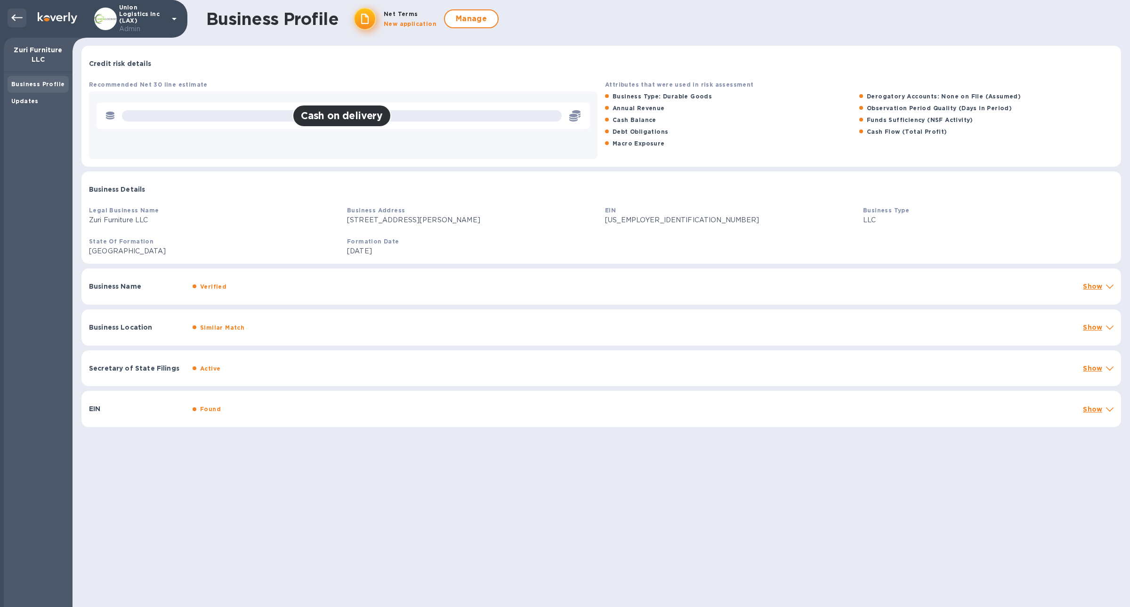
click at [14, 16] on icon at bounding box center [16, 18] width 11 height 7
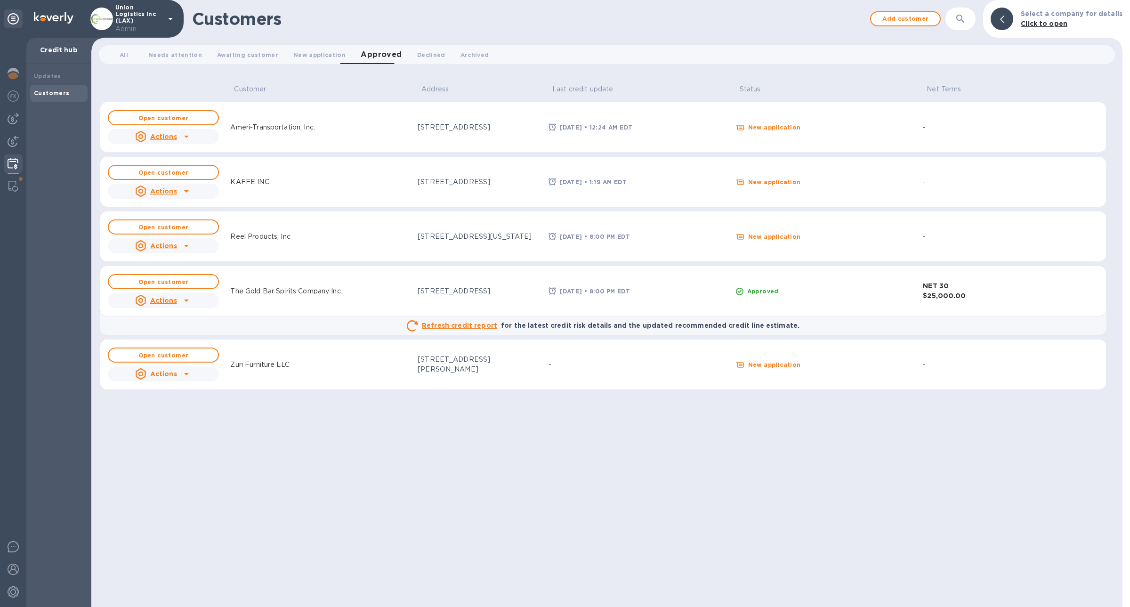
click at [305, 284] on div "Zuri Furniture LLC" at bounding box center [319, 364] width 187 height 17
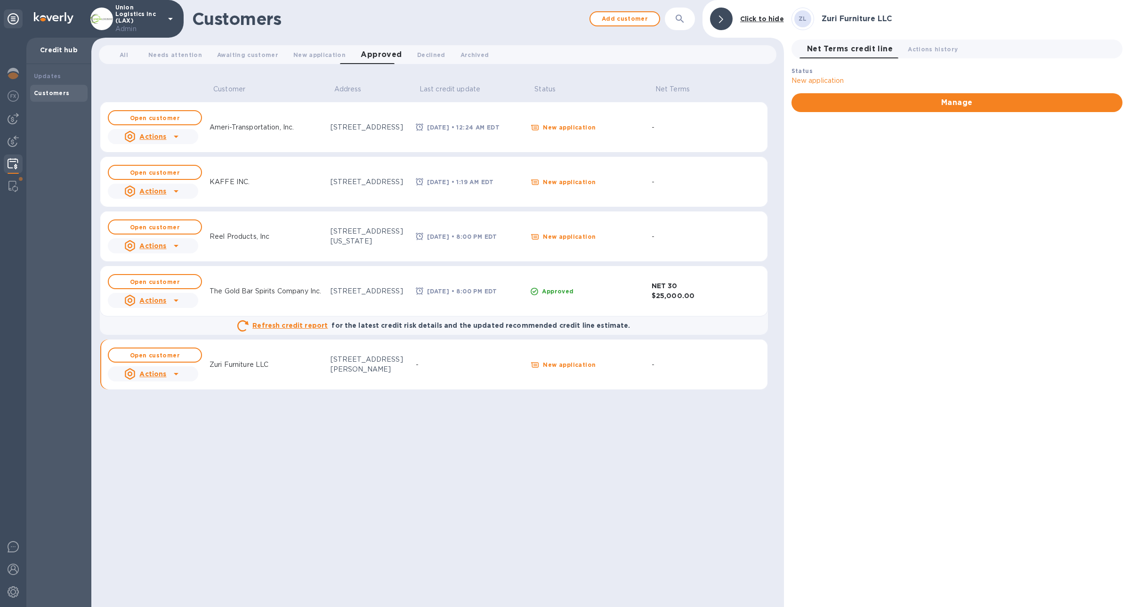
click at [178, 284] on icon at bounding box center [175, 373] width 11 height 11
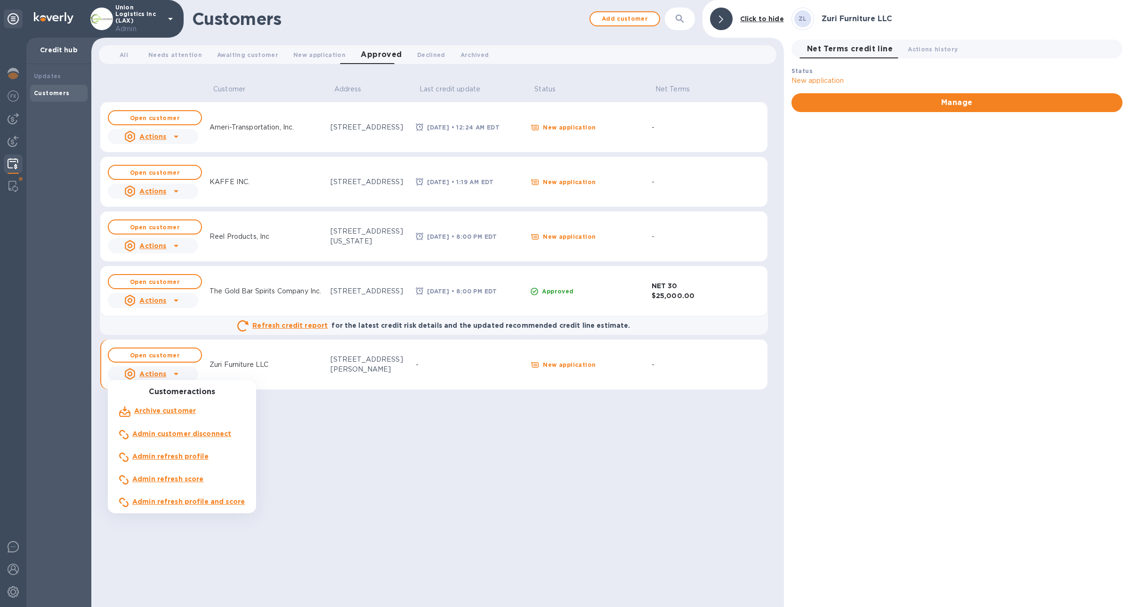
click at [192, 284] on b "Admin refresh score" at bounding box center [168, 479] width 72 height 8
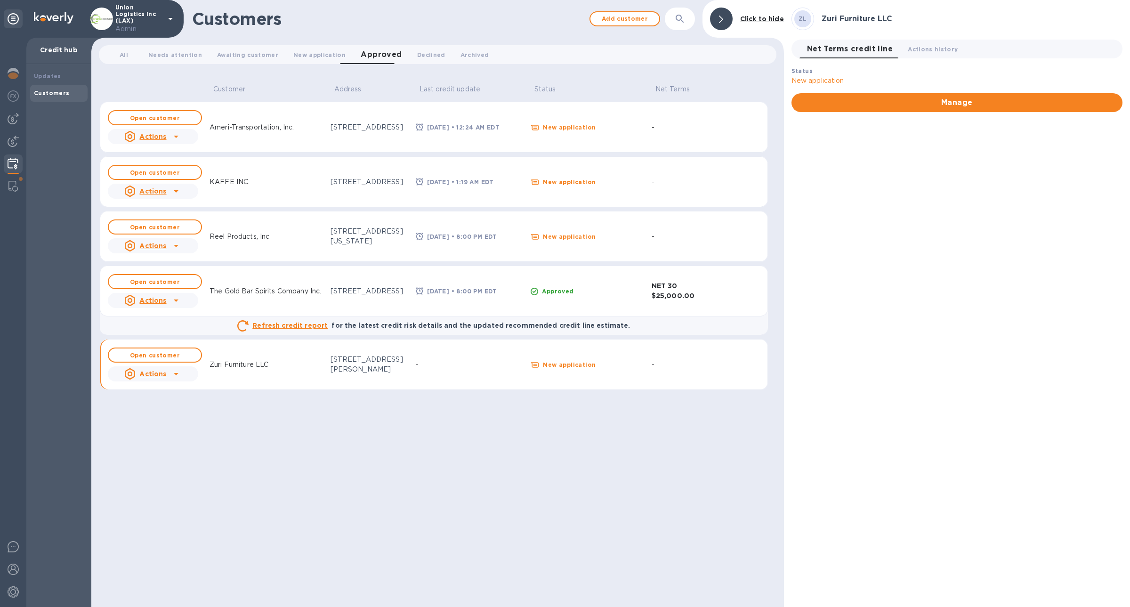
click at [167, 284] on div "Actions" at bounding box center [145, 373] width 46 height 15
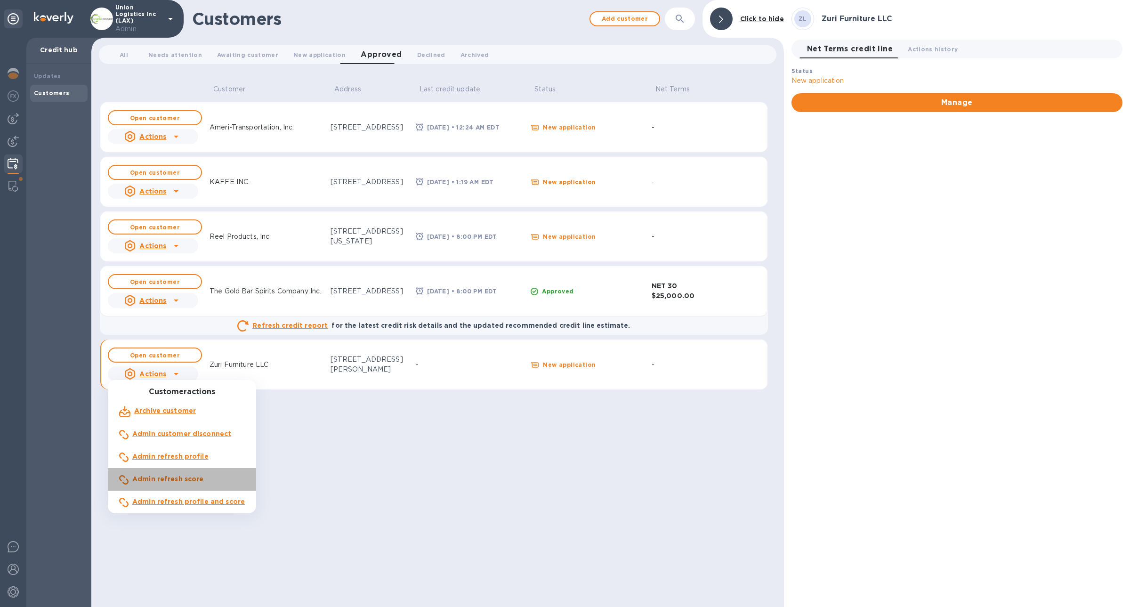
click at [186, 284] on b "Admin refresh score" at bounding box center [168, 479] width 72 height 8
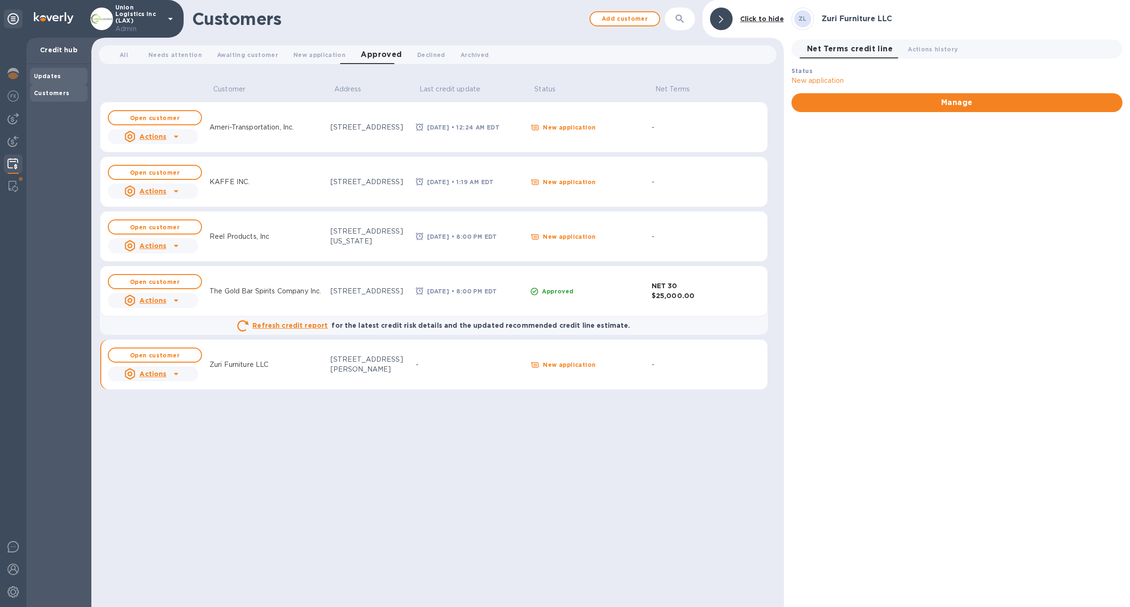
click at [52, 77] on b "Updates" at bounding box center [47, 76] width 27 height 7
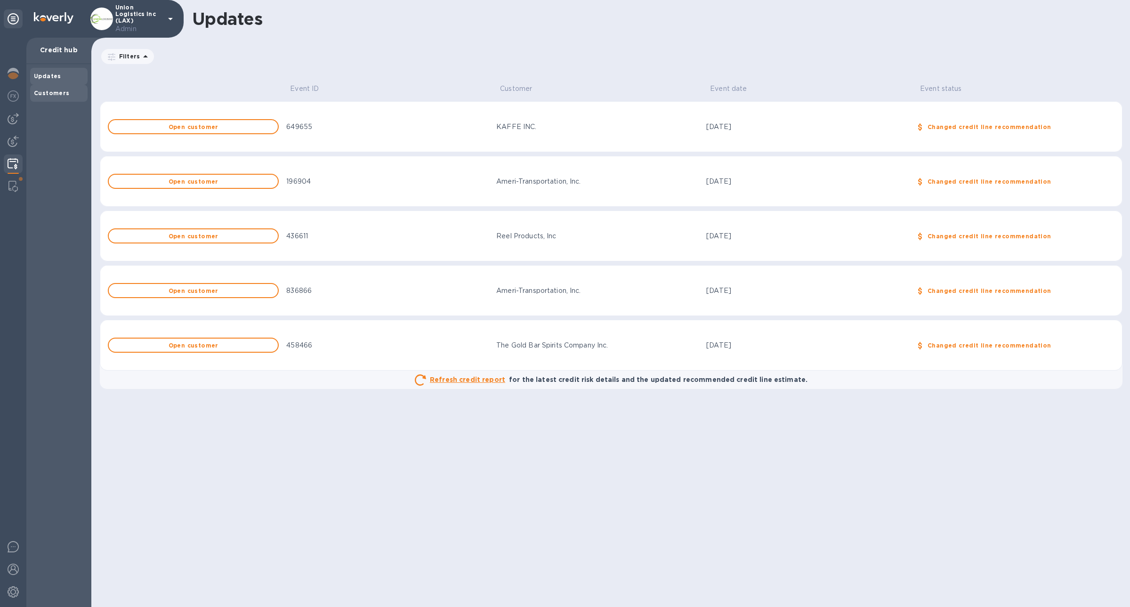
click at [54, 90] on b "Customers" at bounding box center [52, 92] width 36 height 7
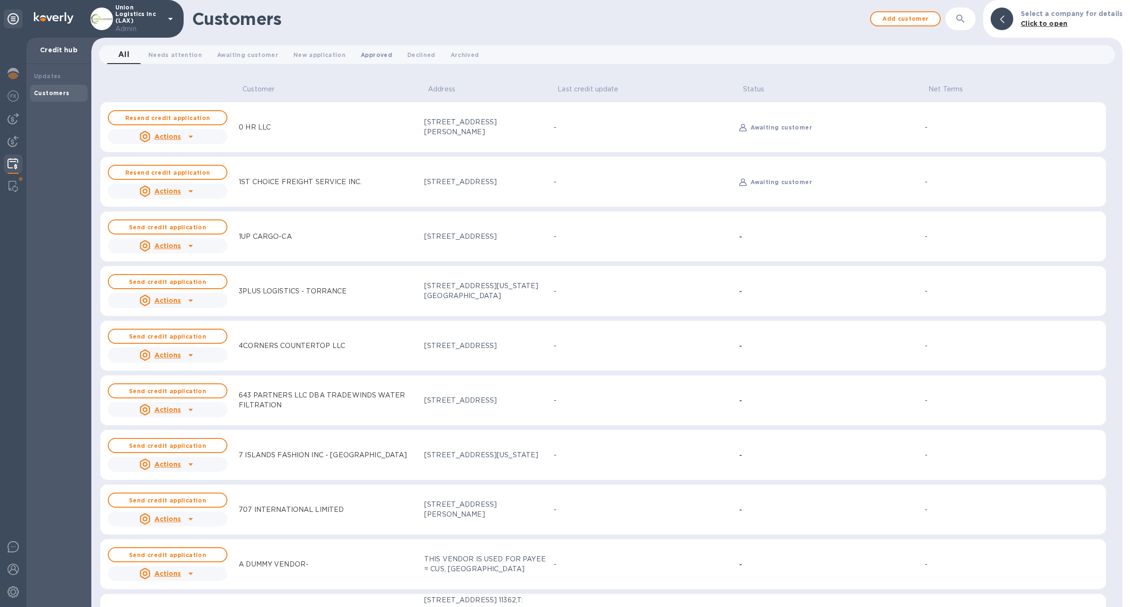
click at [362, 61] on button "Approved 0" at bounding box center [376, 54] width 47 height 19
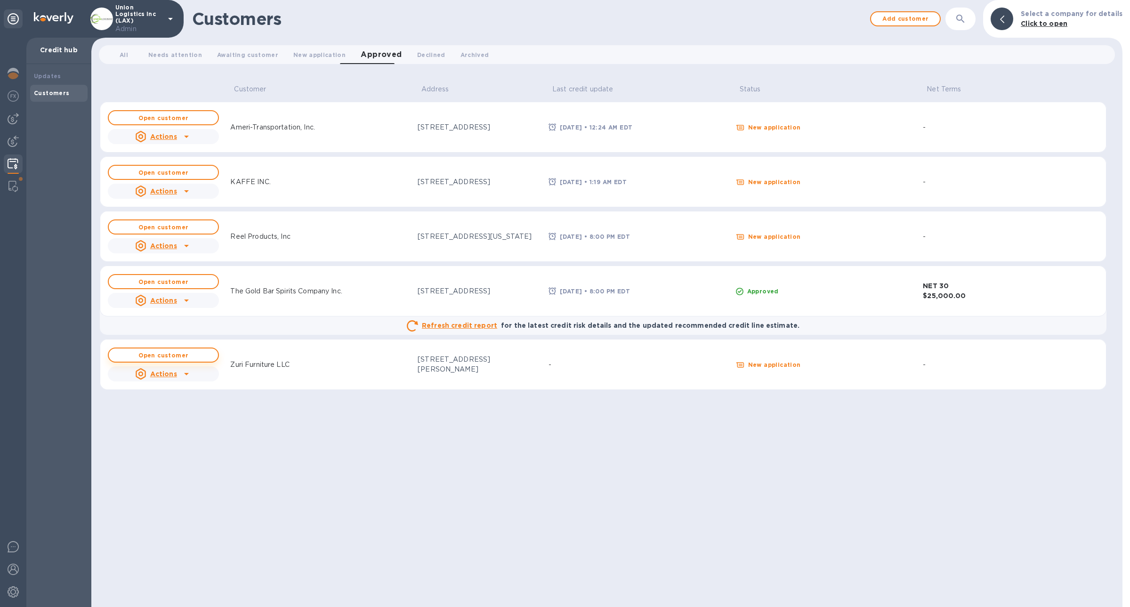
click at [179, 284] on b "Open customer" at bounding box center [163, 355] width 50 height 7
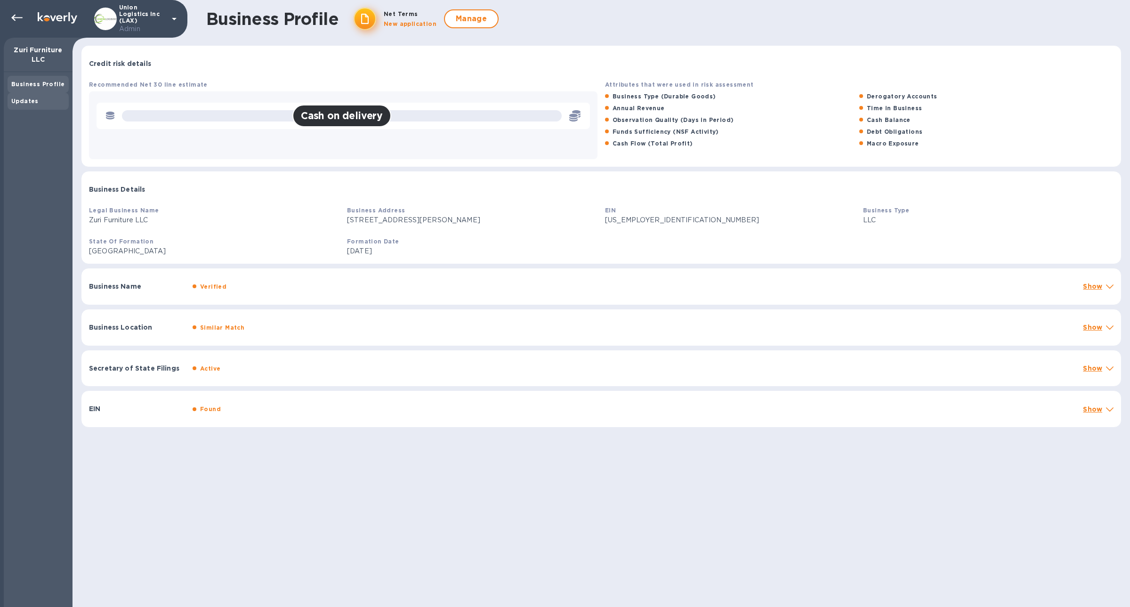
click at [25, 104] on div "Updates" at bounding box center [38, 101] width 54 height 9
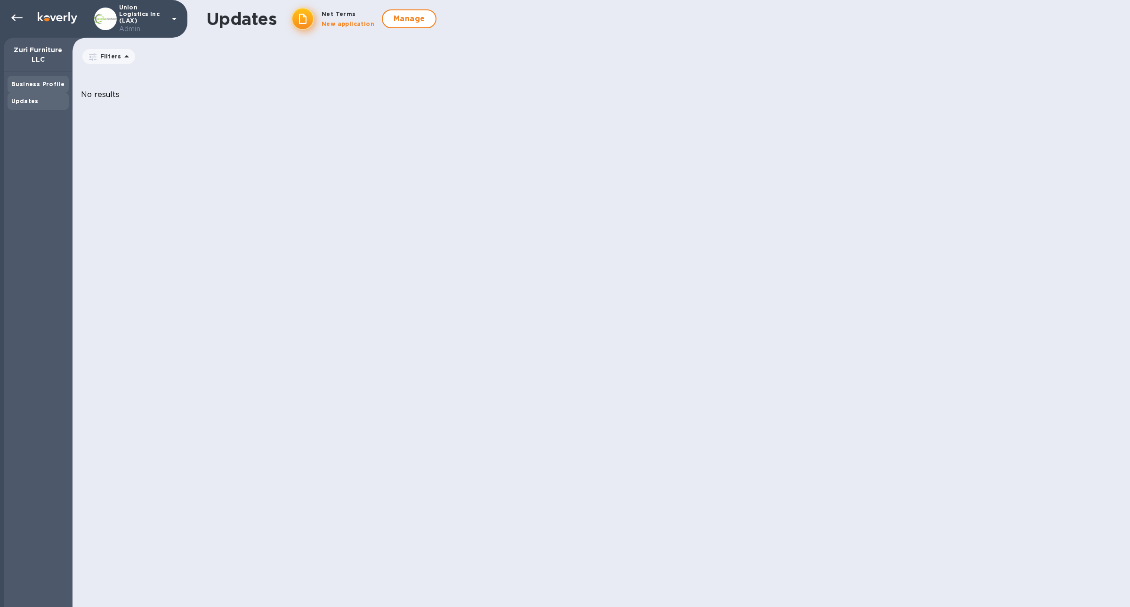
click at [33, 87] on div "Business Profile" at bounding box center [38, 84] width 54 height 9
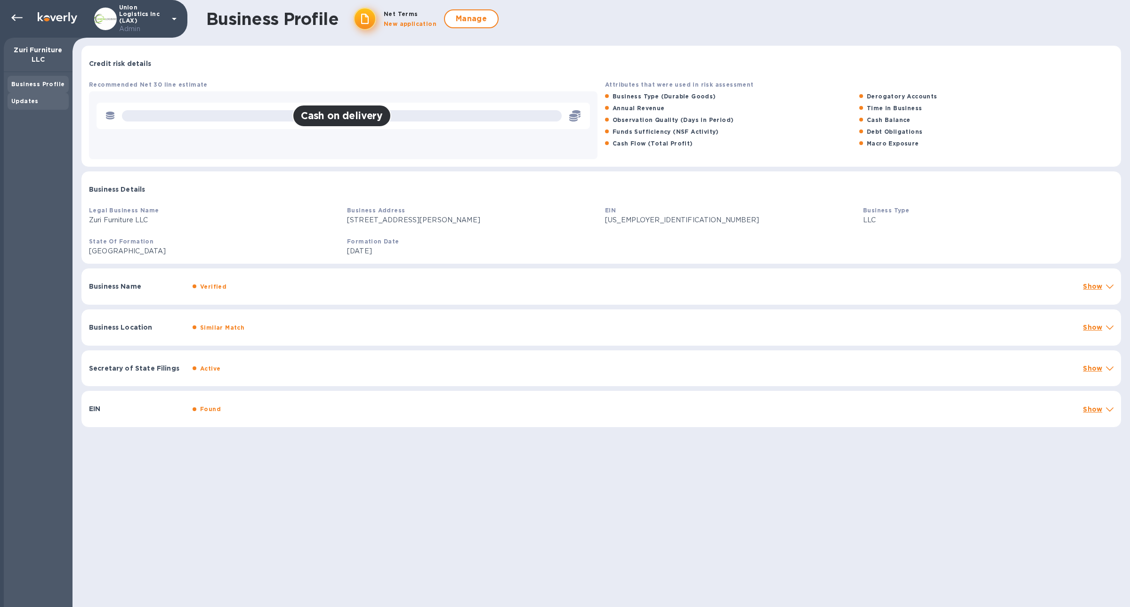
click at [57, 104] on div "Updates" at bounding box center [38, 101] width 54 height 9
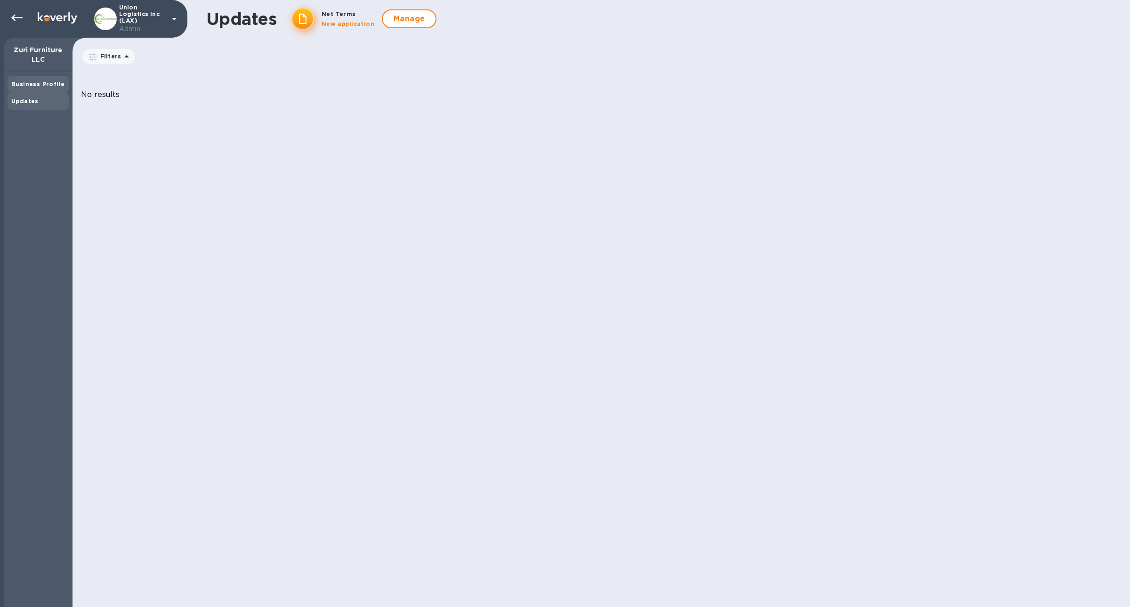
click at [52, 86] on b "Business Profile" at bounding box center [37, 84] width 53 height 7
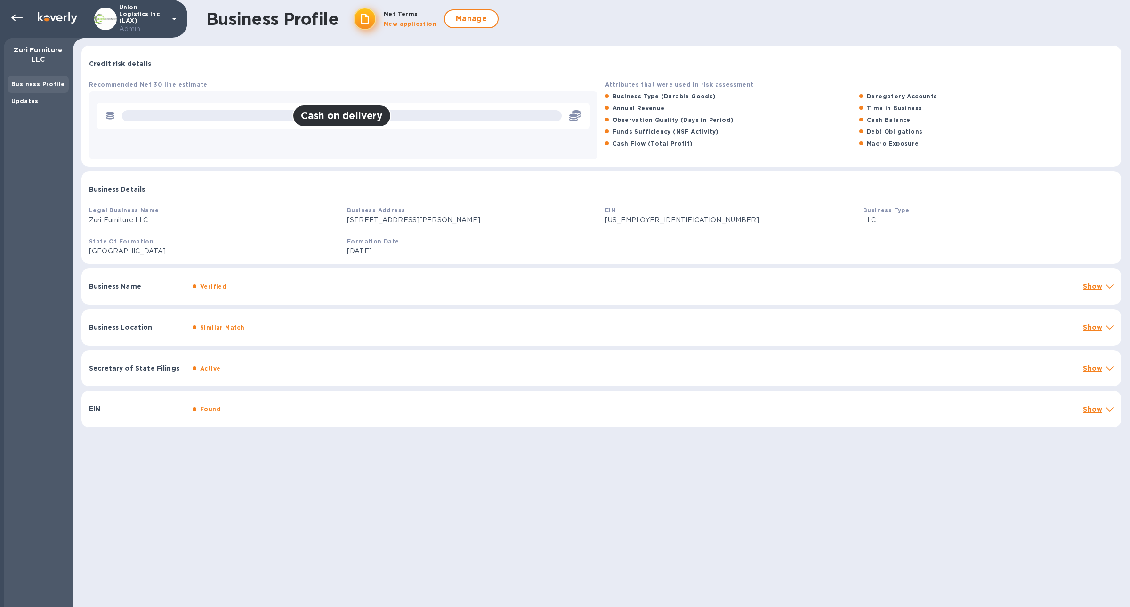
click at [381, 123] on div "Cash on delivery" at bounding box center [341, 116] width 99 height 23
click at [47, 98] on div "Updates" at bounding box center [38, 101] width 54 height 9
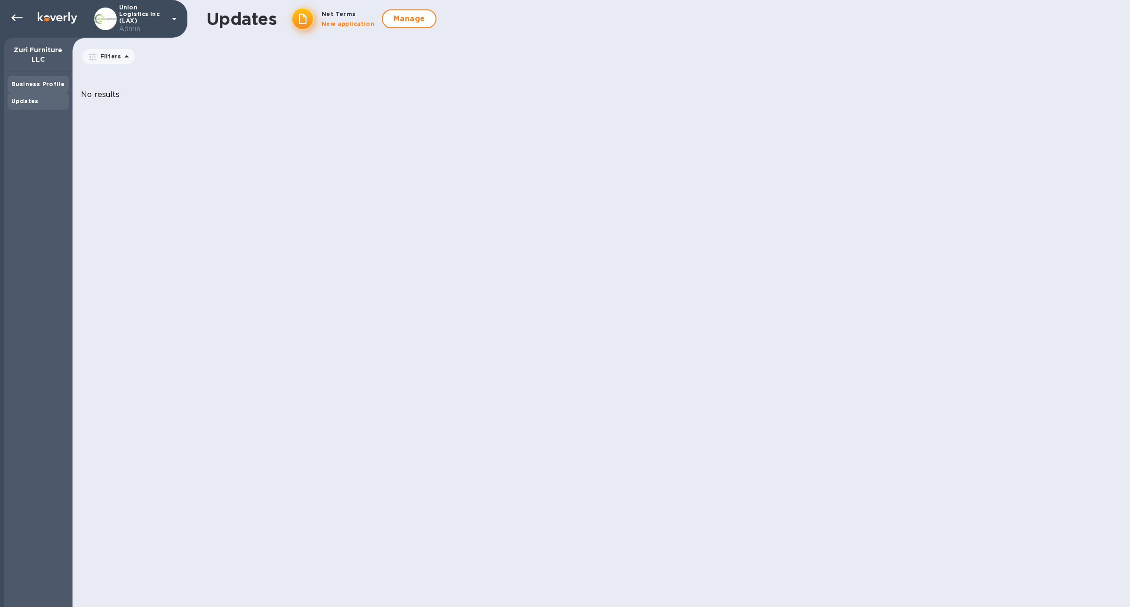
click at [49, 87] on b "Business Profile" at bounding box center [37, 84] width 53 height 7
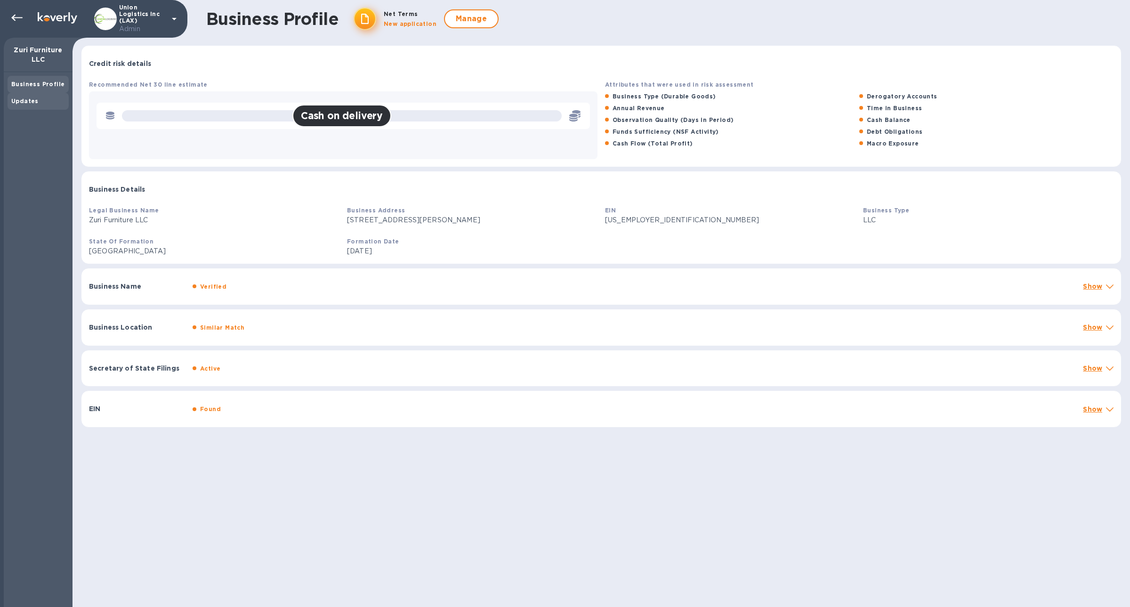
click at [28, 105] on div "Updates" at bounding box center [38, 101] width 54 height 9
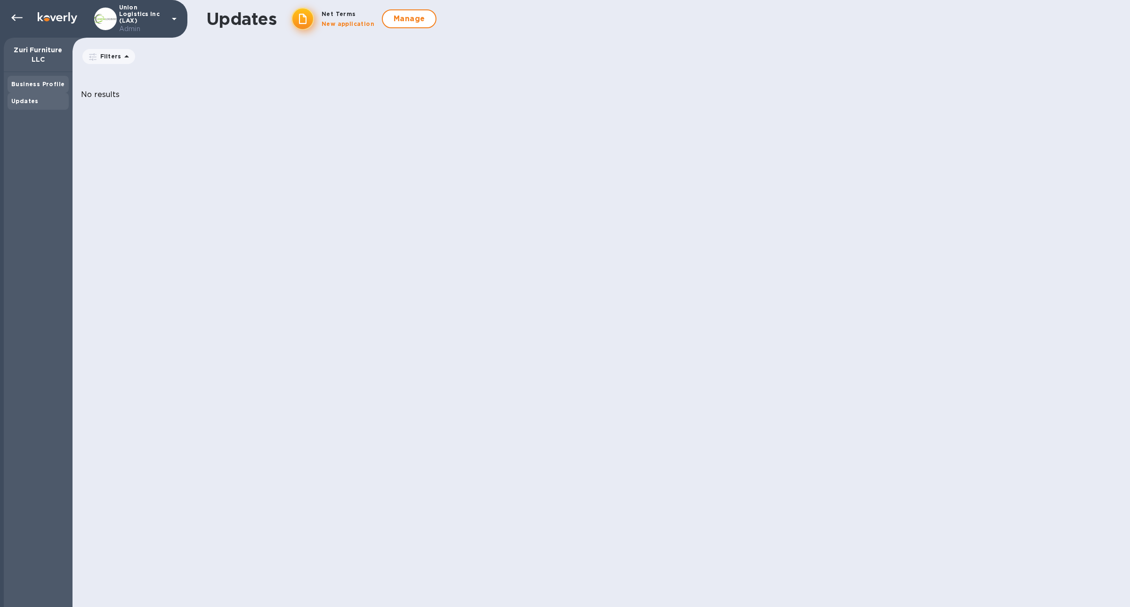
click at [32, 86] on b "Business Profile" at bounding box center [37, 84] width 53 height 7
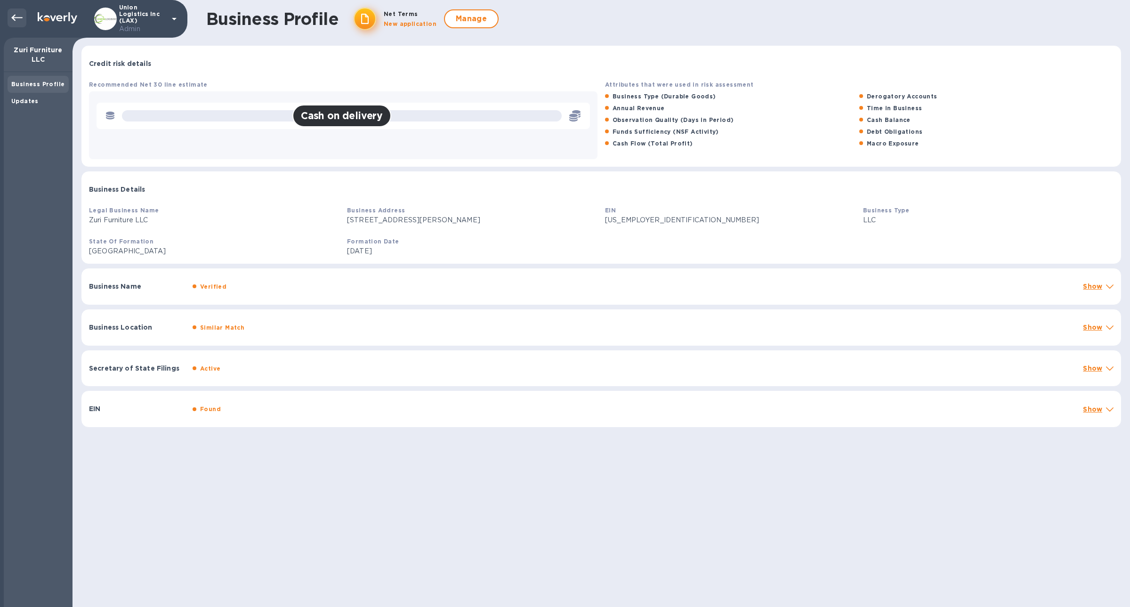
click at [22, 22] on icon at bounding box center [16, 17] width 11 height 11
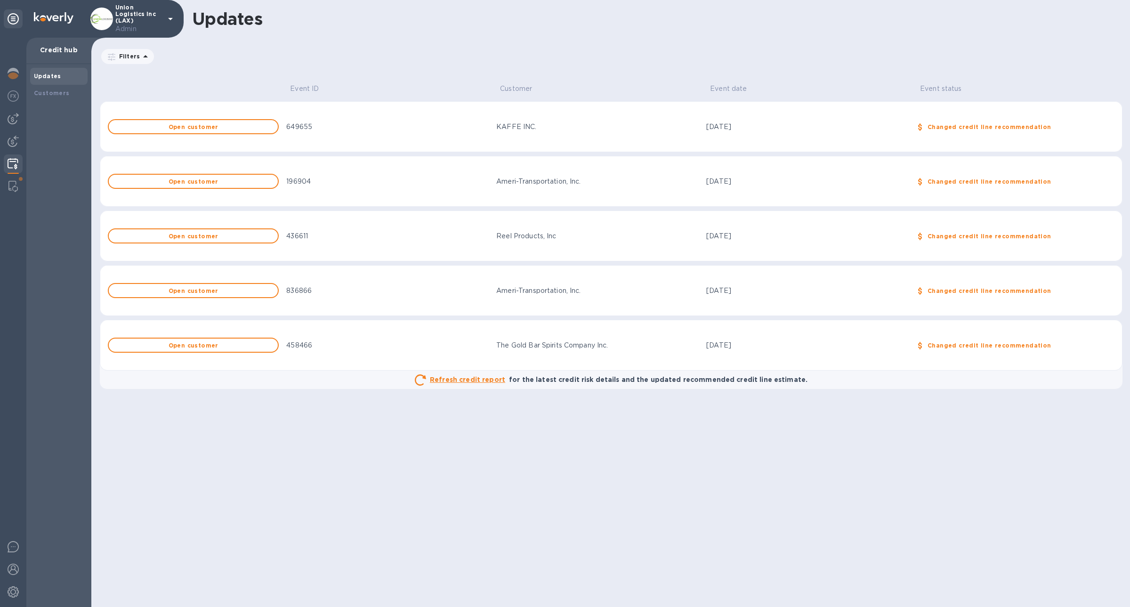
click at [11, 163] on img at bounding box center [13, 163] width 11 height 11
click at [51, 90] on b "Customers" at bounding box center [52, 92] width 36 height 7
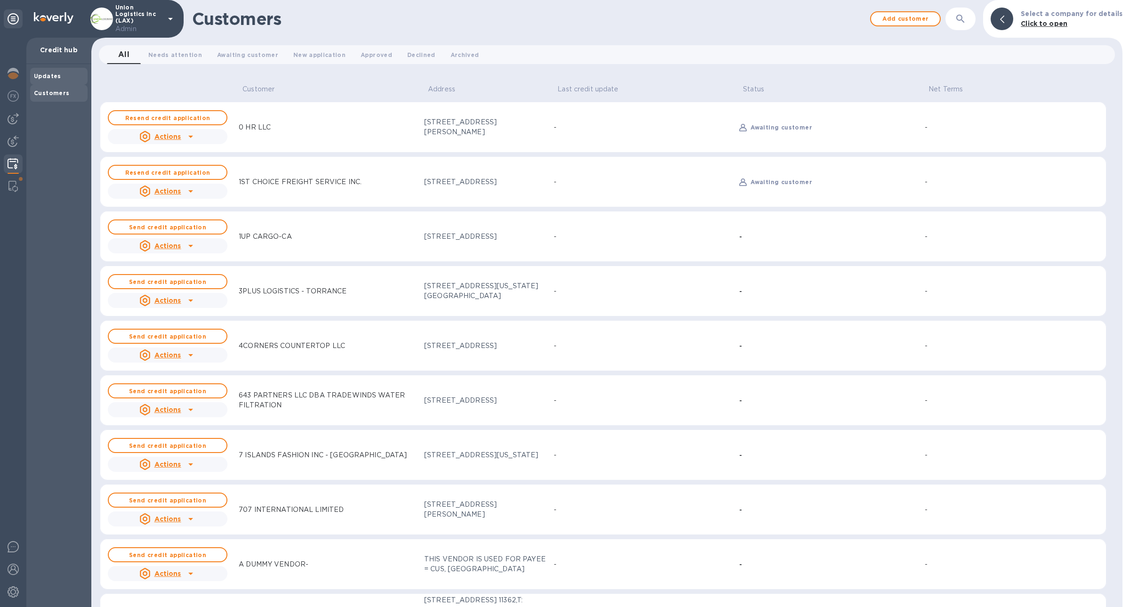
click at [56, 76] on b "Updates" at bounding box center [47, 76] width 27 height 7
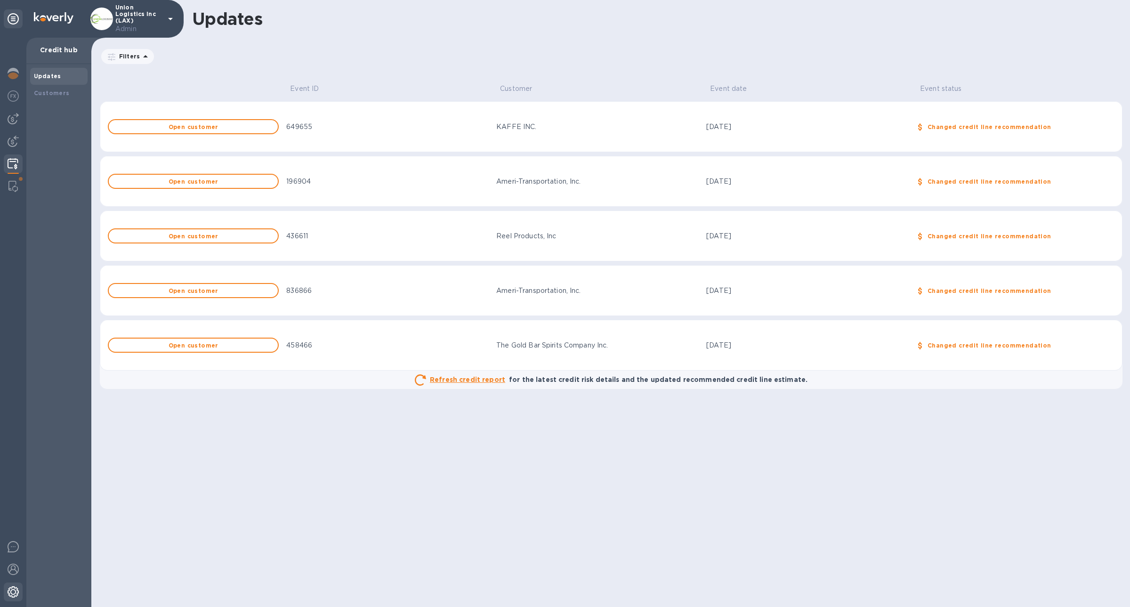
click at [16, 592] on img at bounding box center [13, 591] width 11 height 11
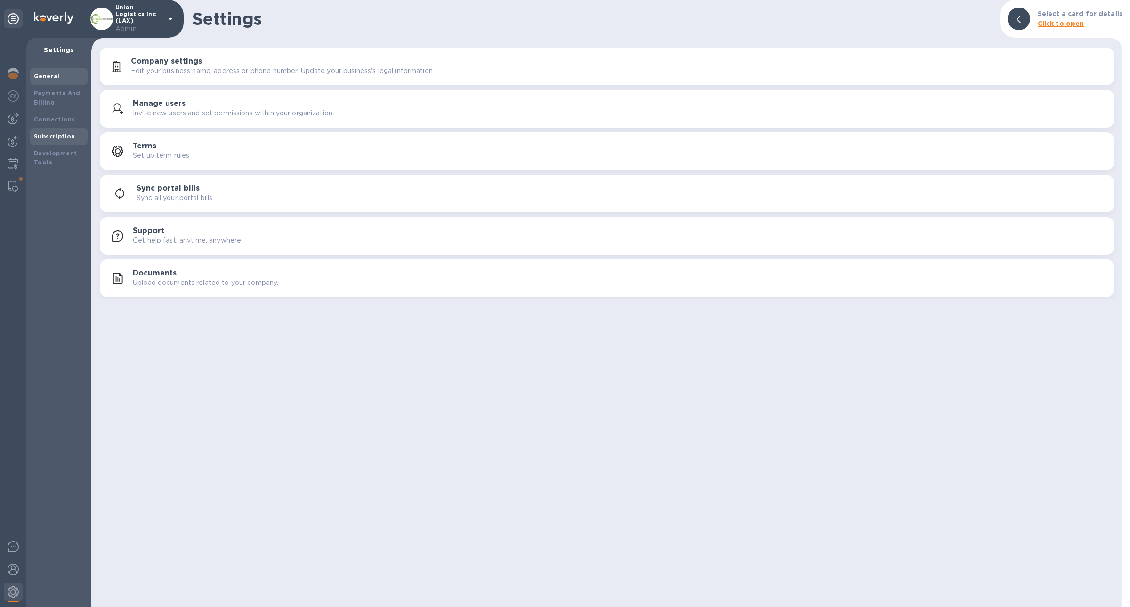
click at [64, 129] on div "Subscription" at bounding box center [58, 136] width 57 height 17
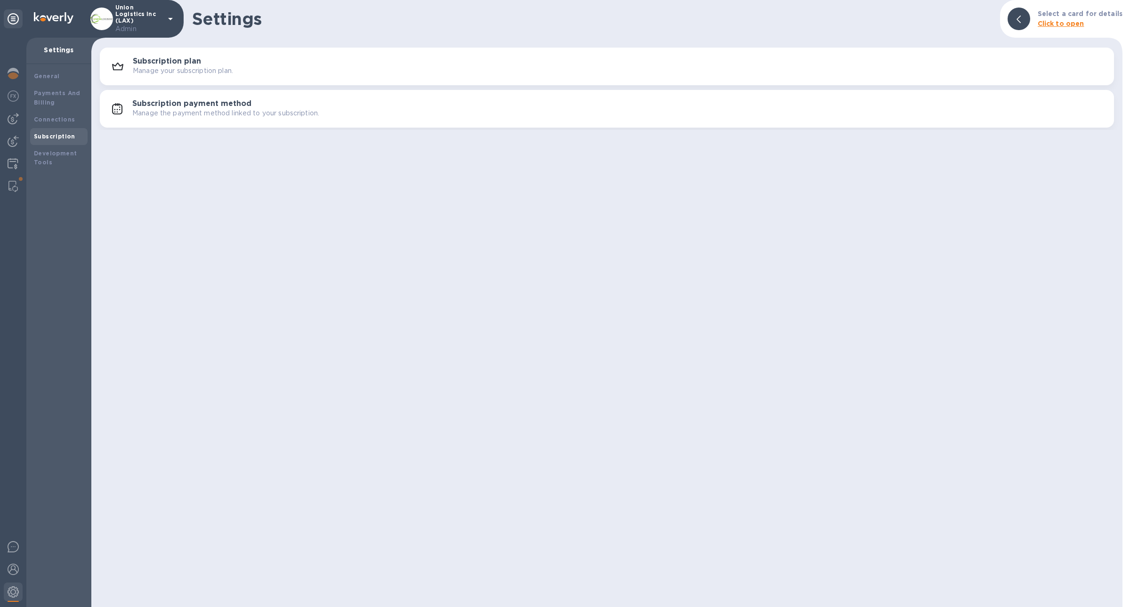
click at [163, 77] on div "Subscription plan Manage your subscription plan." at bounding box center [606, 66] width 1003 height 23
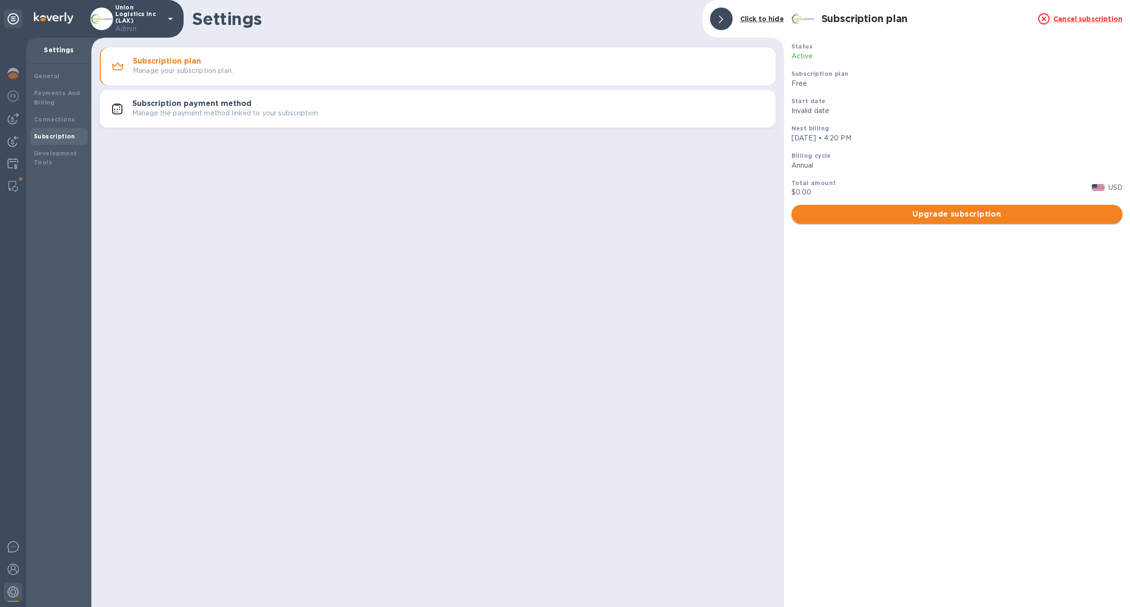
click at [823, 209] on button "Upgrade subscription" at bounding box center [957, 214] width 331 height 19
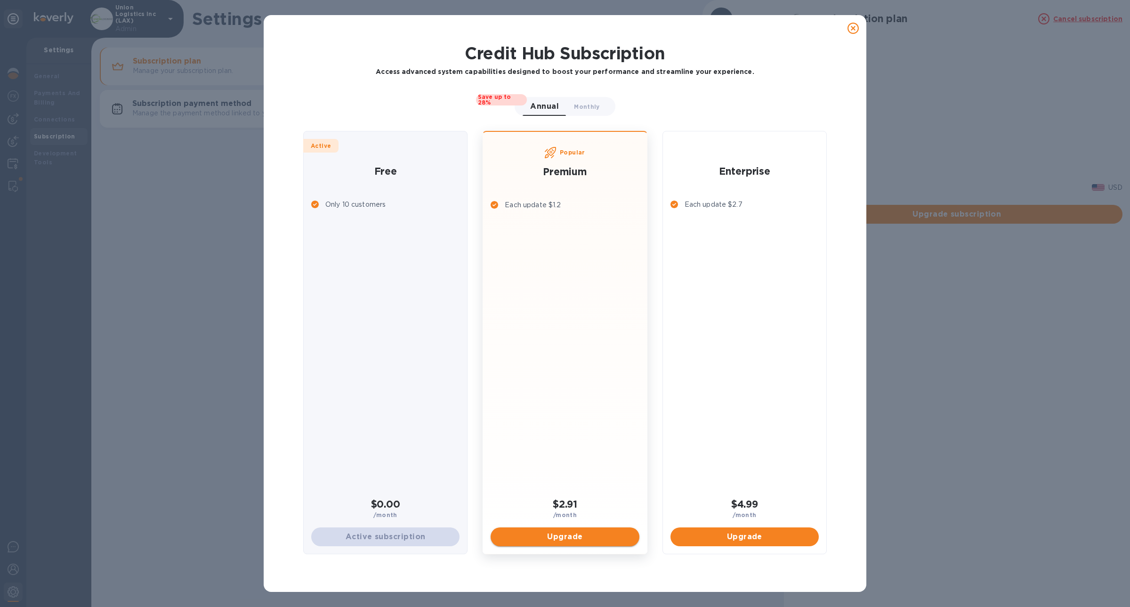
click at [604, 533] on span "Upgrade" at bounding box center [564, 536] width 133 height 11
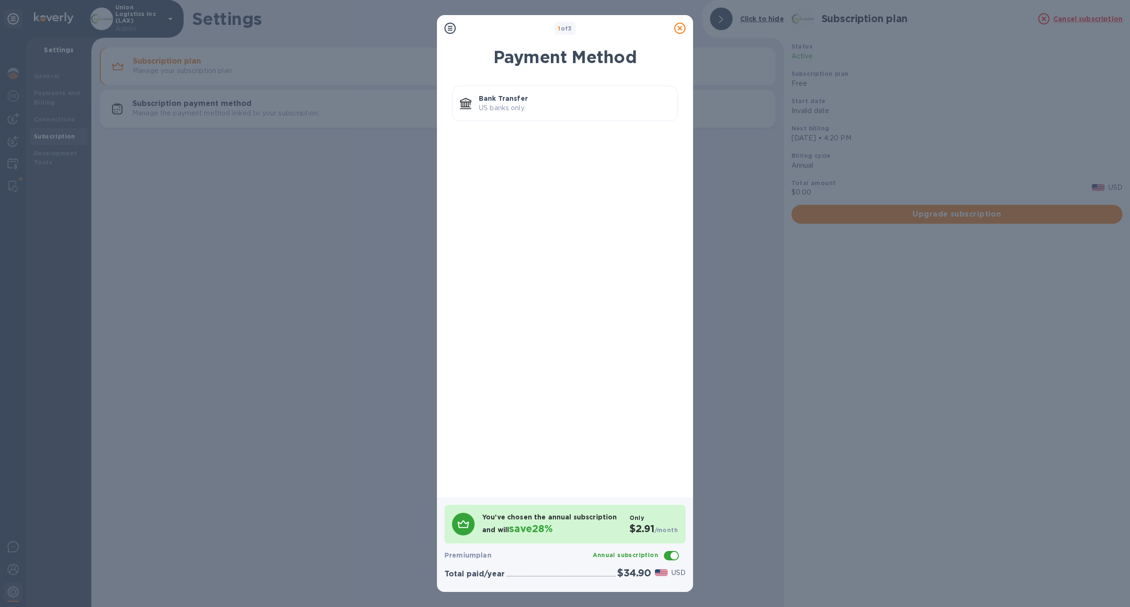
click at [679, 24] on icon at bounding box center [679, 28] width 11 height 11
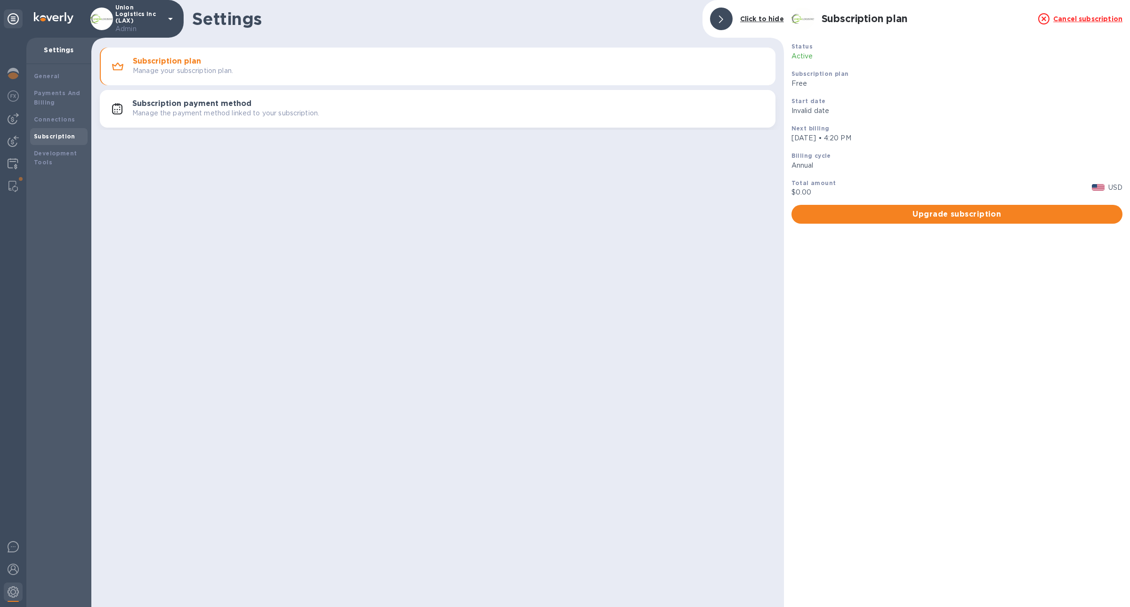
click at [621, 355] on div "Settings Click to hide Subscription plan Manage your subscription plan. Subscri…" at bounding box center [437, 303] width 693 height 607
click at [916, 214] on span "Upgrade subscription" at bounding box center [957, 214] width 316 height 11
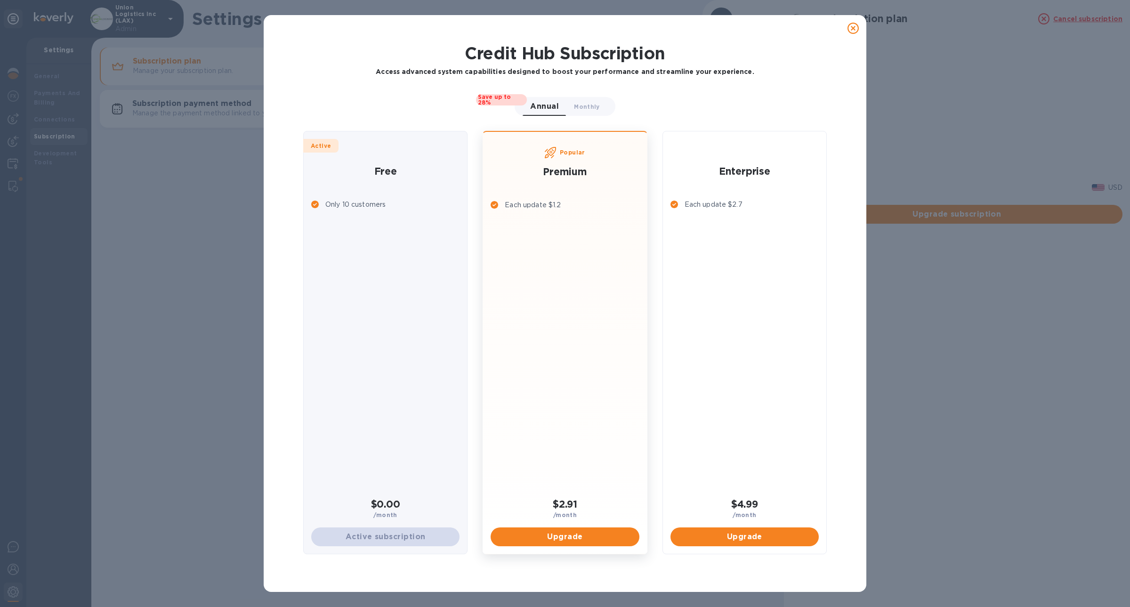
click at [811, 213] on div "Each update $2.7" at bounding box center [745, 345] width 156 height 299
click at [851, 29] on icon at bounding box center [853, 28] width 11 height 11
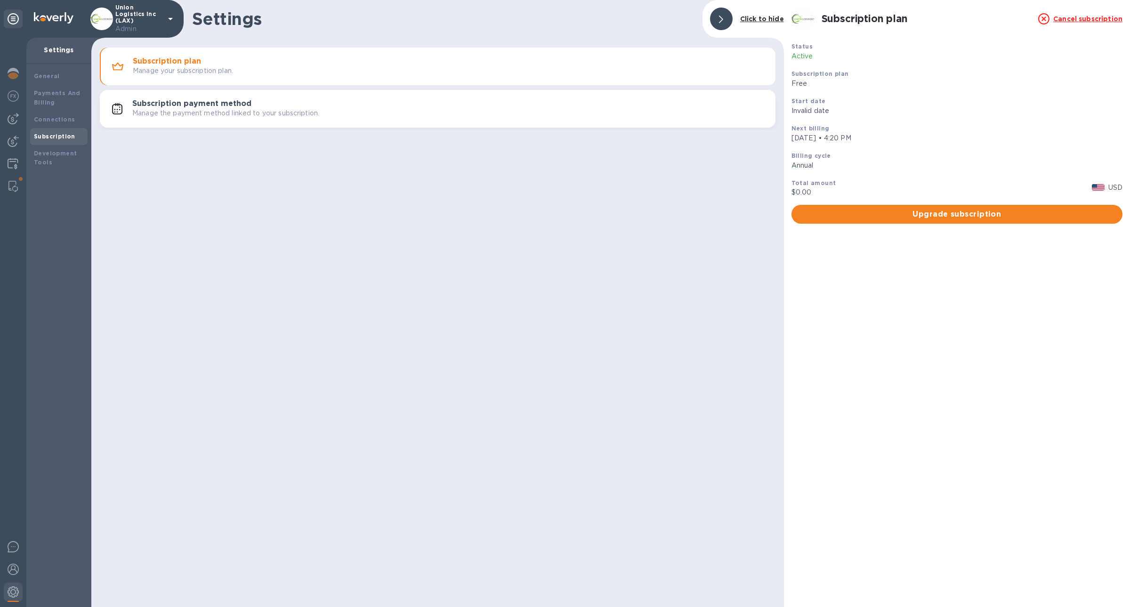
click at [16, 176] on div at bounding box center [13, 322] width 26 height 569
click at [26, 166] on div "General Payments And Billing Connections Subscription Development Tools" at bounding box center [58, 335] width 65 height 543
click at [41, 163] on b "Development Tools" at bounding box center [55, 158] width 43 height 16
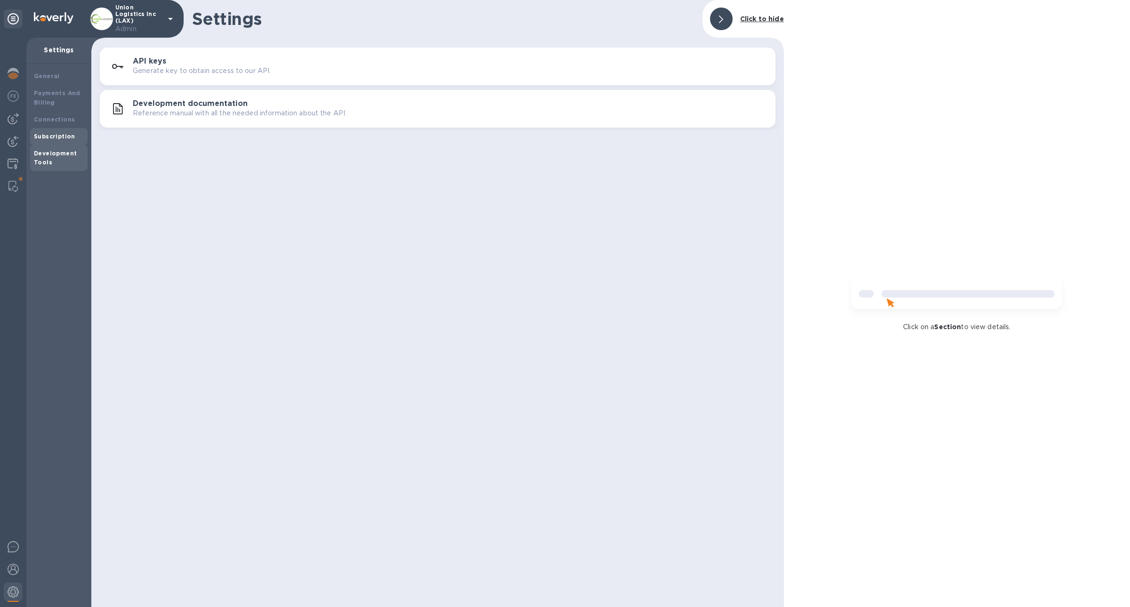
click at [45, 138] on b "Subscription" at bounding box center [54, 136] width 41 height 7
click at [45, 113] on div "Connections" at bounding box center [58, 119] width 57 height 17
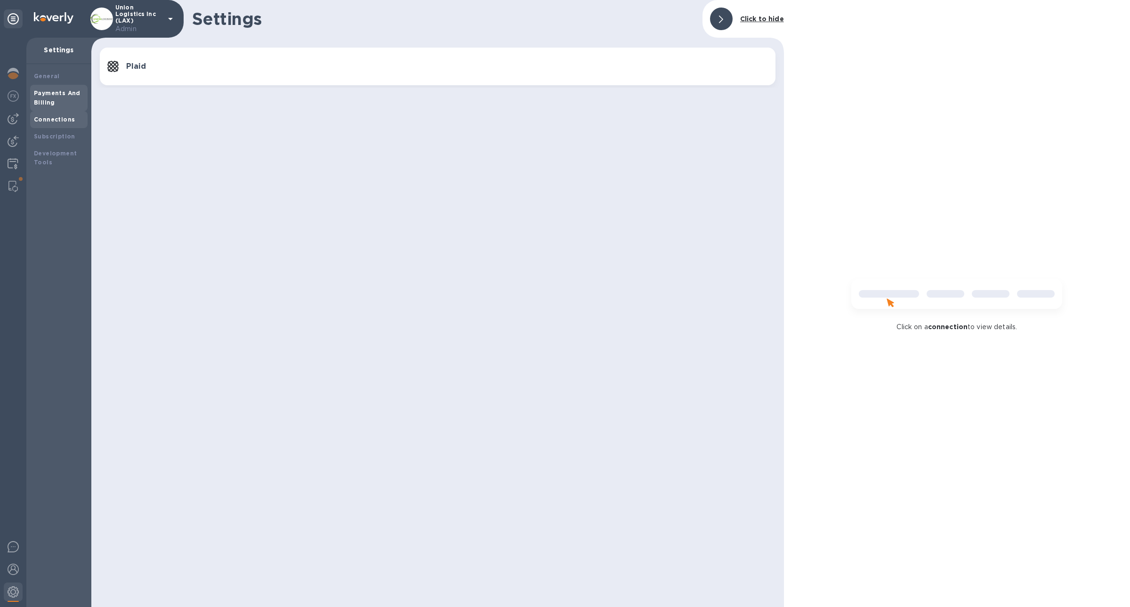
click at [44, 103] on b "Payments And Billing" at bounding box center [57, 97] width 47 height 16
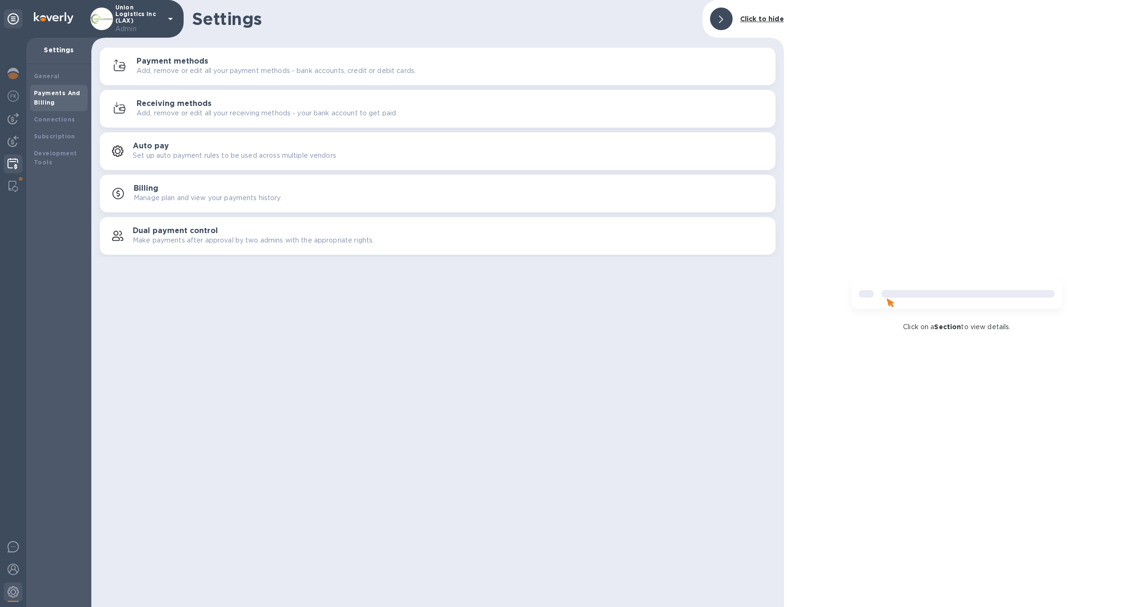
click at [10, 161] on img at bounding box center [13, 163] width 11 height 11
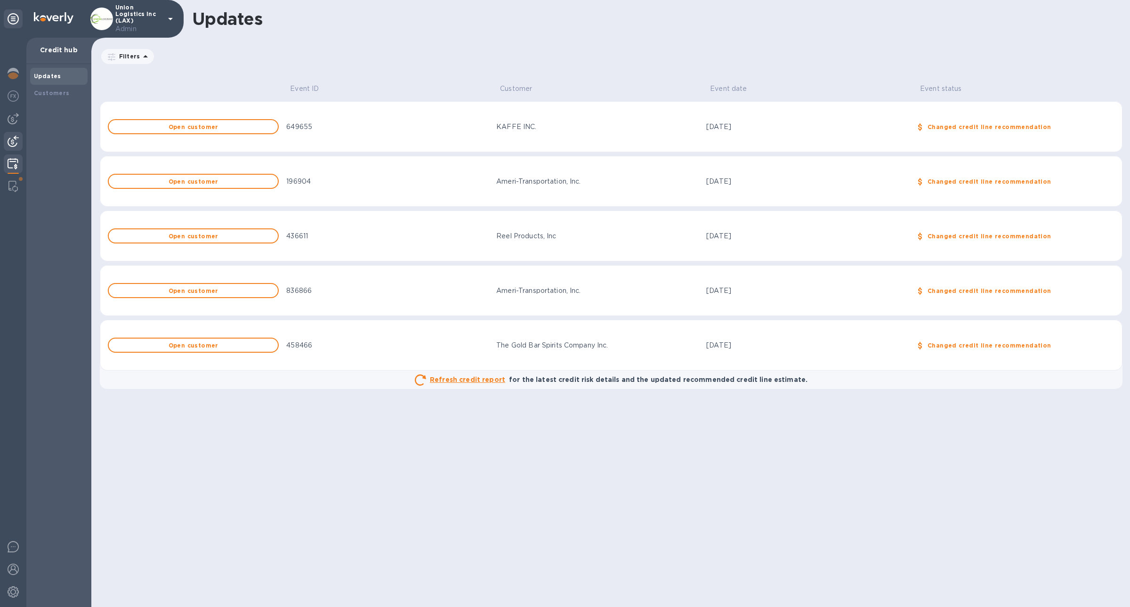
click at [10, 145] on img at bounding box center [13, 141] width 11 height 11
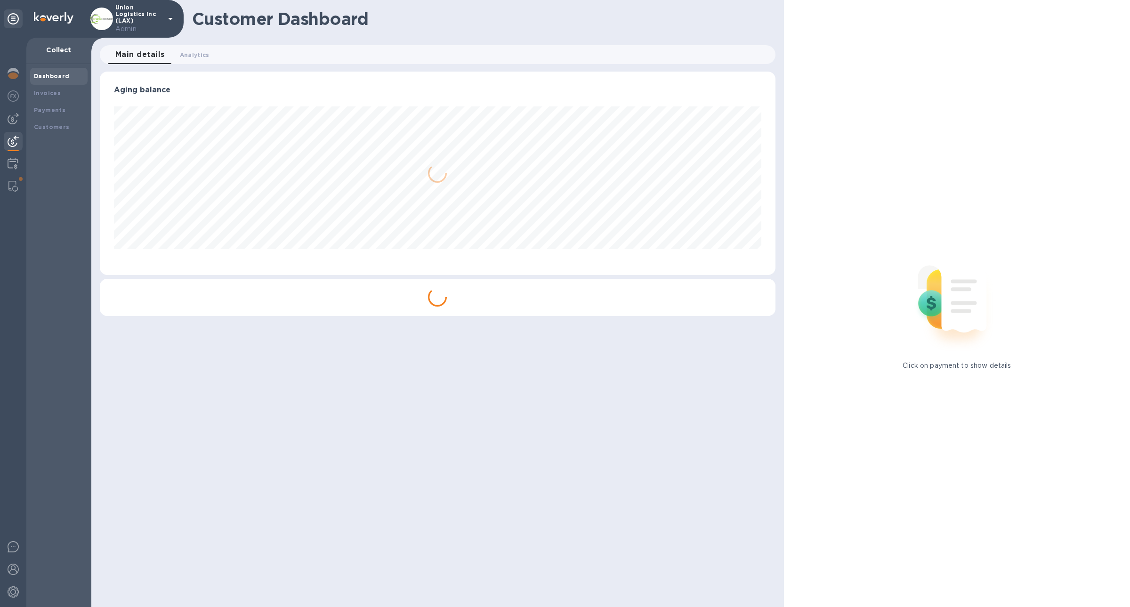
scroll to position [203, 675]
click at [16, 181] on img at bounding box center [12, 186] width 9 height 11
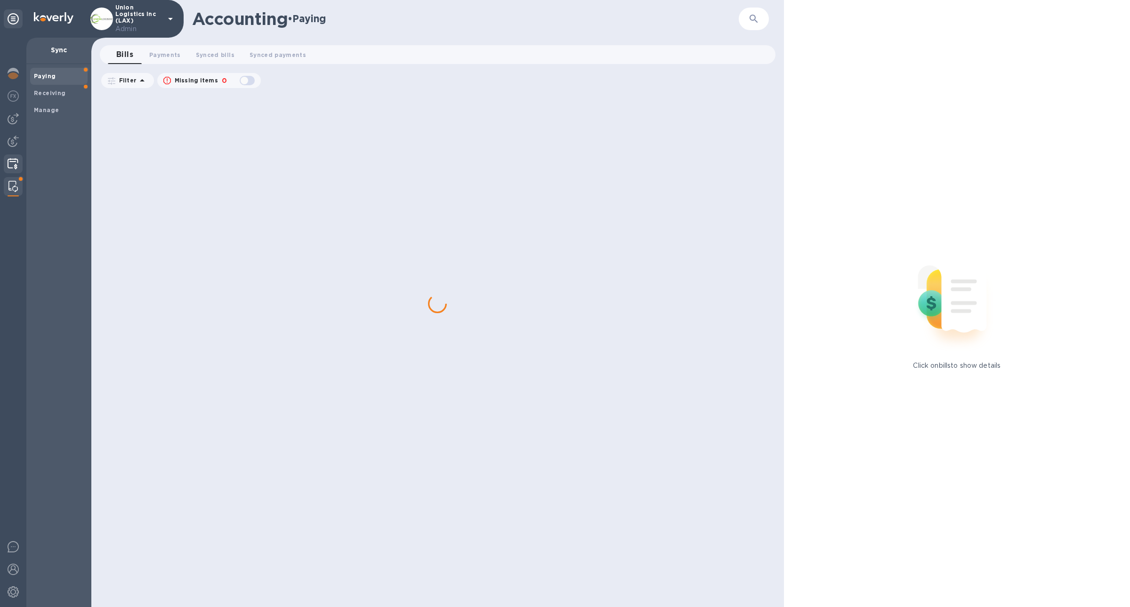
click at [15, 173] on div at bounding box center [13, 164] width 18 height 21
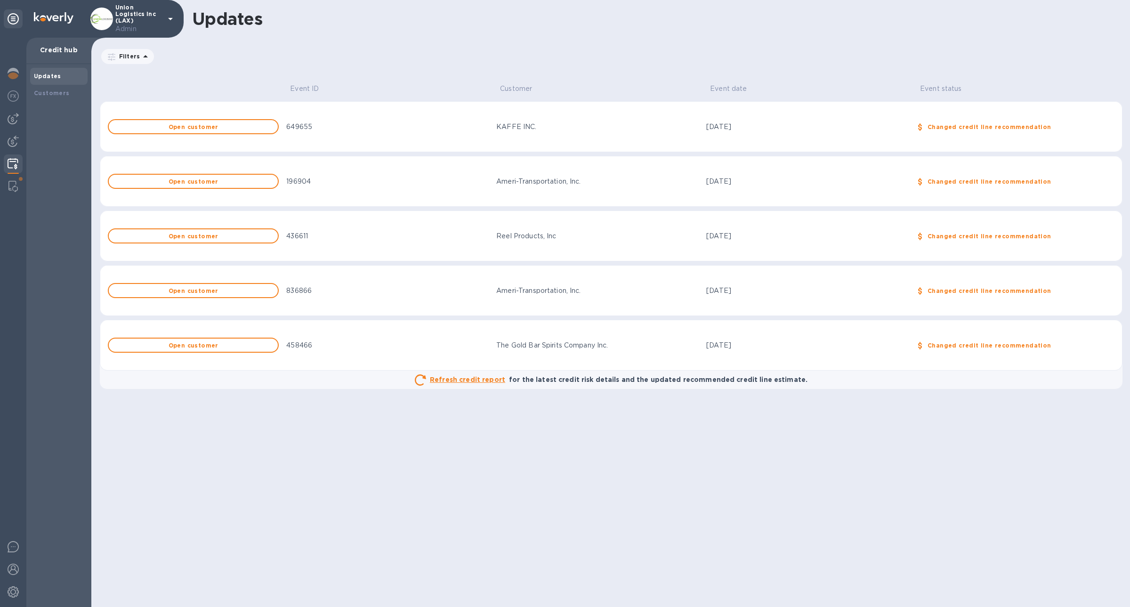
click at [12, 160] on img at bounding box center [13, 163] width 11 height 11
click at [57, 92] on b "Customers" at bounding box center [52, 92] width 36 height 7
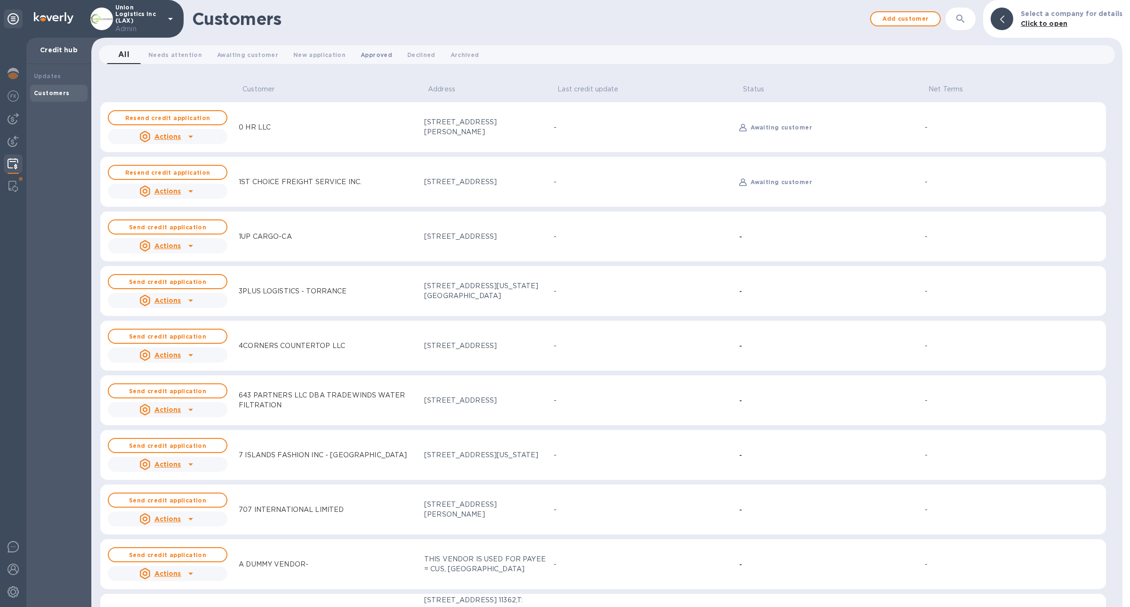
click at [365, 57] on span "Approved 0" at bounding box center [377, 55] width 32 height 10
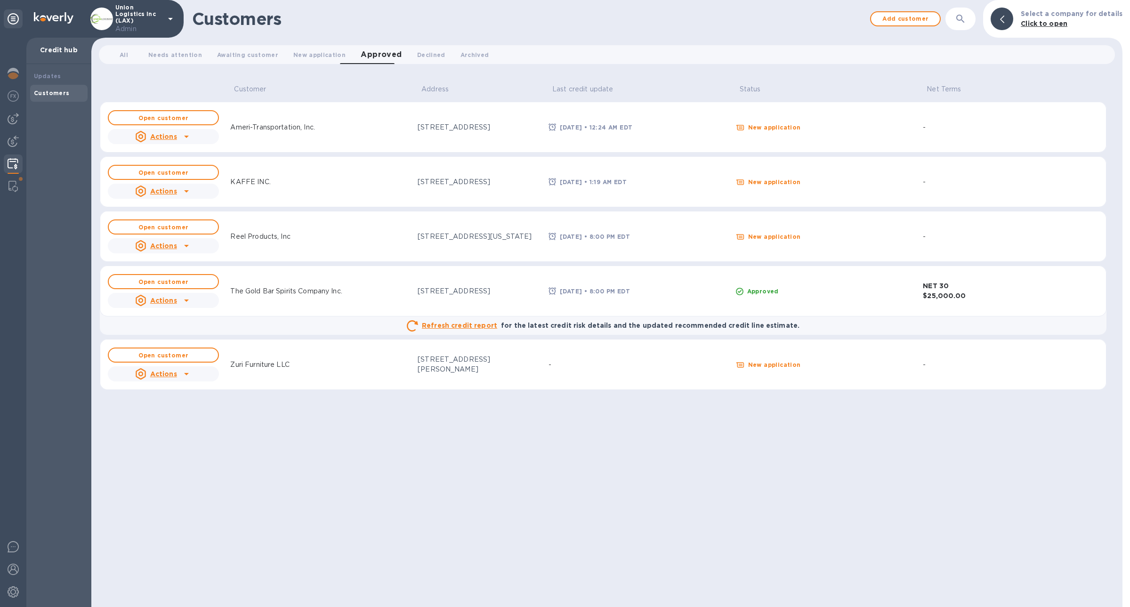
click at [481, 331] on div "Refresh credit report" at bounding box center [452, 325] width 94 height 15
click at [480, 326] on u "Refresh credit report" at bounding box center [459, 326] width 75 height 8
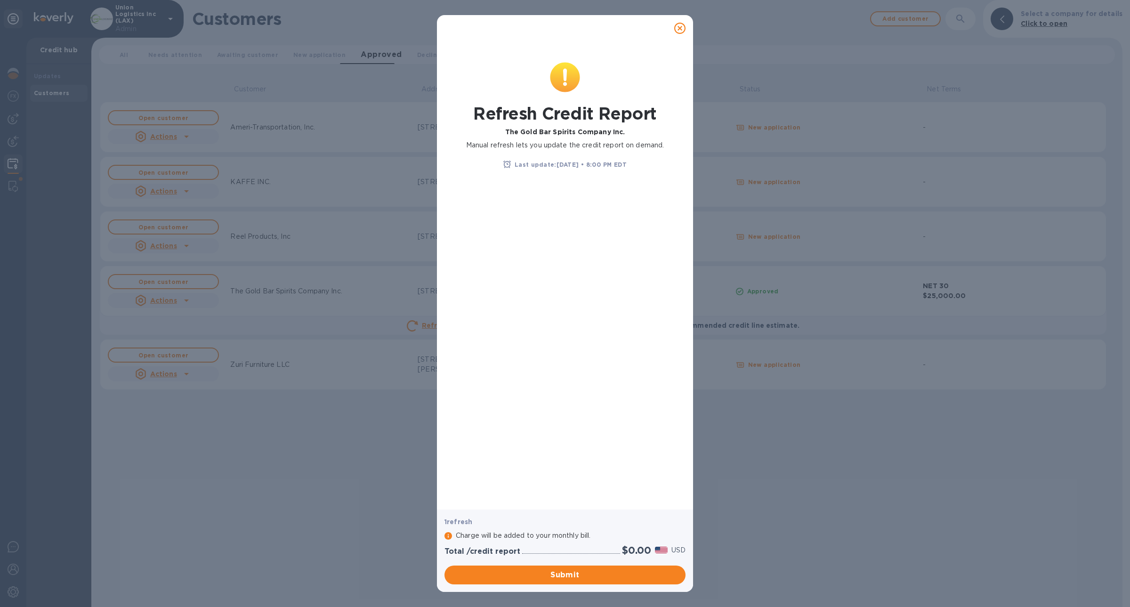
click at [679, 30] on icon at bounding box center [679, 28] width 11 height 11
